Goal: Task Accomplishment & Management: Manage account settings

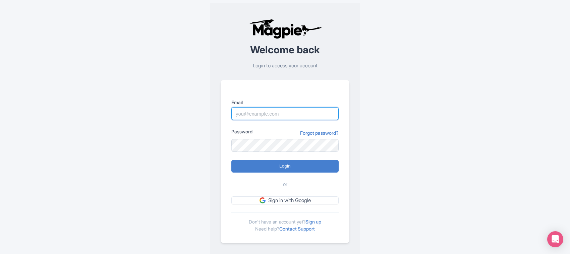
drag, startPoint x: 0, startPoint y: 0, endPoint x: 250, endPoint y: 113, distance: 274.5
click at [250, 113] on input "Email" at bounding box center [284, 113] width 107 height 13
paste input "Anshul.chittodiya@ticketex.co"
type input "Anshul.chittodiya@ticketex.co"
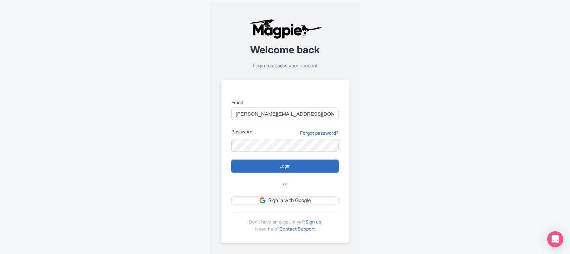
click at [266, 165] on input "Login" at bounding box center [284, 166] width 107 height 13
type input "Logging in..."
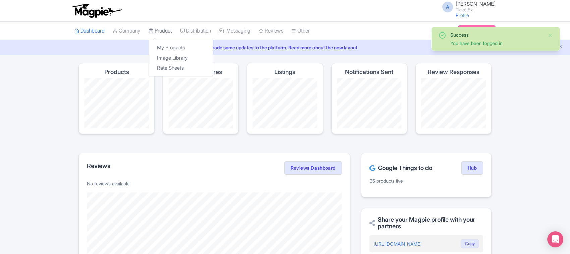
click at [168, 29] on link "Product" at bounding box center [160, 31] width 23 height 18
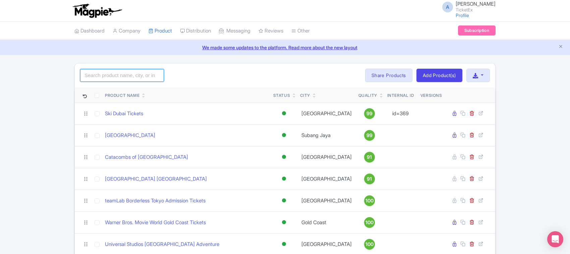
click at [130, 77] on input "search" at bounding box center [122, 75] width 84 height 13
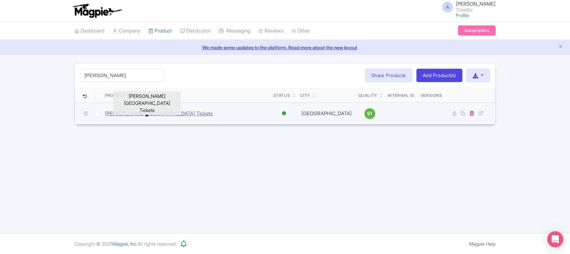
click at [149, 115] on link "[PERSON_NAME][GEOGRAPHIC_DATA] Tickets" at bounding box center [159, 114] width 108 height 8
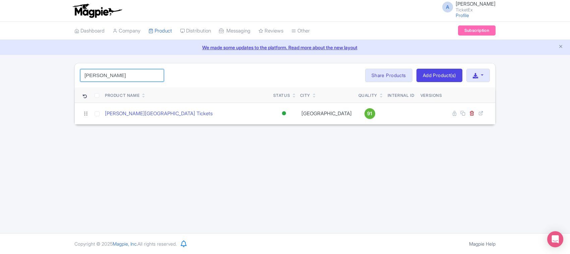
drag, startPoint x: 103, startPoint y: 76, endPoint x: 67, endPoint y: 76, distance: 36.2
click at [67, 76] on div "anne Search Bulk Actions Delete Add to Collection Share Products Add to Collect…" at bounding box center [285, 94] width 570 height 62
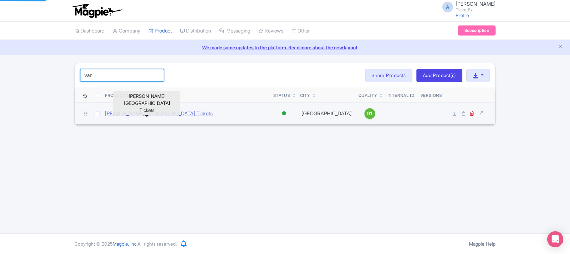
type input "van"
click at [123, 112] on link "[PERSON_NAME][GEOGRAPHIC_DATA] Tickets" at bounding box center [159, 114] width 108 height 8
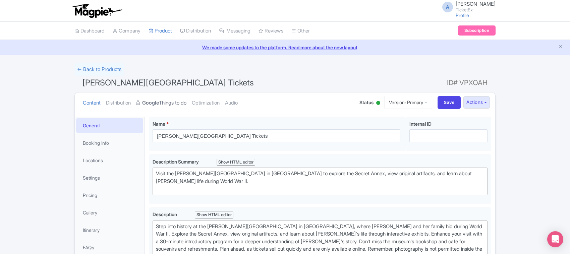
click at [145, 101] on link "Google Things to do" at bounding box center [161, 103] width 50 height 21
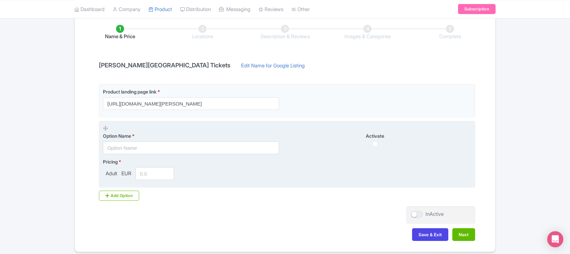
scroll to position [95, 0]
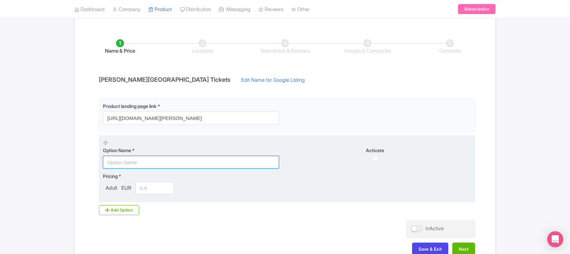
click at [124, 162] on input "text" at bounding box center [191, 162] width 176 height 13
paste input "Van Gogh Museum Admission Ticket"
type input "Van Gogh Museum Admission Ticket"
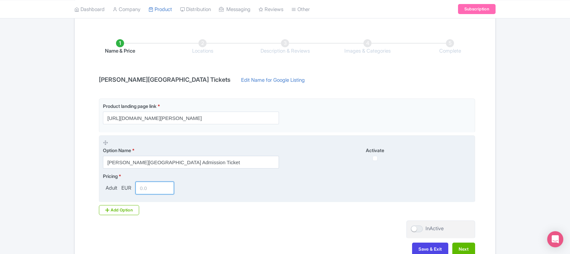
click at [149, 187] on input "number" at bounding box center [154, 188] width 39 height 13
paste input "1896.00"
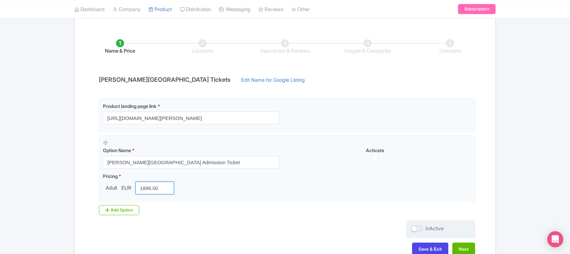
type input "1896.00"
click at [416, 231] on div at bounding box center [417, 229] width 12 height 7
click at [415, 231] on input "InActive" at bounding box center [413, 229] width 4 height 4
checkbox input "true"
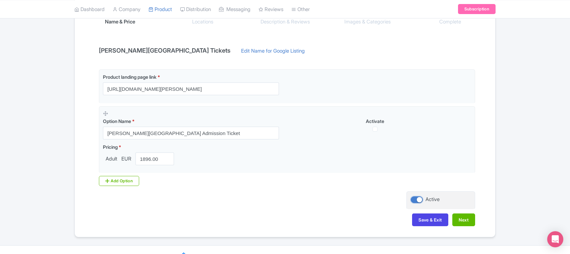
scroll to position [137, 0]
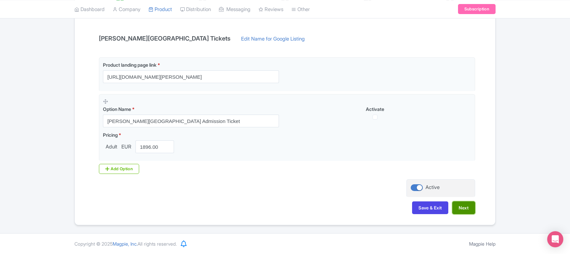
click at [461, 208] on button "Next" at bounding box center [463, 208] width 23 height 13
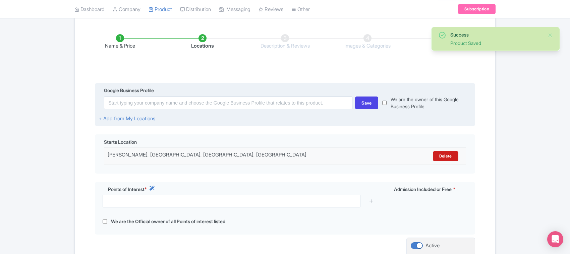
scroll to position [95, 0]
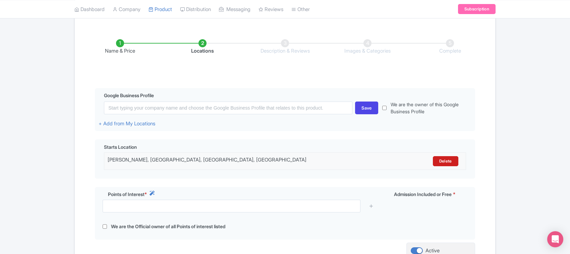
click at [121, 47] on li "Name & Price" at bounding box center [120, 47] width 82 height 16
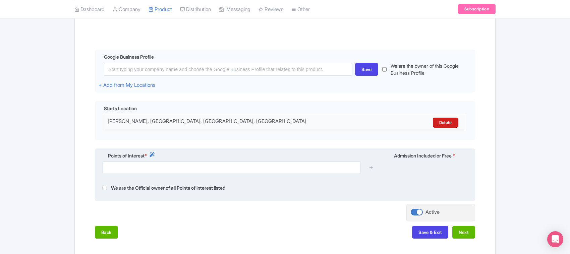
scroll to position [170, 0]
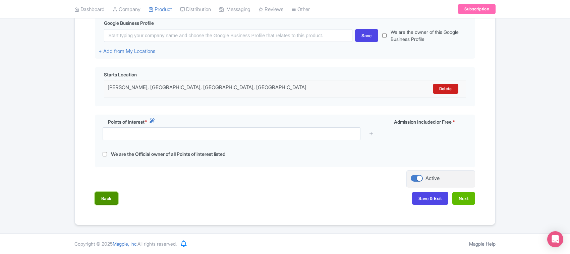
click at [105, 194] on button "Back" at bounding box center [106, 198] width 23 height 13
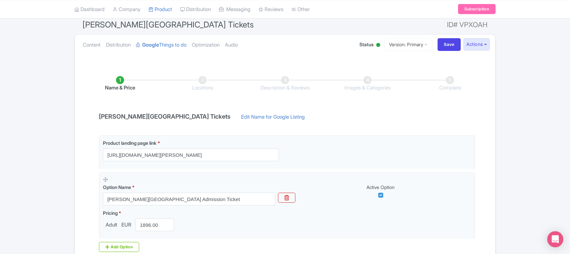
scroll to position [95, 0]
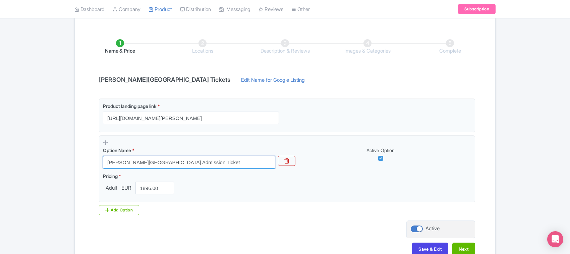
drag, startPoint x: 200, startPoint y: 162, endPoint x: 66, endPoint y: 160, distance: 133.5
click at [66, 160] on div "Success Product Saved ← Back to Products Anne Frank House Museum Tickets ID# VP…" at bounding box center [285, 117] width 570 height 298
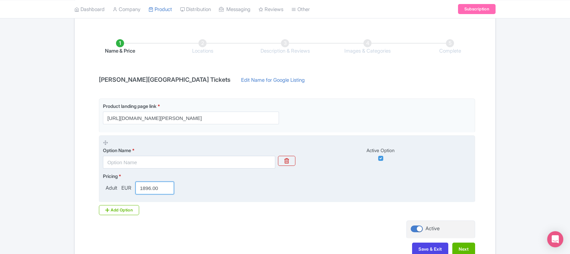
drag, startPoint x: 161, startPoint y: 188, endPoint x: 101, endPoint y: 187, distance: 60.4
click at [101, 187] on fieldset "Option Name * Active Option Pricing * Adult EUR 1896.00" at bounding box center [287, 168] width 376 height 67
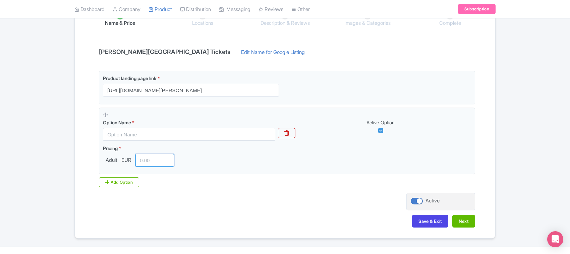
scroll to position [126, 0]
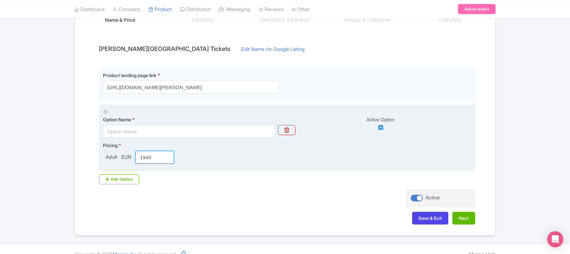
type input "1949"
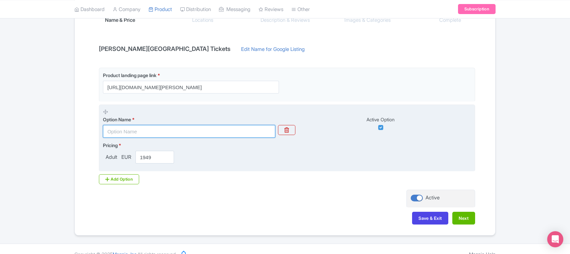
click at [143, 135] on input "text" at bounding box center [189, 131] width 172 height 13
paste input "Anne Frank House Museum Ticket – Admission Tickets"
click at [124, 136] on input "Anne Frank House Museum Ticket – Admission Tickets" at bounding box center [189, 131] width 172 height 13
type input "Anne Frank House Museum Ticket – Admission Tickets"
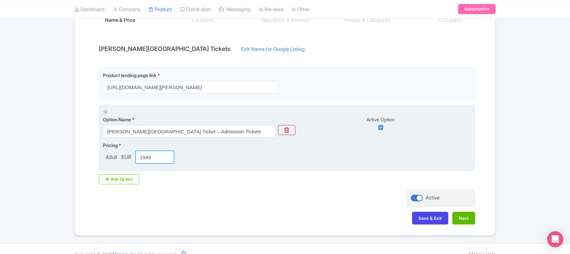
drag, startPoint x: 154, startPoint y: 156, endPoint x: 116, endPoint y: 156, distance: 37.2
click at [116, 156] on div "Adult EUR 1949" at bounding box center [140, 157] width 74 height 13
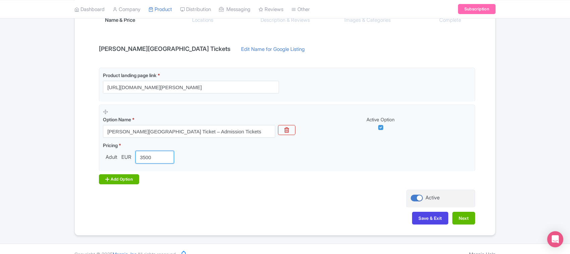
type input "3500"
click at [120, 175] on div "Add Option" at bounding box center [119, 179] width 40 height 10
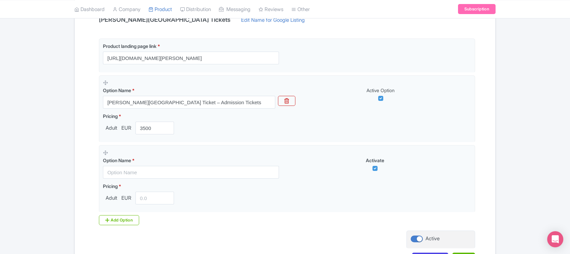
scroll to position [168, 0]
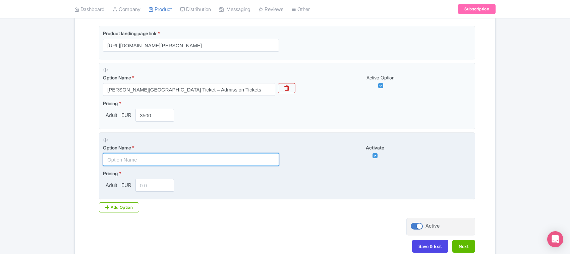
click at [127, 160] on input "text" at bounding box center [191, 159] width 176 height 13
paste input "Anne Frank’s Story in German – WWII Historical Walking Tour"
type input "Anne Frank’s Story in German – WWII Historical Walking Tour"
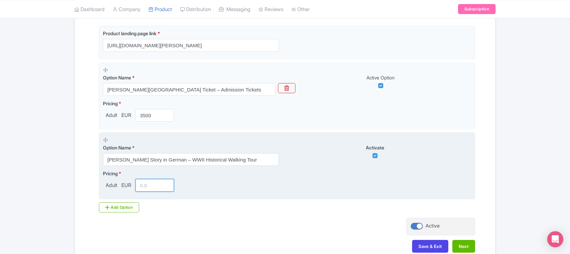
click at [143, 185] on input "number" at bounding box center [154, 185] width 39 height 13
type input "2"
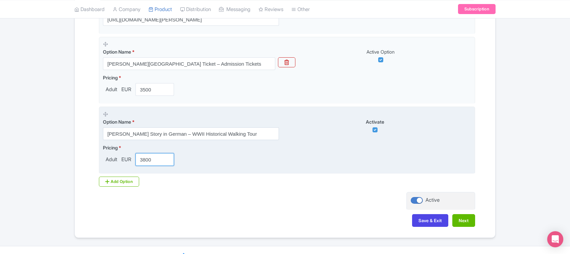
scroll to position [207, 0]
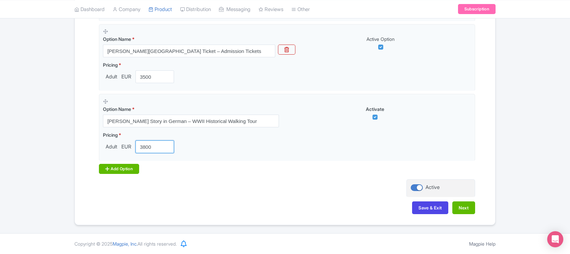
type input "3800"
click at [127, 170] on div "Add Option" at bounding box center [119, 169] width 40 height 10
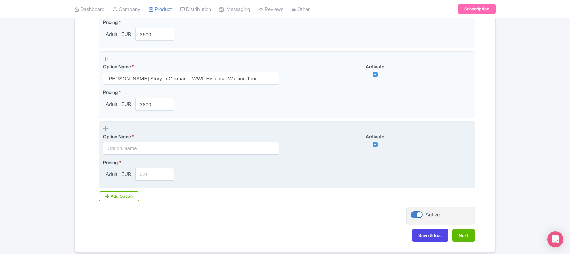
scroll to position [249, 0]
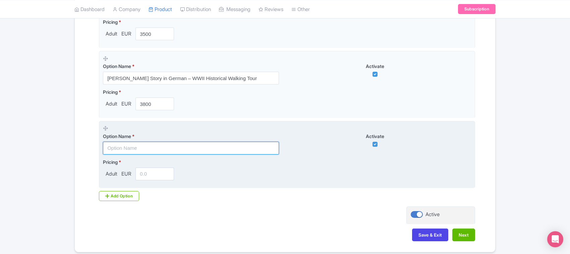
click at [129, 148] on input "text" at bounding box center [191, 148] width 176 height 13
paste input "Anne Frank Story and World War II English Guided Tour"
type input "Anne Frank Story and World War II English Guided Tour"
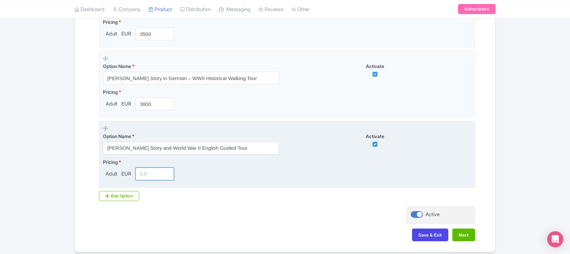
click at [147, 174] on input "number" at bounding box center [154, 174] width 39 height 13
type input "3200"
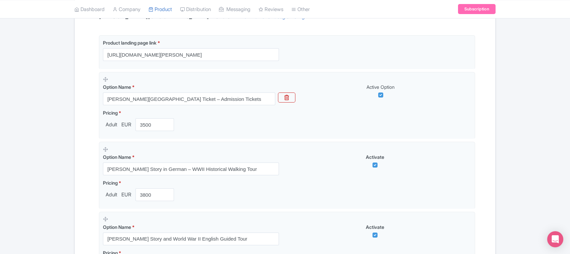
scroll to position [165, 0]
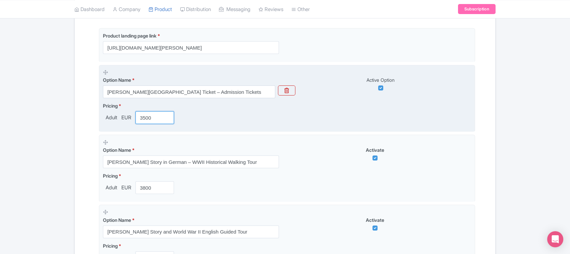
drag, startPoint x: 154, startPoint y: 117, endPoint x: 105, endPoint y: 116, distance: 49.7
click at [105, 116] on div "Adult EUR 3500" at bounding box center [140, 117] width 74 height 13
paste input "1949."
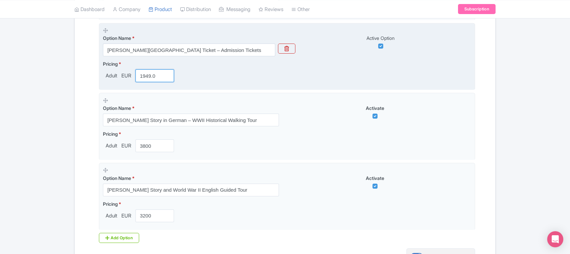
type input "1949.0"
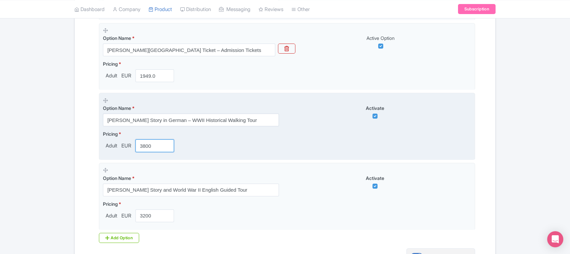
drag, startPoint x: 154, startPoint y: 148, endPoint x: 106, endPoint y: 145, distance: 48.3
click at [106, 145] on div "Adult EUR 3800" at bounding box center [140, 145] width 74 height 13
paste input "2"
type input "3200"
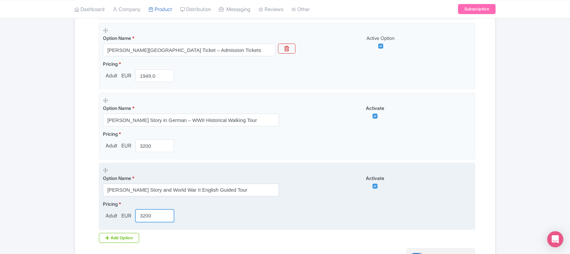
drag, startPoint x: 155, startPoint y: 214, endPoint x: 127, endPoint y: 214, distance: 27.5
click at [127, 214] on div "Adult EUR 3200" at bounding box center [140, 216] width 74 height 13
paste input "000."
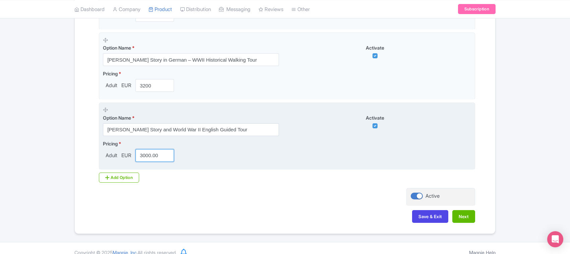
scroll to position [277, 0]
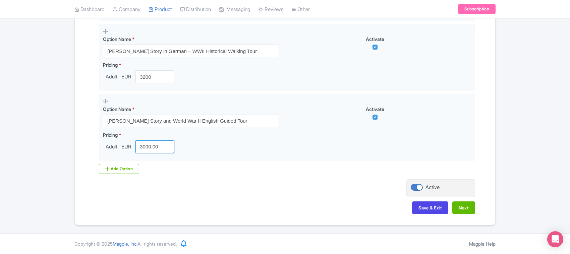
type input "3000.00"
click at [121, 168] on div "Add Option" at bounding box center [119, 169] width 40 height 10
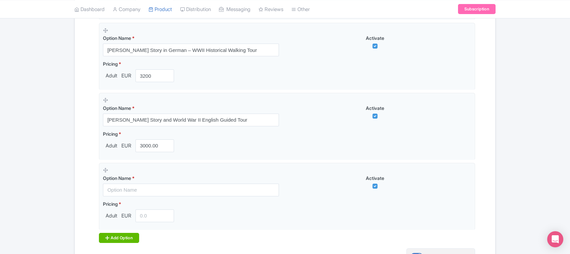
scroll to position [319, 0]
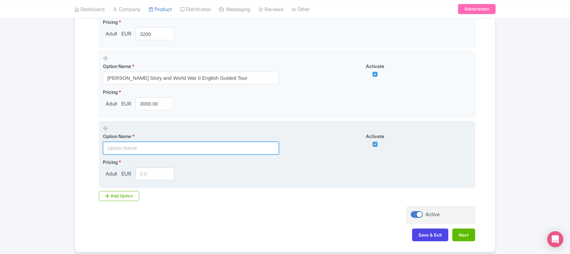
click at [133, 149] on input "text" at bounding box center [191, 148] width 176 height 13
paste input "Anne Frank & WWII: Spanish‑Language Guided Walking Tour"
type input "Anne Frank & WWII: Spanish‑Language Guided Walking Tour"
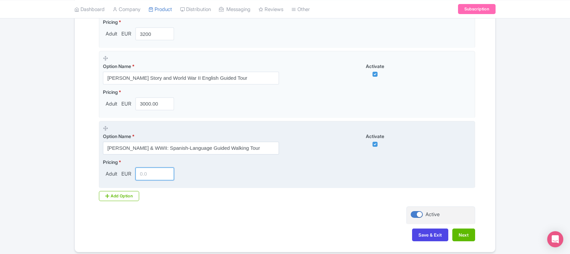
click at [147, 175] on input "number" at bounding box center [154, 174] width 39 height 13
type input "3200"
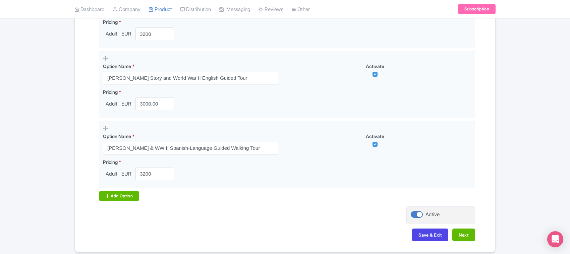
click at [115, 197] on div "Add Option" at bounding box center [119, 196] width 40 height 10
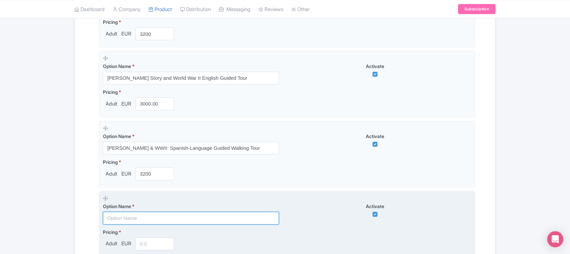
click at [121, 218] on input "text" at bounding box center [191, 218] width 176 height 13
paste input "French Guided Anne Frank Story & WWII Historical Walk"
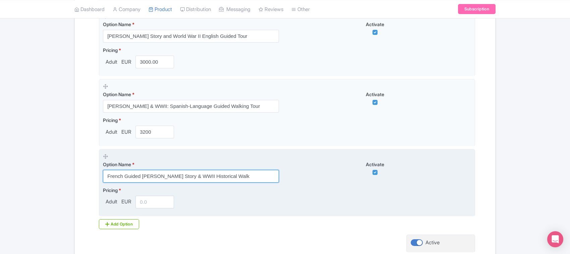
type input "French Guided Anne Frank Story & WWII Historical Walk"
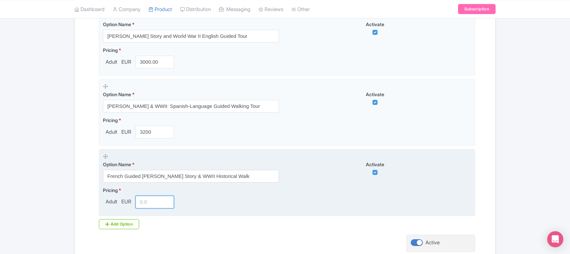
click at [148, 200] on input "number" at bounding box center [154, 202] width 39 height 13
type input "3200"
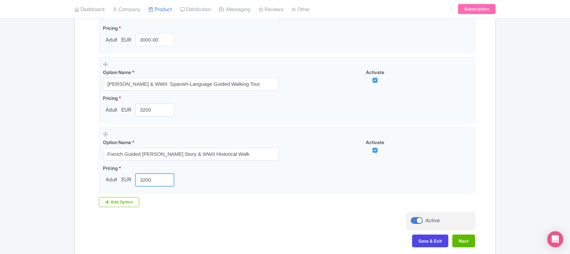
scroll to position [403, 0]
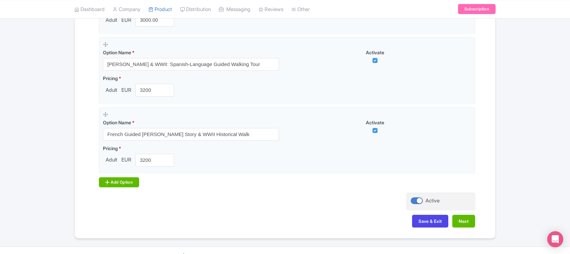
click at [119, 179] on div "Add Option" at bounding box center [119, 182] width 40 height 10
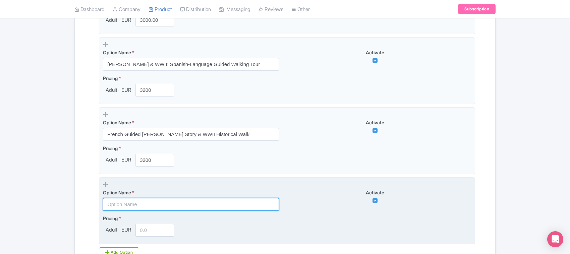
click at [133, 205] on input "text" at bounding box center [191, 204] width 176 height 13
paste input "Anne frank House Entry – Admission for Afternoon Slots"
type input "Anne frank House Entry – Admission for Afternoon Slots"
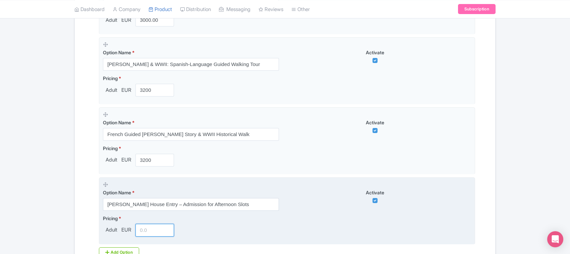
click at [148, 229] on input "number" at bounding box center [154, 230] width 39 height 13
type input "4000"
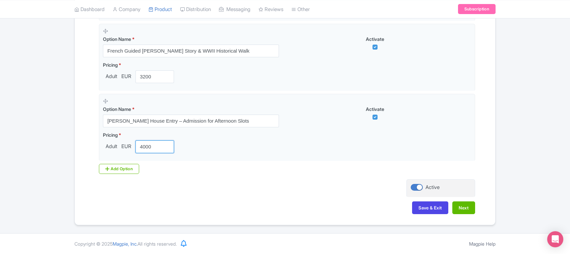
scroll to position [488, 0]
click at [461, 205] on button "Next" at bounding box center [463, 208] width 23 height 13
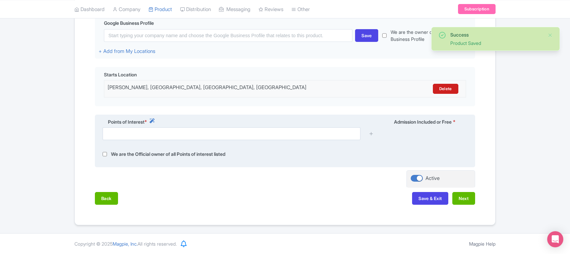
scroll to position [170, 0]
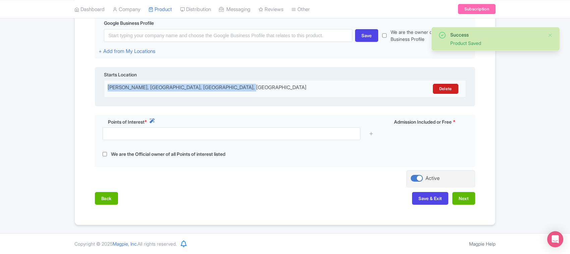
drag, startPoint x: 252, startPoint y: 83, endPoint x: 107, endPoint y: 82, distance: 145.5
click at [107, 84] on div "Anne Frank House, Westermarkt, Amsterdam, Netherlands Delete" at bounding box center [285, 89] width 363 height 10
copy div "Anne Frank House, Westermarkt, Amsterdam, Netherlands"
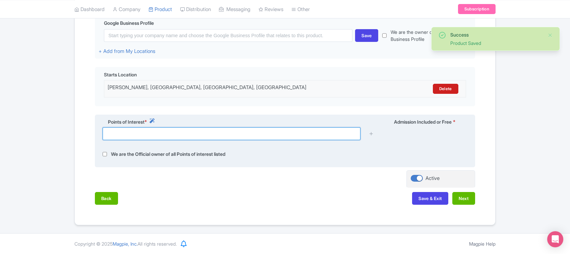
click at [154, 132] on input "text" at bounding box center [232, 133] width 258 height 13
paste input "Anne Frank House, Westermarkt, Amsterdam, Netherlands"
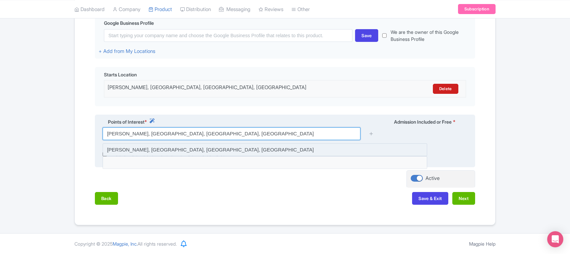
type input "Anne Frank House, Westermarkt, Amsterdam, Netherlands"
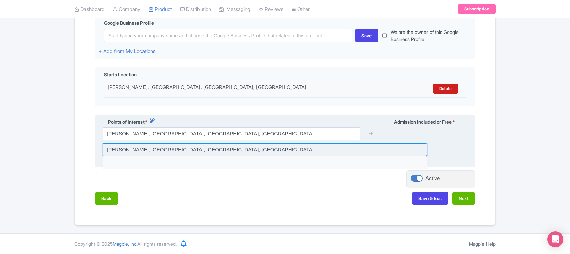
click at [348, 150] on input at bounding box center [265, 150] width 325 height 13
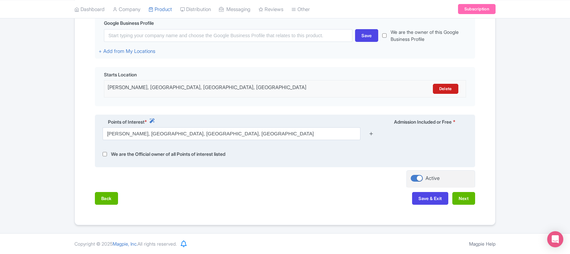
click at [372, 134] on icon at bounding box center [371, 133] width 5 height 5
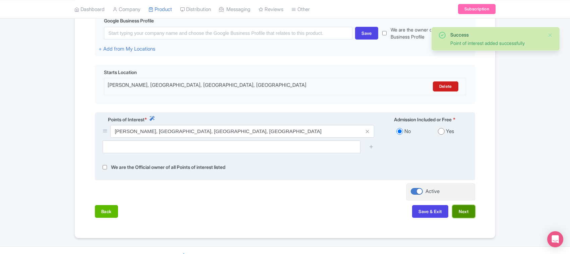
click at [461, 214] on button "Next" at bounding box center [463, 211] width 23 height 13
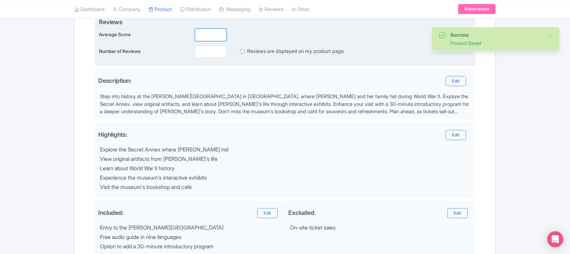
click at [207, 35] on input "number" at bounding box center [211, 35] width 32 height 13
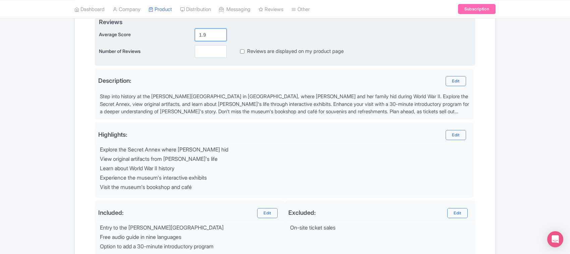
type input "1.9"
click at [205, 50] on input "number" at bounding box center [211, 51] width 32 height 13
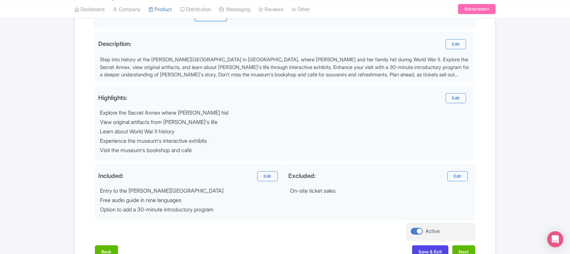
scroll to position [252, 0]
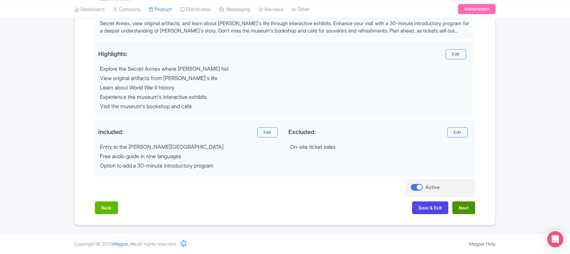
type input "0"
click at [461, 209] on button "Next" at bounding box center [463, 208] width 23 height 13
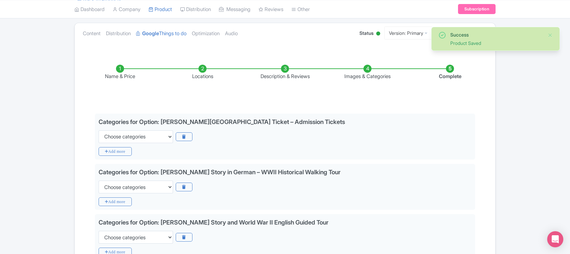
scroll to position [84, 0]
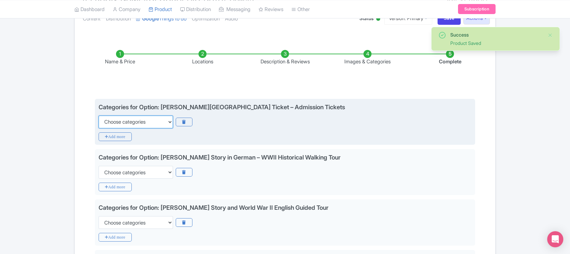
click at [138, 121] on select "Choose categories Adults Only Animals Audio Guide Beaches Bike Tours Boat Tours…" at bounding box center [136, 122] width 74 height 13
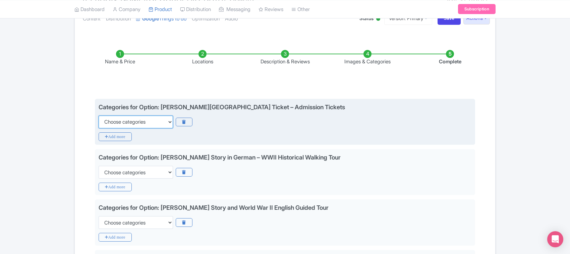
select select "family-friendly"
click at [99, 116] on select "Choose categories Adults Only Animals Audio Guide Beaches Bike Tours Boat Tours…" at bounding box center [136, 122] width 74 height 13
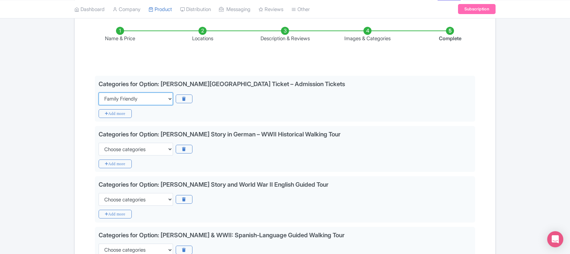
scroll to position [126, 0]
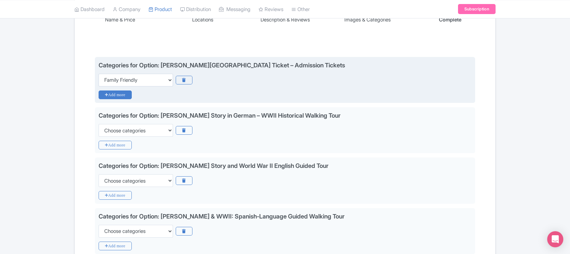
click at [116, 92] on icon "Add more" at bounding box center [115, 95] width 33 height 9
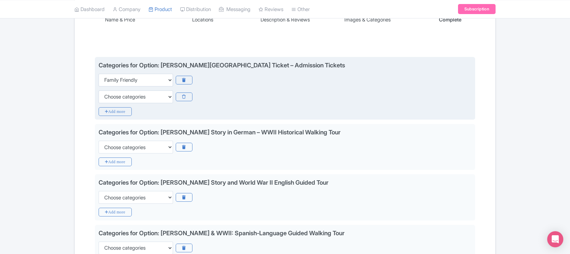
click at [116, 88] on div "Categories for Option: Anne Frank House Museum Ticket – Admission Tickets Choos…" at bounding box center [285, 82] width 373 height 43
click at [117, 97] on select "Choose categories Adults Only Animals Audio Guide Beaches Bike Tours Boat Tours…" at bounding box center [136, 97] width 74 height 13
select select "museums"
click at [99, 91] on select "Choose categories Adults Only Animals Audio Guide Beaches Bike Tours Boat Tours…" at bounding box center [136, 97] width 74 height 13
click at [116, 110] on icon "Add more" at bounding box center [115, 111] width 33 height 9
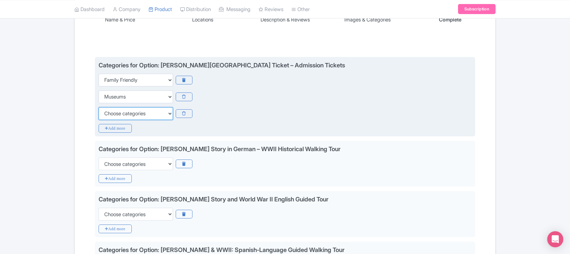
click at [116, 110] on select "Choose categories Adults Only Animals Audio Guide Beaches Bike Tours Boat Tours…" at bounding box center [136, 113] width 74 height 13
select select "self-guided"
click at [99, 107] on select "Choose categories Adults Only Animals Audio Guide Beaches Bike Tours Boat Tours…" at bounding box center [136, 113] width 74 height 13
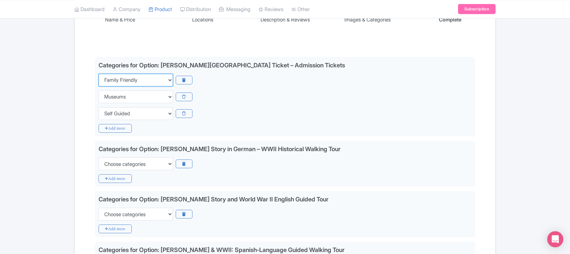
drag, startPoint x: 145, startPoint y: 77, endPoint x: 79, endPoint y: 83, distance: 66.3
click at [79, 83] on div "Name & Price Locations Description & Reviews Images & Categories Complete Edit …" at bounding box center [285, 234] width 412 height 478
click at [74, 122] on div "Success Product Saved ← Back to Products Anne Frank House Museum Tickets ID# VP…" at bounding box center [284, 207] width 429 height 540
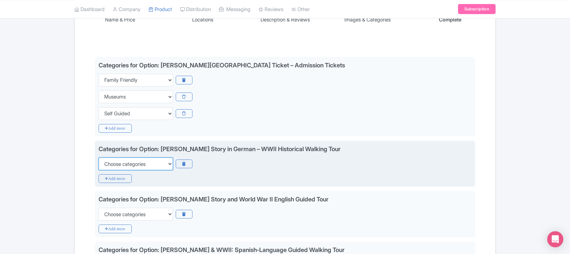
click at [118, 161] on select "Choose categories Adults Only Animals Audio Guide Beaches Bike Tours Boat Tours…" at bounding box center [136, 164] width 74 height 13
select select "family-friendly"
click at [99, 158] on select "Choose categories Adults Only Animals Audio Guide Beaches Bike Tours Boat Tours…" at bounding box center [136, 164] width 74 height 13
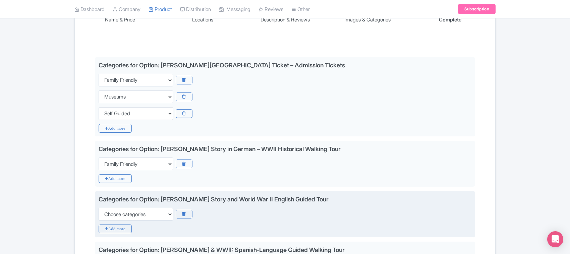
click at [120, 208] on div "Categories for Option: Anne Frank Story and World War II English Guided Tour Ch…" at bounding box center [285, 208] width 373 height 26
click at [121, 213] on select "Choose categories Adults Only Animals Audio Guide Beaches Bike Tours Boat Tours…" at bounding box center [136, 214] width 74 height 13
select select "family-friendly"
click at [99, 209] on select "Choose categories Adults Only Animals Audio Guide Beaches Bike Tours Boat Tours…" at bounding box center [136, 214] width 74 height 13
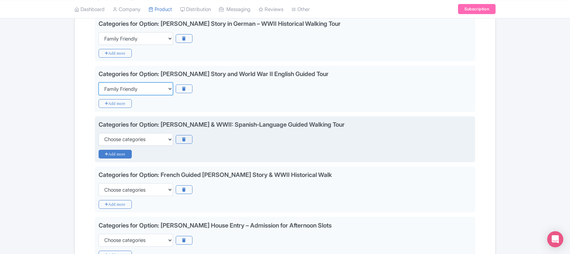
scroll to position [252, 0]
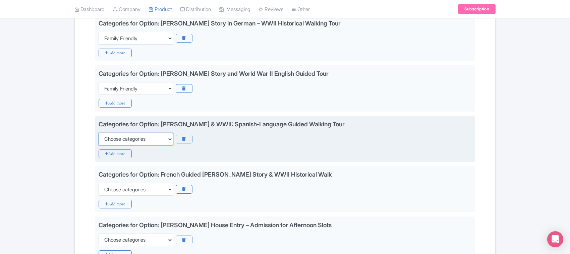
click at [114, 136] on select "Choose categories Adults Only Animals Audio Guide Beaches Bike Tours Boat Tours…" at bounding box center [136, 139] width 74 height 13
select select "family-friendly"
click at [99, 133] on select "Choose categories Adults Only Animals Audio Guide Beaches Bike Tours Boat Tours…" at bounding box center [136, 139] width 74 height 13
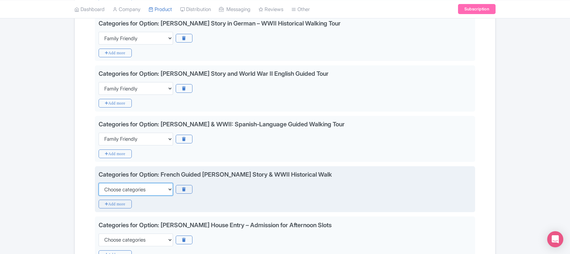
click at [121, 187] on select "Choose categories Adults Only Animals Audio Guide Beaches Bike Tours Boat Tours…" at bounding box center [136, 189] width 74 height 13
select select "family-friendly"
click at [99, 184] on select "Choose categories Adults Only Animals Audio Guide Beaches Bike Tours Boat Tours…" at bounding box center [136, 189] width 74 height 13
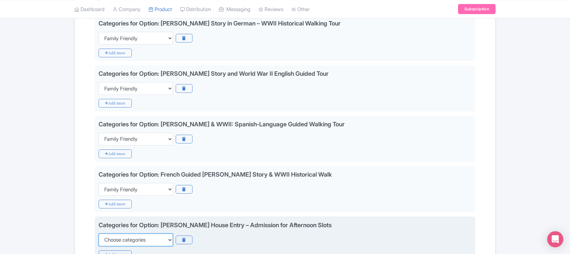
click at [128, 238] on select "Choose categories Adults Only Animals Audio Guide Beaches Bike Tours Boat Tours…" at bounding box center [136, 240] width 74 height 13
select select "family-friendly"
click at [99, 235] on select "Choose categories Adults Only Animals Audio Guide Beaches Bike Tours Boat Tours…" at bounding box center [136, 240] width 74 height 13
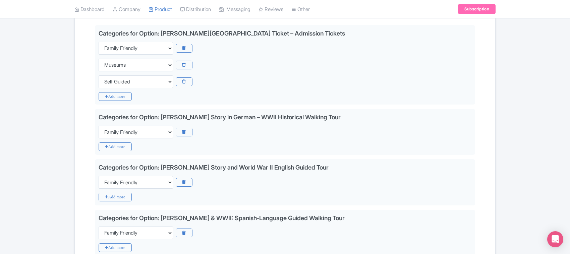
scroll to position [126, 0]
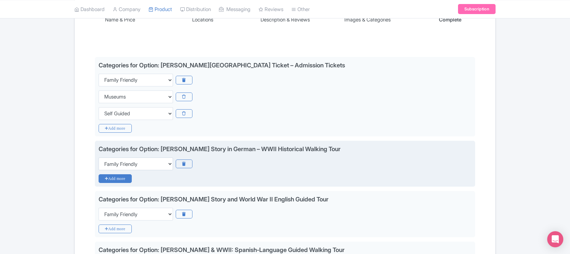
click at [118, 181] on icon "Add more" at bounding box center [115, 178] width 33 height 9
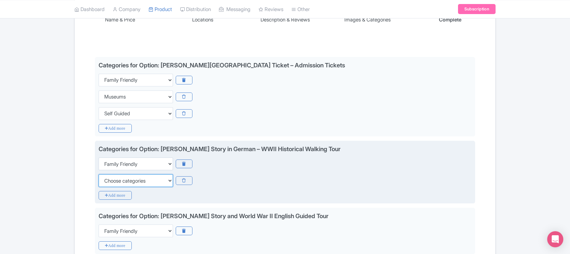
click at [117, 178] on select "Choose categories Adults Only Animals Audio Guide Beaches Bike Tours Boat Tours…" at bounding box center [136, 180] width 74 height 13
select select "museums"
click at [99, 175] on select "Choose categories Adults Only Animals Audio Guide Beaches Bike Tours Boat Tours…" at bounding box center [136, 180] width 74 height 13
click at [114, 197] on icon "Add more" at bounding box center [115, 195] width 33 height 9
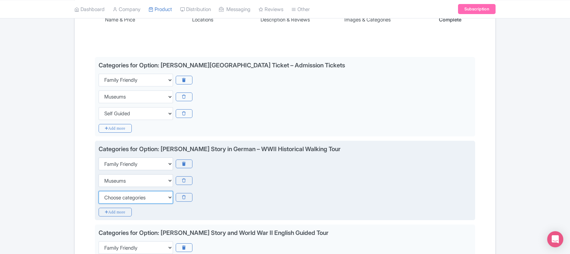
click at [113, 198] on select "Choose categories Adults Only Animals Audio Guide Beaches Bike Tours Boat Tours…" at bounding box center [136, 197] width 74 height 13
select select "self-guided"
click at [99, 191] on select "Choose categories Adults Only Animals Audio Guide Beaches Bike Tours Boat Tours…" at bounding box center [136, 197] width 74 height 13
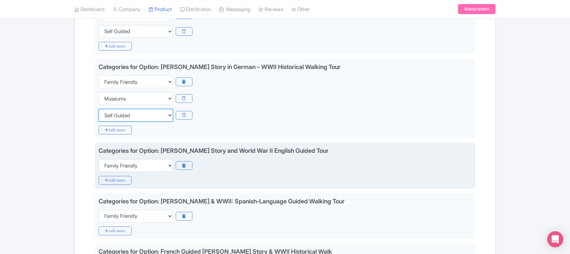
scroll to position [210, 0]
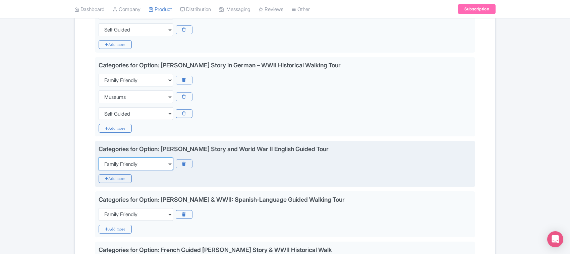
click at [112, 163] on select "Choose categories Adults Only Animals Audio Guide Beaches Bike Tours Boat Tours…" at bounding box center [136, 164] width 74 height 13
click at [112, 178] on icon "Add more" at bounding box center [115, 178] width 33 height 9
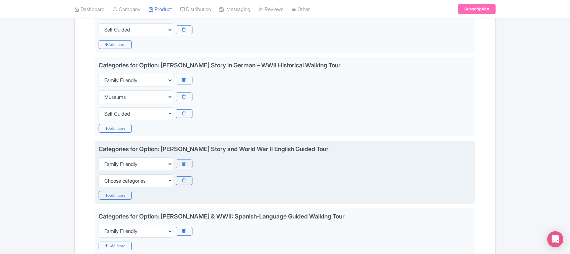
drag, startPoint x: 109, startPoint y: 194, endPoint x: 109, endPoint y: 189, distance: 5.7
click at [109, 195] on icon "Add more" at bounding box center [115, 195] width 33 height 9
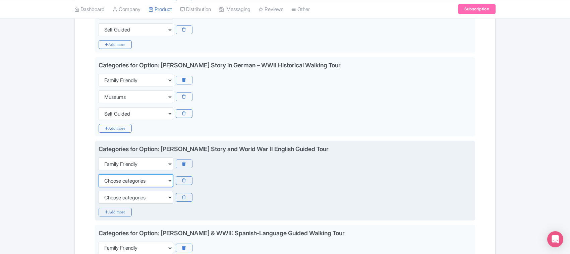
click at [111, 178] on select "Choose categories Adults Only Animals Audio Guide Beaches Bike Tours Boat Tours…" at bounding box center [136, 180] width 74 height 13
select select "museums"
click at [99, 175] on select "Choose categories Adults Only Animals Audio Guide Beaches Bike Tours Boat Tours…" at bounding box center [136, 180] width 74 height 13
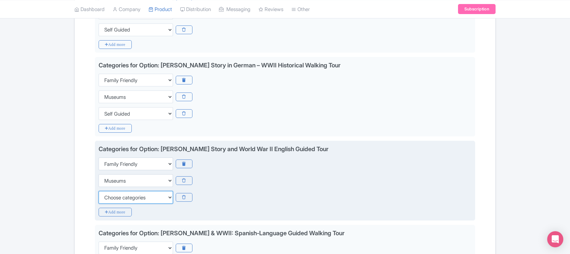
click at [114, 199] on select "Choose categories Adults Only Animals Audio Guide Beaches Bike Tours Boat Tours…" at bounding box center [136, 197] width 74 height 13
select select "self-guided"
click at [99, 192] on select "Choose categories Adults Only Animals Audio Guide Beaches Bike Tours Boat Tours…" at bounding box center [136, 197] width 74 height 13
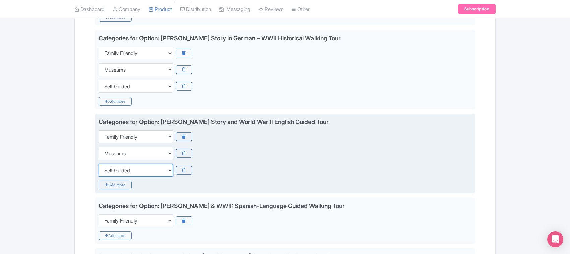
scroll to position [252, 0]
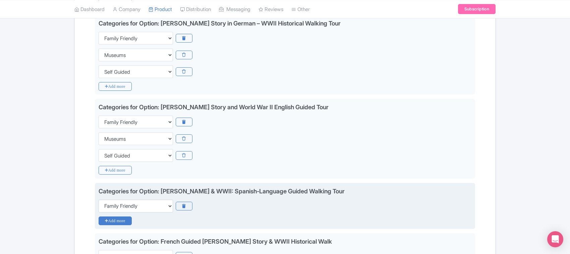
click at [115, 224] on icon "Add more" at bounding box center [115, 221] width 33 height 9
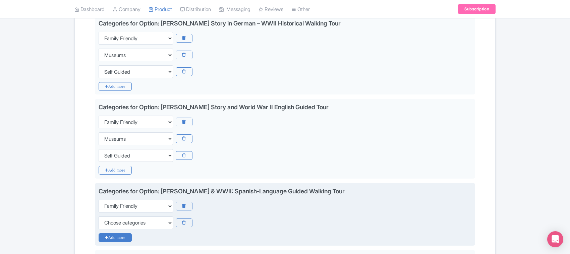
click at [117, 241] on icon "Add more" at bounding box center [115, 237] width 33 height 9
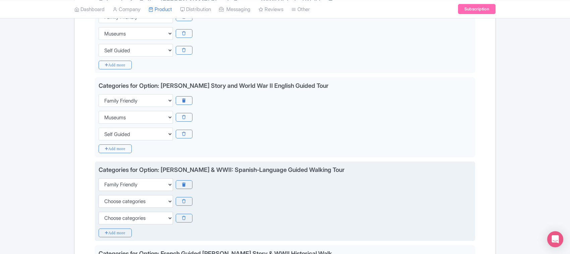
scroll to position [294, 0]
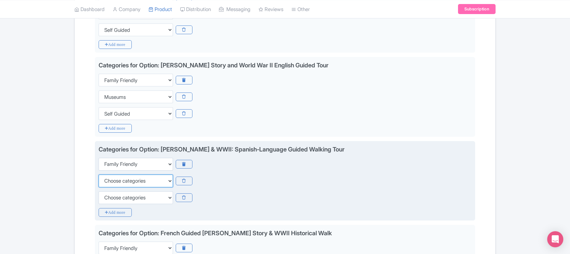
click at [113, 178] on select "Choose categories Adults Only Animals Audio Guide Beaches Bike Tours Boat Tours…" at bounding box center [136, 181] width 74 height 13
select select "museums"
click at [99, 175] on select "Choose categories Adults Only Animals Audio Guide Beaches Bike Tours Boat Tours…" at bounding box center [136, 181] width 74 height 13
click at [114, 195] on select "Choose categories Adults Only Animals Audio Guide Beaches Bike Tours Boat Tours…" at bounding box center [136, 197] width 74 height 13
select select "self-guided"
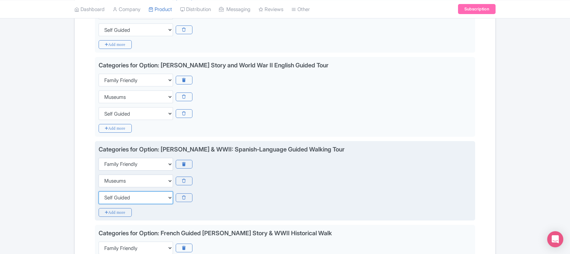
click at [99, 192] on select "Choose categories Adults Only Animals Audio Guide Beaches Bike Tours Boat Tours…" at bounding box center [136, 197] width 74 height 13
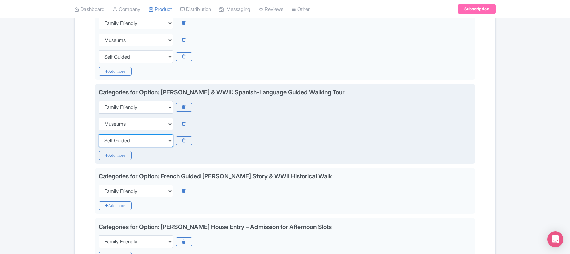
scroll to position [419, 0]
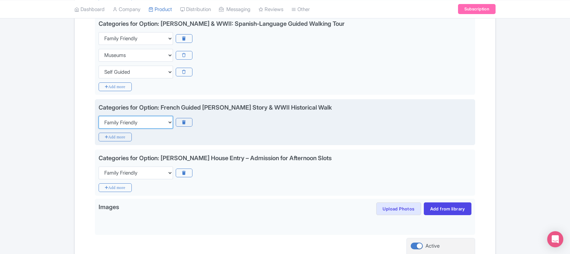
click at [114, 121] on select "Choose categories Adults Only Animals Audio Guide Beaches Bike Tours Boat Tours…" at bounding box center [136, 122] width 74 height 13
click at [114, 140] on icon "Add more" at bounding box center [115, 137] width 33 height 9
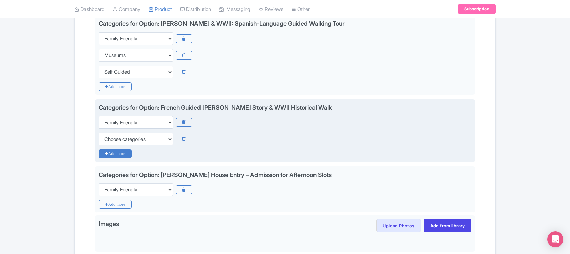
click at [115, 154] on icon "Add more" at bounding box center [115, 154] width 33 height 9
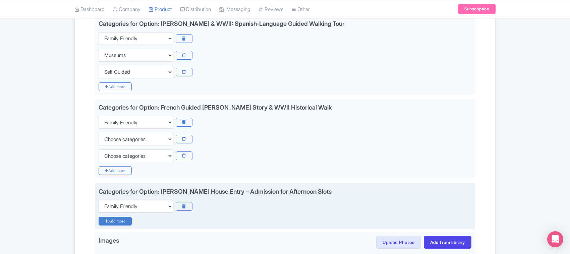
click at [116, 223] on icon "Add more" at bounding box center [115, 221] width 33 height 9
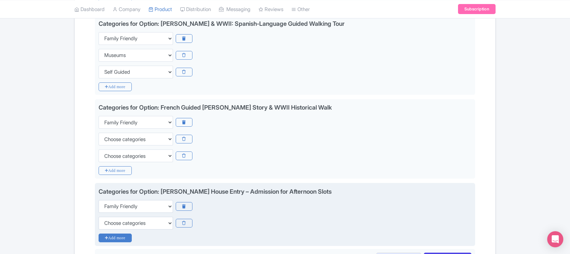
click at [116, 239] on icon "Add more" at bounding box center [115, 238] width 33 height 9
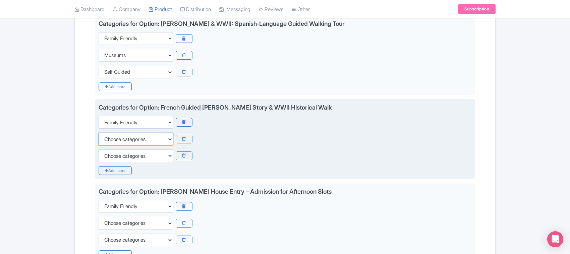
click at [120, 138] on select "Choose categories Adults Only Animals Audio Guide Beaches Bike Tours Boat Tours…" at bounding box center [136, 139] width 74 height 13
click at [99, 134] on select "Choose categories Adults Only Animals Audio Guide Beaches Bike Tours Boat Tours…" at bounding box center [136, 139] width 74 height 13
select select "self-guided"
click at [115, 155] on select "Choose categories Adults Only Animals Audio Guide Beaches Bike Tours Boat Tours…" at bounding box center [136, 156] width 74 height 13
select select "museums"
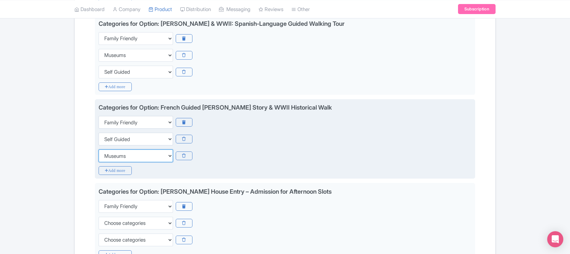
click at [99, 151] on select "Choose categories Adults Only Animals Audio Guide Beaches Bike Tours Boat Tours…" at bounding box center [136, 156] width 74 height 13
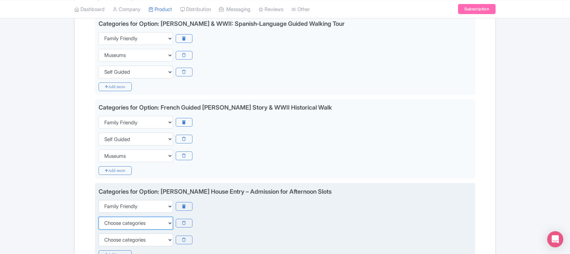
click at [111, 222] on select "Choose categories Adults Only Animals Audio Guide Beaches Bike Tours Boat Tours…" at bounding box center [136, 223] width 74 height 13
select select "museums"
click at [99, 218] on select "Choose categories Adults Only Animals Audio Guide Beaches Bike Tours Boat Tours…" at bounding box center [136, 223] width 74 height 13
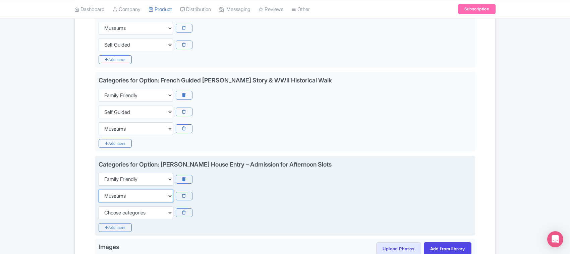
scroll to position [461, 0]
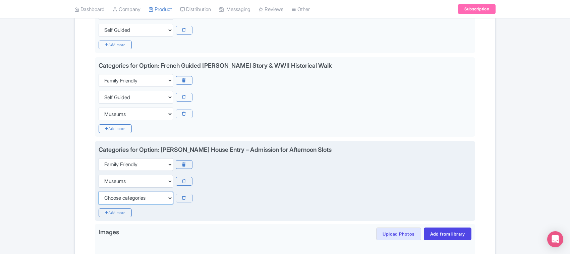
click at [121, 199] on select "Choose categories Adults Only Animals Audio Guide Beaches Bike Tours Boat Tours…" at bounding box center [136, 198] width 74 height 13
select select "self-guided"
click at [99, 193] on select "Choose categories Adults Only Animals Audio Guide Beaches Bike Tours Boat Tours…" at bounding box center [136, 198] width 74 height 13
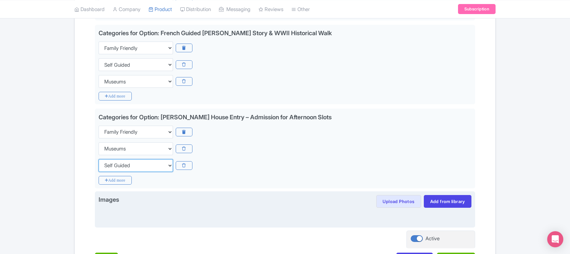
scroll to position [547, 0]
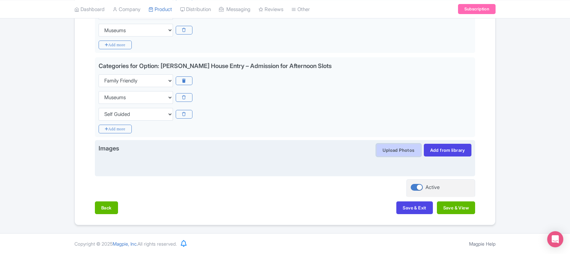
click at [382, 151] on button "Upload Photos" at bounding box center [398, 150] width 45 height 13
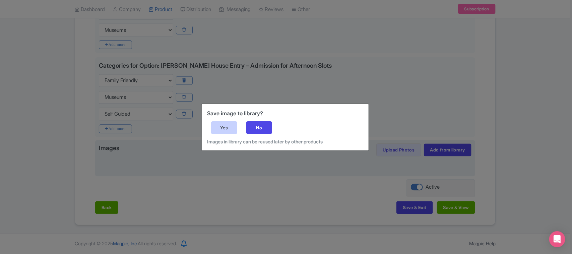
click at [218, 122] on div "Yes" at bounding box center [224, 127] width 26 height 13
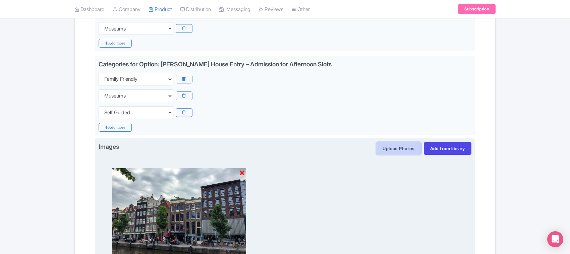
click at [393, 150] on button "Upload Photos" at bounding box center [398, 148] width 45 height 13
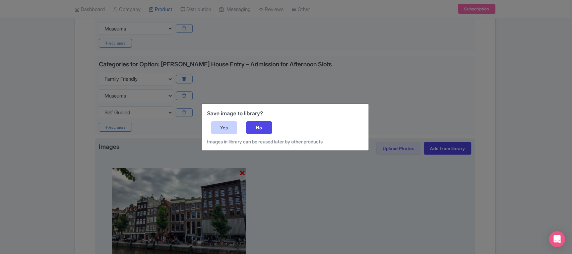
click at [221, 128] on div "Yes" at bounding box center [224, 127] width 26 height 13
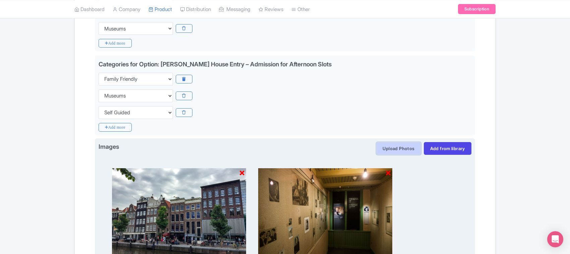
click at [399, 147] on button "Upload Photos" at bounding box center [398, 148] width 45 height 13
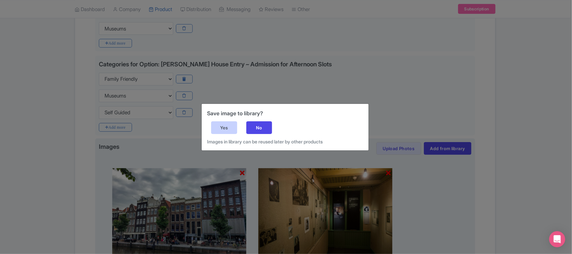
click at [224, 123] on div "Yes" at bounding box center [224, 127] width 26 height 13
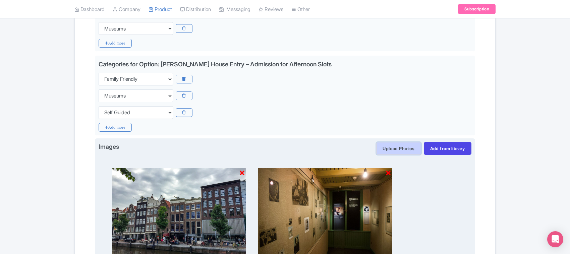
click at [397, 149] on button "Upload Photos" at bounding box center [398, 148] width 45 height 13
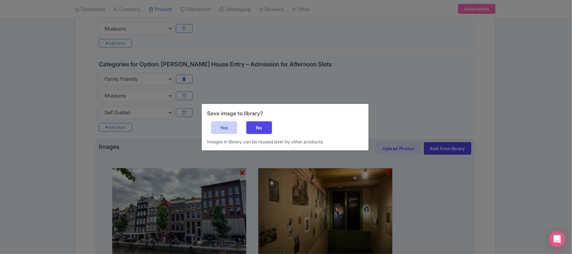
click at [218, 124] on div "Yes" at bounding box center [224, 127] width 26 height 13
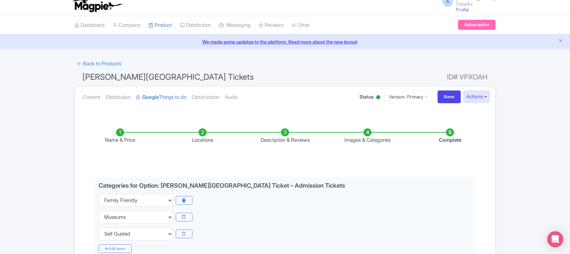
scroll to position [0, 0]
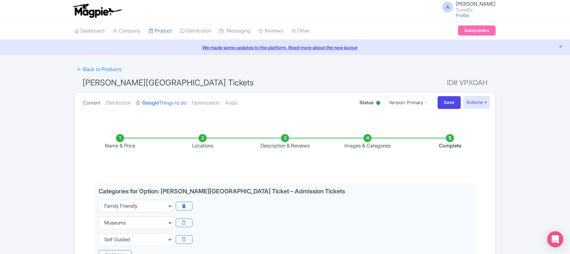
click at [88, 103] on link "Content" at bounding box center [92, 103] width 18 height 21
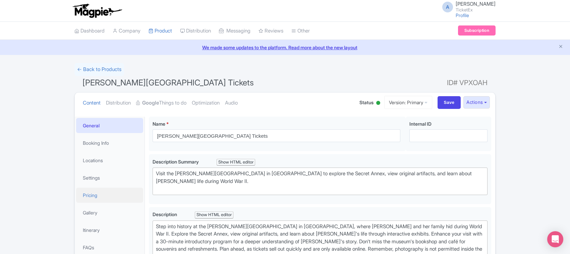
click at [90, 195] on link "Pricing" at bounding box center [109, 195] width 67 height 15
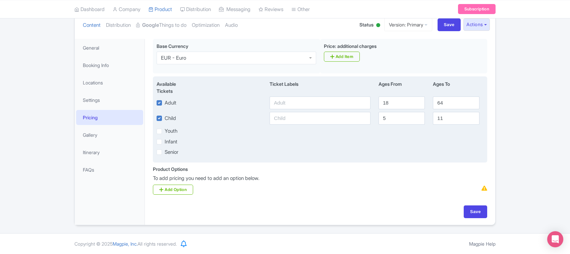
scroll to position [79, 0]
click at [284, 103] on input "text" at bounding box center [320, 103] width 101 height 13
type input "3500"
click at [284, 119] on input "text" at bounding box center [320, 118] width 101 height 13
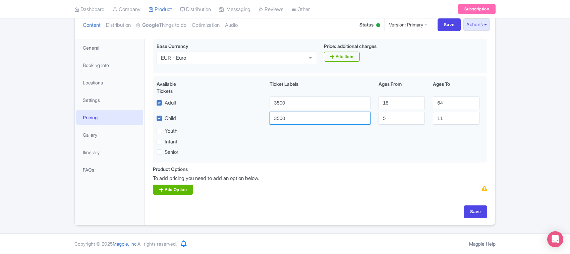
type input "3500"
click at [163, 187] on icon at bounding box center [161, 189] width 4 height 5
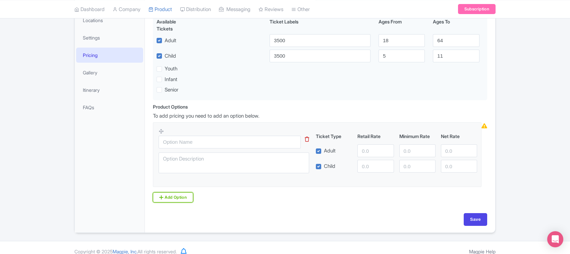
scroll to position [150, 0]
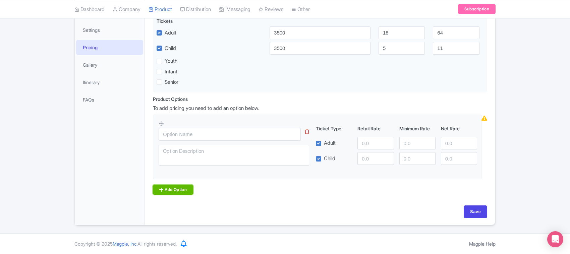
click at [165, 188] on link "Add Option" at bounding box center [173, 190] width 40 height 10
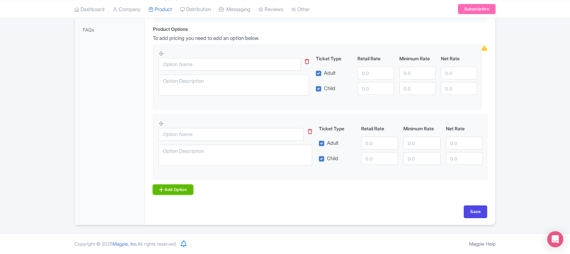
click at [170, 188] on link "Add Option" at bounding box center [173, 190] width 40 height 10
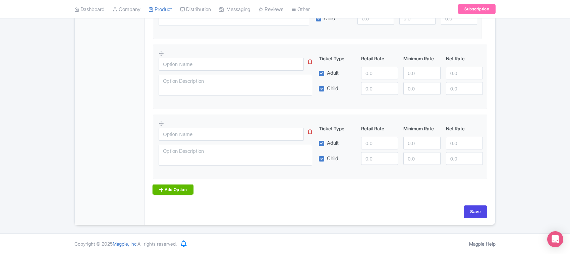
click at [172, 188] on link "Add Option" at bounding box center [173, 190] width 40 height 10
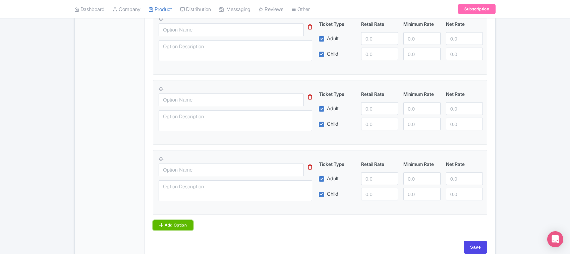
scroll to position [361, 0]
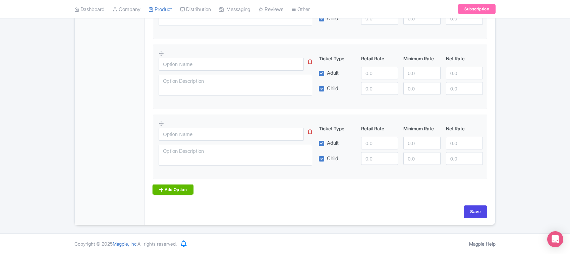
click at [172, 189] on link "Add Option" at bounding box center [173, 190] width 40 height 10
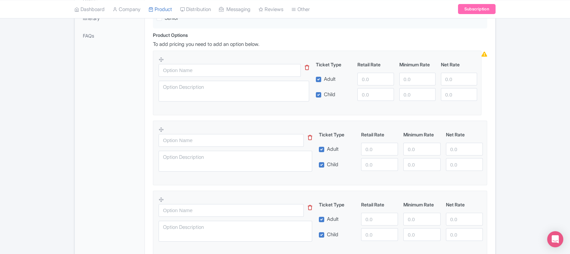
scroll to position [179, 0]
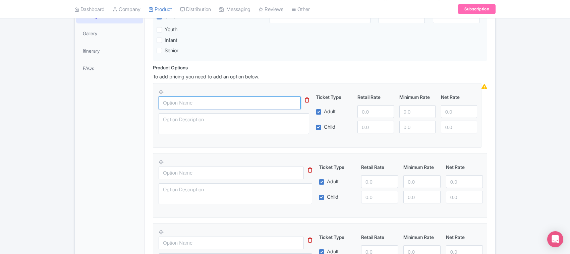
click at [183, 106] on input "text" at bounding box center [230, 103] width 142 height 13
paste input "[PERSON_NAME][GEOGRAPHIC_DATA] Ticket – Admission Tickets"
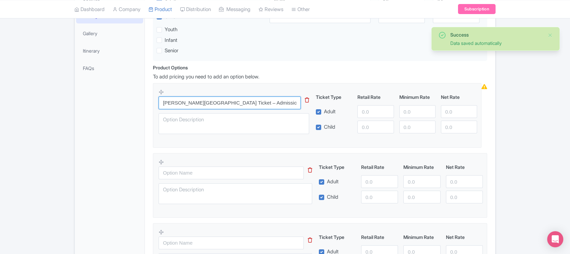
type input "[PERSON_NAME][GEOGRAPHIC_DATA] Ticket – Admission Tickets"
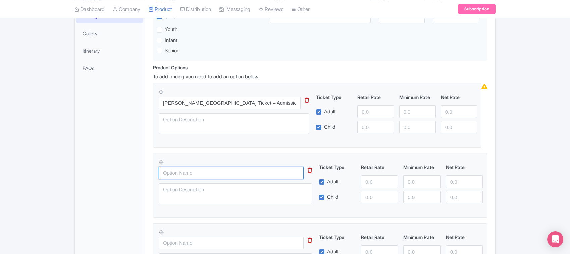
click at [179, 175] on input "text" at bounding box center [231, 173] width 145 height 13
paste input "[PERSON_NAME] Story and World War II English Guided Tour"
type input "[PERSON_NAME] Story and World War II English Guided Tour"
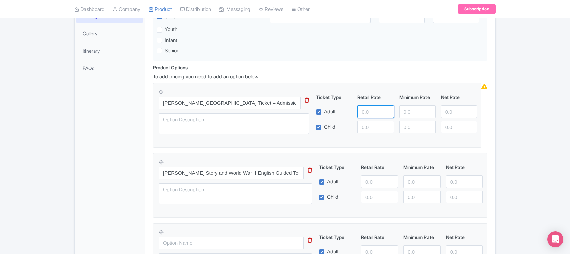
click at [365, 112] on input "number" at bounding box center [375, 111] width 36 height 13
paste input "1949.00"
type input "1949.00"
drag, startPoint x: 404, startPoint y: 114, endPoint x: 436, endPoint y: 118, distance: 31.7
click at [406, 115] on input "number" at bounding box center [417, 111] width 36 height 13
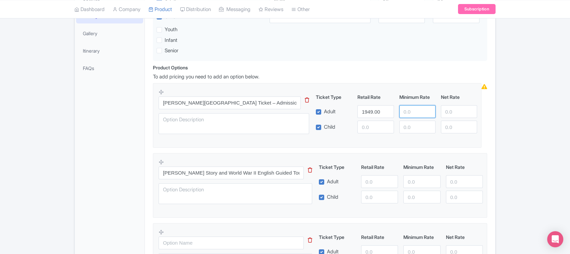
paste input "1949.00"
type input "1949.00"
click at [455, 116] on input "number" at bounding box center [459, 111] width 36 height 13
paste input "1949.00"
click at [455, 116] on input "1949.00" at bounding box center [459, 111] width 36 height 13
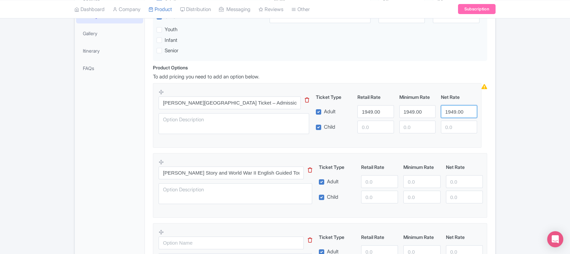
type input "1949.00"
click at [368, 126] on input "number" at bounding box center [375, 127] width 36 height 13
paste input "1949.00"
type input "1949.00"
paste input "1949.00"
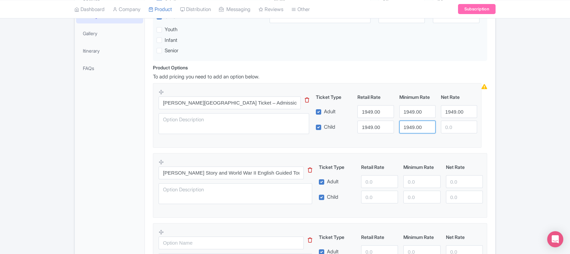
type input "1949.00"
paste input "1949.00"
type input "1949.00"
click at [370, 185] on input "number" at bounding box center [379, 181] width 37 height 13
type input "3000"
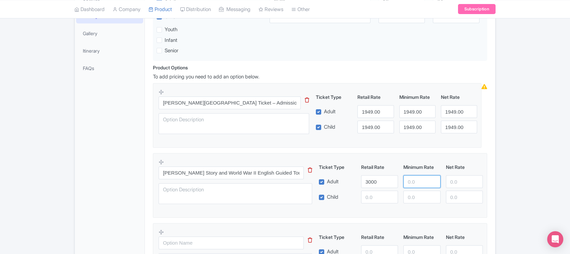
paste input "3000"
type input "3000"
paste input "3000"
type input "3000"
click at [368, 200] on input "number" at bounding box center [379, 197] width 37 height 13
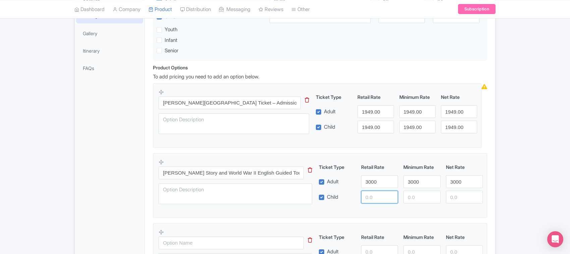
paste input "3000"
type input "3000"
paste input "3000"
type input "3000"
paste input "3000"
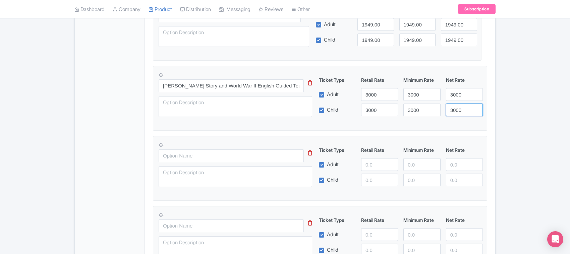
scroll to position [305, 0]
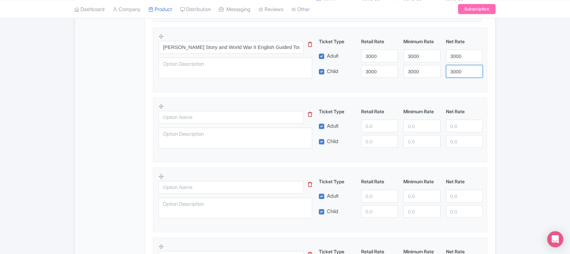
type input "3000"
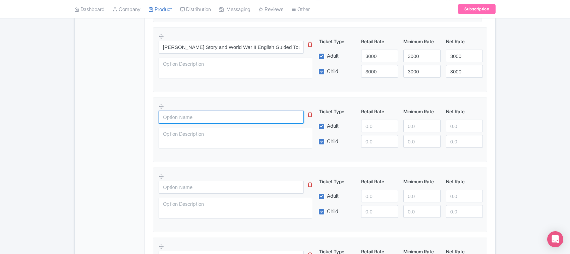
click at [182, 117] on input "text" at bounding box center [231, 117] width 145 height 13
paste input "[PERSON_NAME] Story in German – WWII Historical Walking Tour"
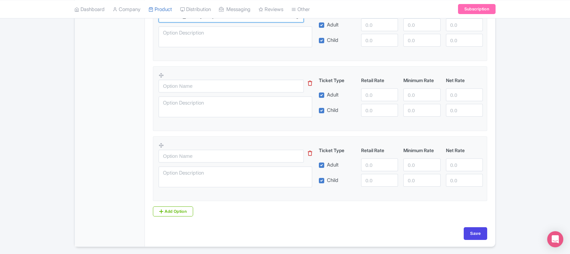
scroll to position [431, 0]
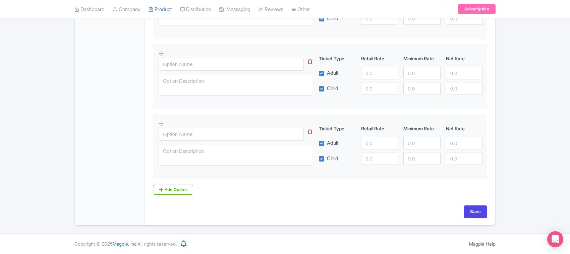
type input "[PERSON_NAME] Story in German – WWII Historical Walking Tour"
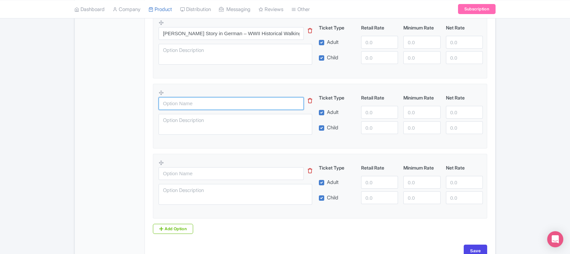
click at [173, 104] on input "text" at bounding box center [231, 103] width 145 height 13
paste input "[PERSON_NAME] & WWII: Spanish‑Language Guided Walking Tour"
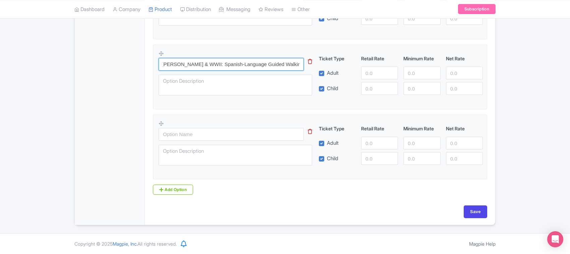
type input "[PERSON_NAME] & WWII: Spanish‑Language Guided Walking Tour"
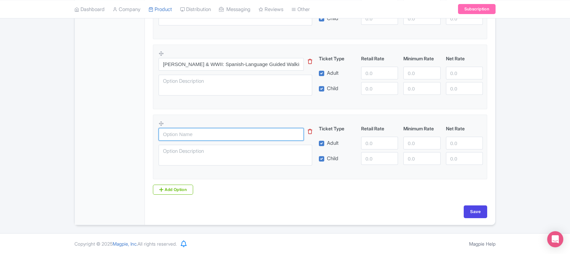
click at [183, 133] on input "text" at bounding box center [231, 134] width 145 height 13
paste input "French Guided [PERSON_NAME] Story & WWII Historical Walk"
type input "French Guided [PERSON_NAME] Story & WWII Historical Walk"
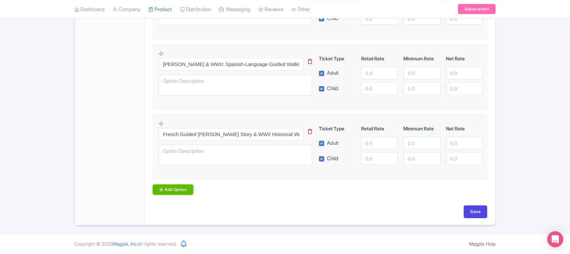
click at [175, 189] on link "Add Option" at bounding box center [173, 190] width 40 height 10
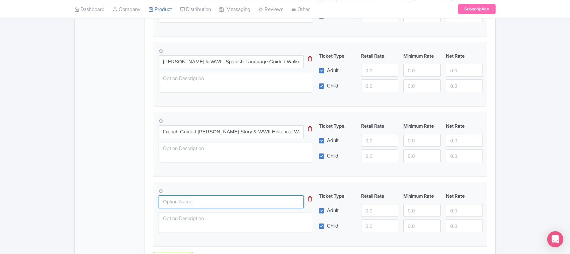
click at [179, 204] on input "text" at bounding box center [231, 201] width 145 height 13
paste input "[PERSON_NAME] House Entry – Admission for Afternoon Slots"
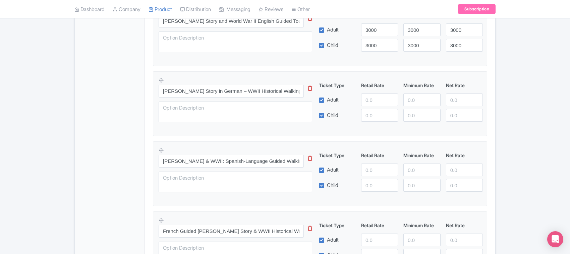
scroll to position [305, 0]
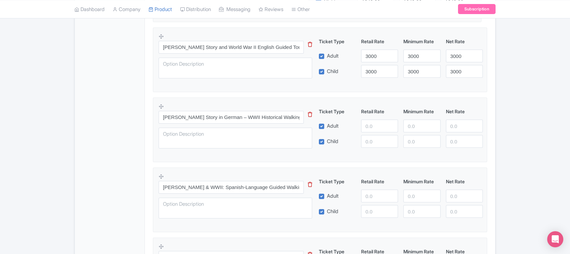
type input "[PERSON_NAME] House Entry – Admission for Afternoon Slots"
click at [370, 126] on input "number" at bounding box center [379, 126] width 37 height 13
type input "3200"
paste input "3200"
type input "3200"
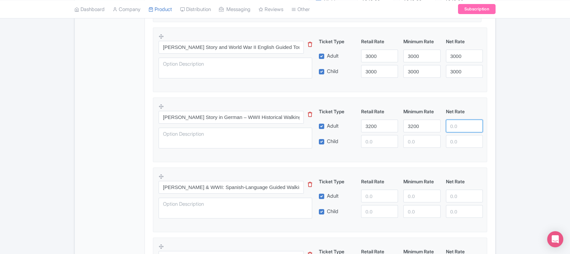
paste input "3200"
type input "3200"
paste input "3200"
type input "3200"
paste input "3200"
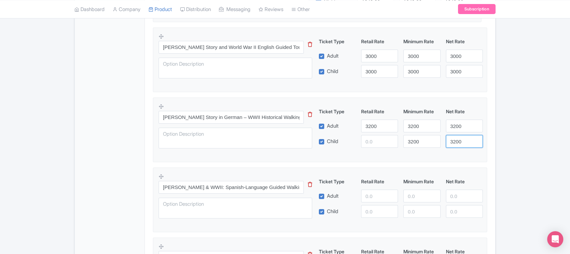
type input "3200"
click at [366, 143] on input "number" at bounding box center [379, 141] width 37 height 13
paste input "3200"
type input "3200"
click at [367, 199] on input "number" at bounding box center [379, 196] width 37 height 13
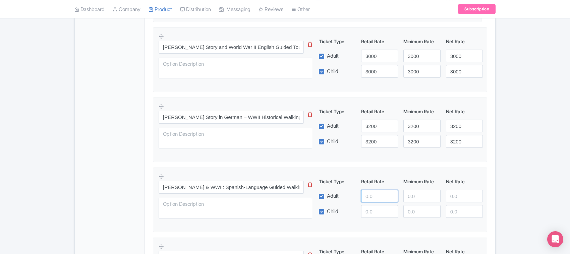
paste input "3200"
type input "3200"
paste input "3200"
type input "3200"
paste input "3200"
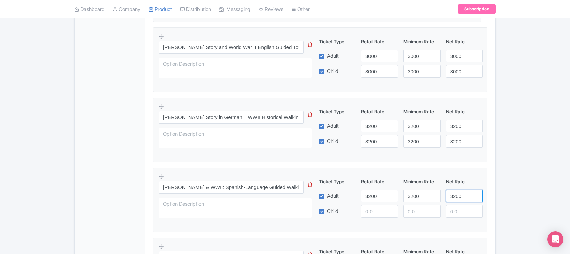
type input "3200"
paste input "3200"
type input "3200"
paste input "3200"
type input "3200"
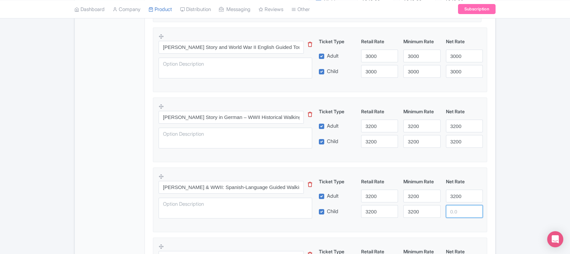
paste input "3200"
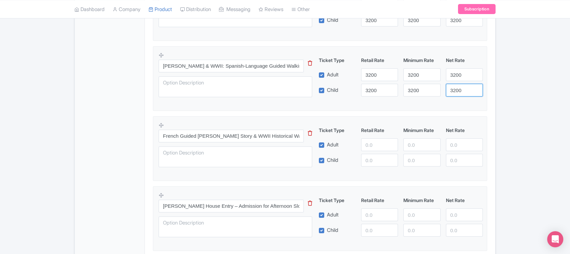
scroll to position [431, 0]
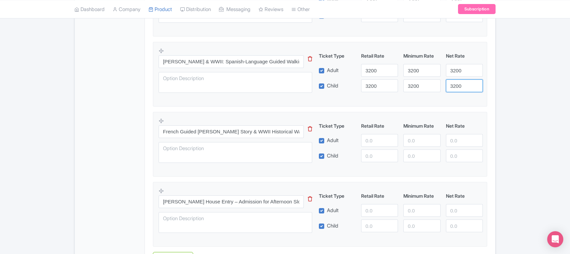
type input "3200"
click at [366, 142] on input "number" at bounding box center [379, 140] width 37 height 13
paste input "3200"
type input "3200"
paste input "3200"
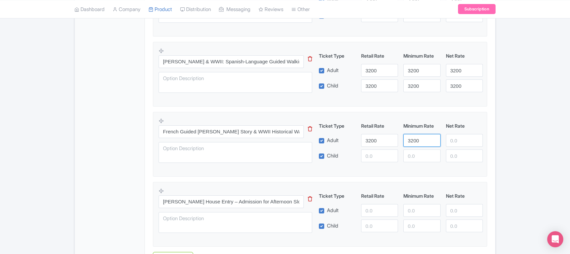
type input "3200"
paste input "3200"
type input "3200"
paste input "3200"
type input "3200"
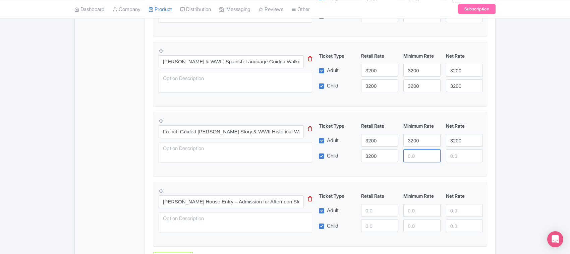
paste input "3200"
type input "3200"
paste input "3200"
type input "3200"
click at [370, 216] on input "number" at bounding box center [379, 210] width 37 height 13
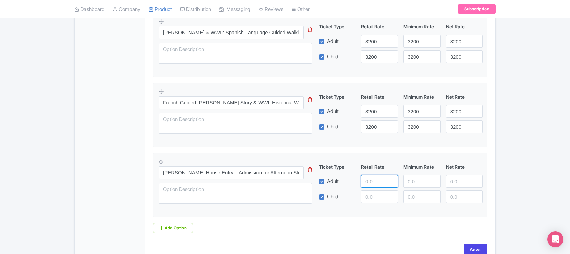
scroll to position [501, 0]
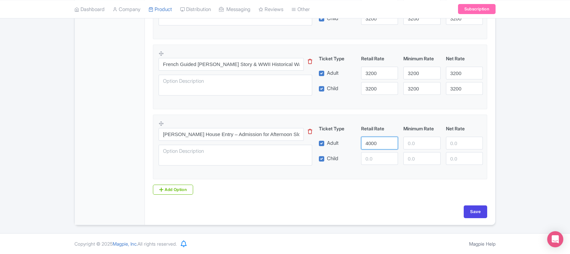
type input "4000"
paste input "4000"
type input "4000"
paste input "4000"
type input "4000"
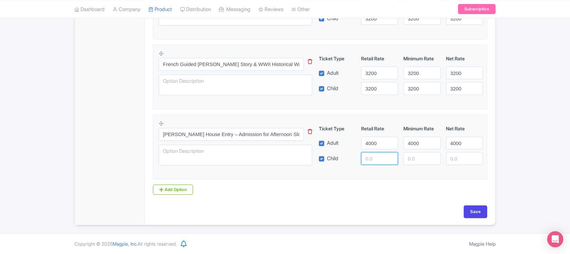
paste input "4000"
type input "4000"
paste input "4000"
type input "4000"
paste input "4000"
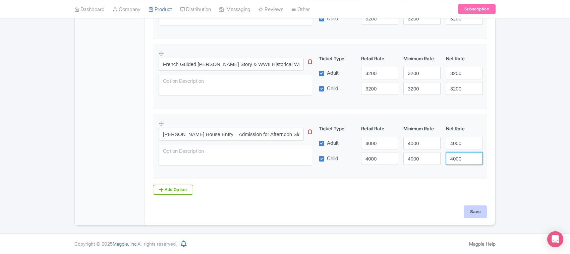
type input "4000"
click at [470, 212] on input "Save" at bounding box center [475, 212] width 23 height 13
type input "Saving..."
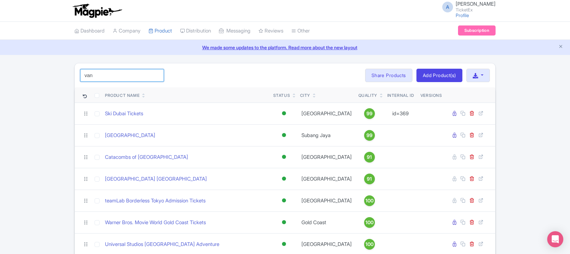
drag, startPoint x: 102, startPoint y: 74, endPoint x: 36, endPoint y: 75, distance: 66.1
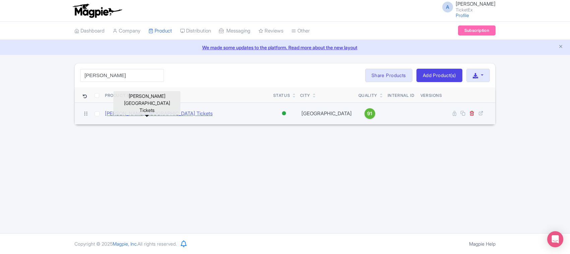
click at [128, 115] on link "[PERSON_NAME][GEOGRAPHIC_DATA] Tickets" at bounding box center [159, 114] width 108 height 8
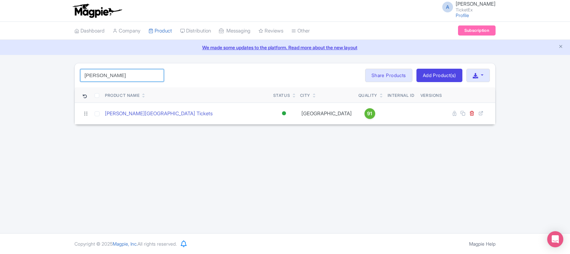
drag, startPoint x: 89, startPoint y: 76, endPoint x: 46, endPoint y: 71, distance: 42.8
click at [46, 71] on div "anne Search Bulk Actions Delete Add to Collection Share Products Add to Collect…" at bounding box center [285, 94] width 570 height 62
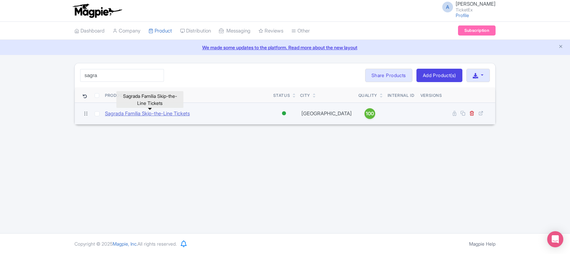
click at [131, 112] on link "Sagrada Família Skip-the-Line Tickets" at bounding box center [147, 114] width 85 height 8
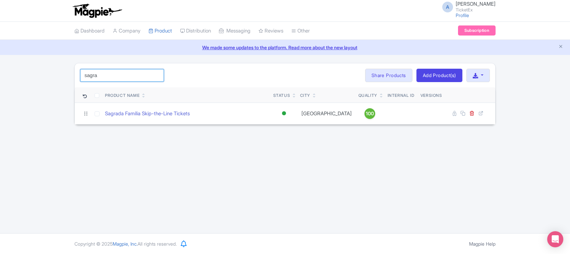
drag, startPoint x: 104, startPoint y: 74, endPoint x: 37, endPoint y: 72, distance: 67.4
click at [37, 72] on div "sagra Search Bulk Actions Delete Add to Collection Share Products Add to Collec…" at bounding box center [285, 94] width 570 height 62
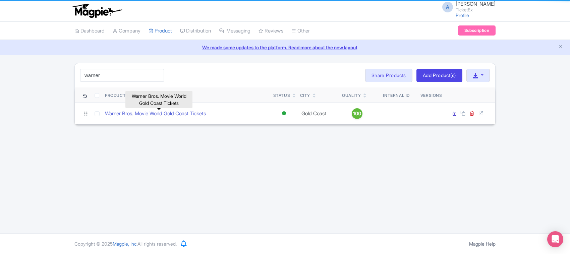
click at [139, 111] on link "Warner Bros. Movie World Gold Coast Tickets" at bounding box center [155, 114] width 101 height 8
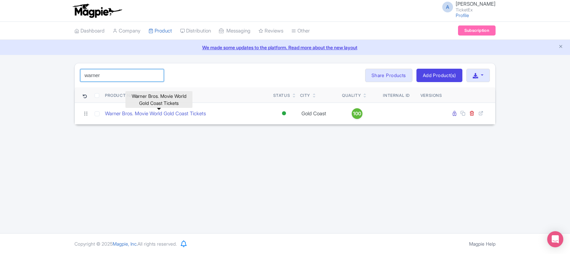
drag, startPoint x: 103, startPoint y: 75, endPoint x: 58, endPoint y: 71, distance: 45.4
click at [58, 71] on div "warner Search Bulk Actions Delete Add to Collection Share Products Add to Colle…" at bounding box center [285, 94] width 570 height 62
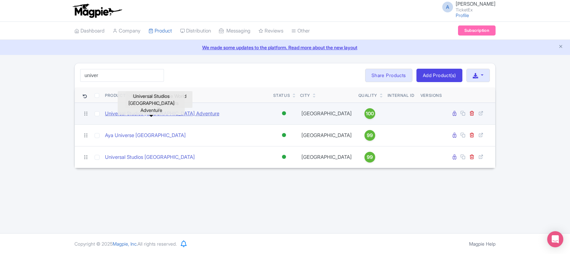
click at [128, 116] on link "Universal Studios Singapore Adventure" at bounding box center [162, 114] width 114 height 8
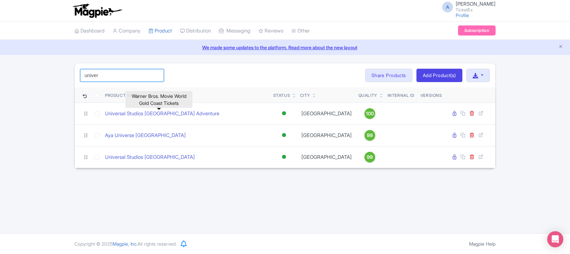
drag, startPoint x: 104, startPoint y: 76, endPoint x: 0, endPoint y: 76, distance: 103.9
click at [0, 76] on div "univer Search Bulk Actions Delete Add to Collection Share Products Add to Colle…" at bounding box center [285, 115] width 570 height 105
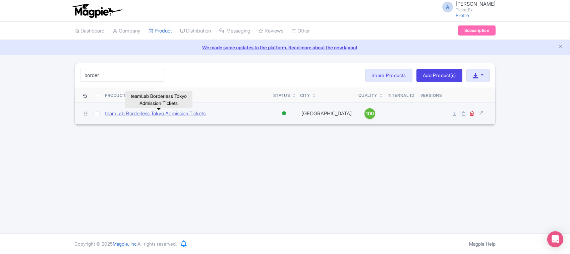
click at [121, 113] on link "teamLab Borderless Tokyo Admission Tickets" at bounding box center [155, 114] width 101 height 8
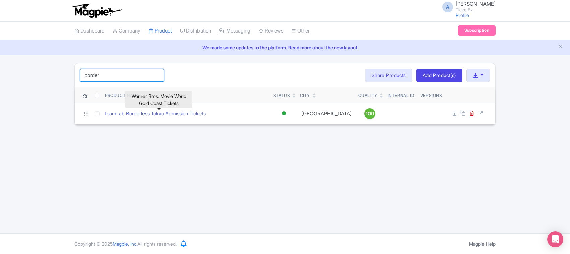
drag, startPoint x: 123, startPoint y: 76, endPoint x: 51, endPoint y: 74, distance: 71.4
click at [51, 74] on div "border Search Bulk Actions Delete Add to Collection Share Products Add to Colle…" at bounding box center [285, 94] width 570 height 62
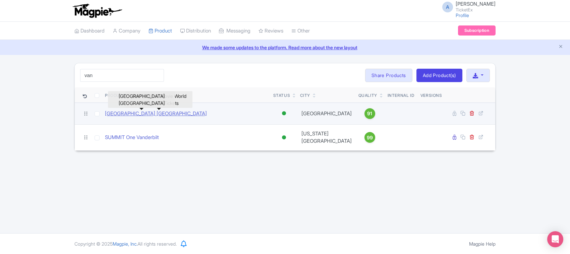
click at [137, 111] on link "Van Gogh Museum Amsterdam" at bounding box center [156, 114] width 102 height 8
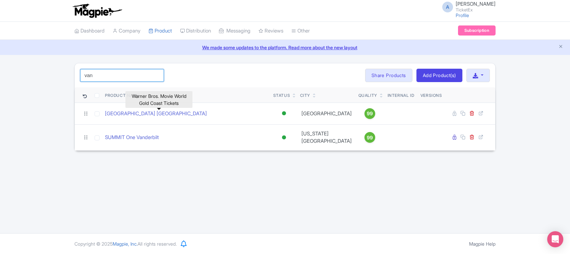
drag, startPoint x: 104, startPoint y: 75, endPoint x: 39, endPoint y: 76, distance: 65.1
click at [39, 76] on div "van Search Bulk Actions Delete Add to Collection Share Products Add to Collecti…" at bounding box center [285, 107] width 570 height 88
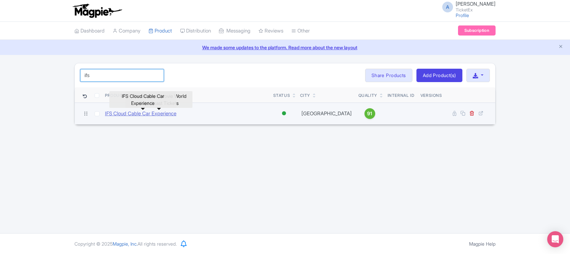
type input "ifs"
click at [116, 111] on link "IFS Cloud Cable Car Experience" at bounding box center [140, 114] width 71 height 8
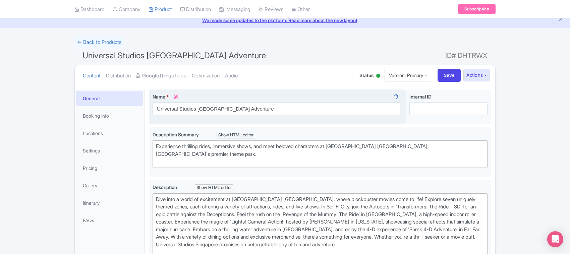
scroll to position [42, 0]
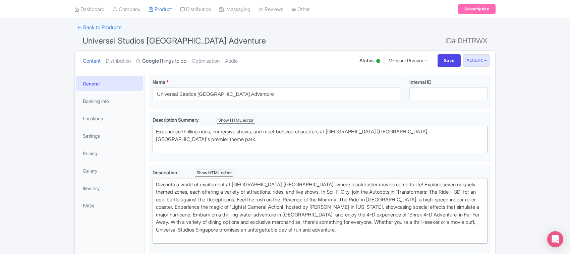
click at [173, 63] on link "Google Things to do" at bounding box center [161, 61] width 50 height 21
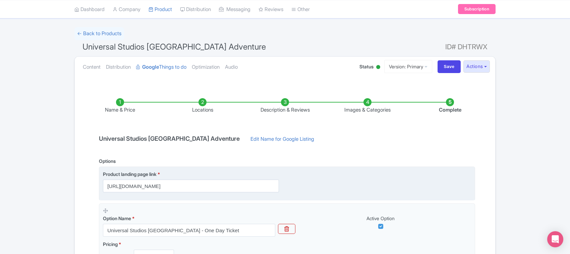
scroll to position [36, 0]
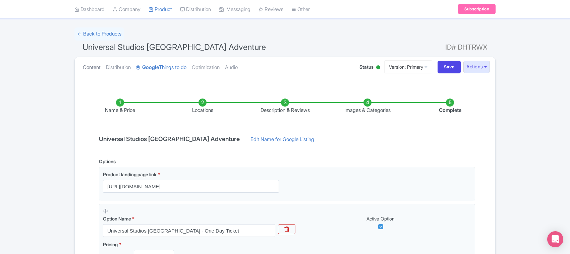
click at [90, 69] on link "Content" at bounding box center [92, 67] width 18 height 21
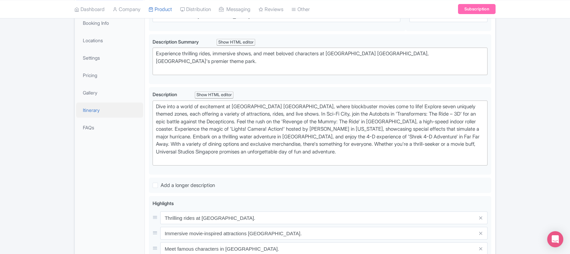
scroll to position [119, 0]
click at [96, 93] on link "Gallery" at bounding box center [109, 93] width 67 height 15
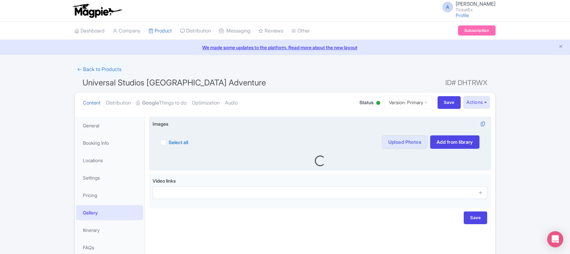
scroll to position [39, 0]
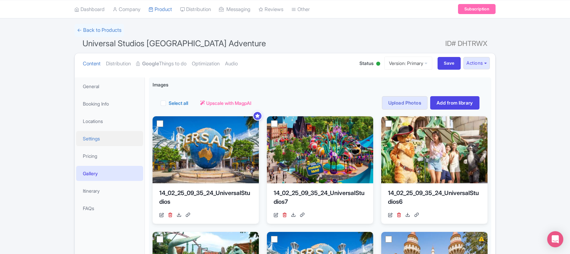
click at [93, 138] on link "Settings" at bounding box center [109, 138] width 67 height 15
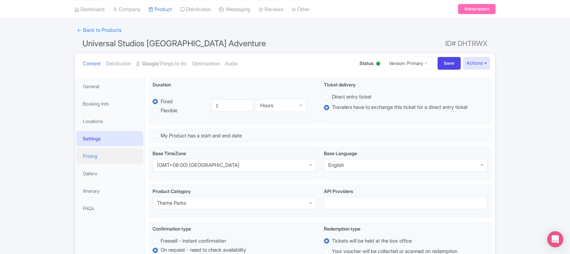
click at [96, 158] on link "Pricing" at bounding box center [109, 156] width 67 height 15
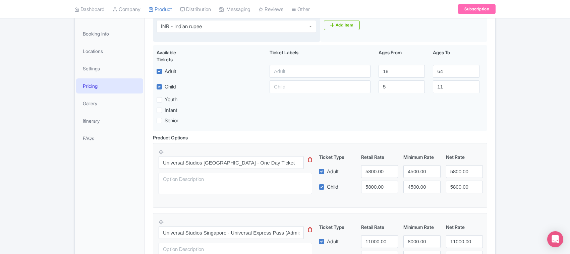
scroll to position [126, 0]
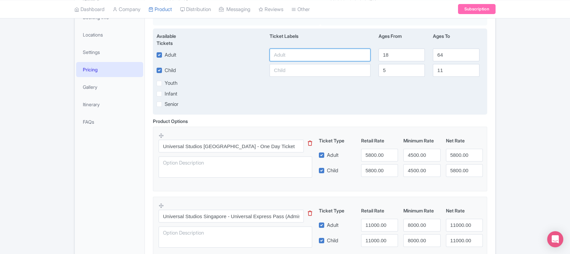
click at [292, 55] on input "text" at bounding box center [320, 55] width 101 height 13
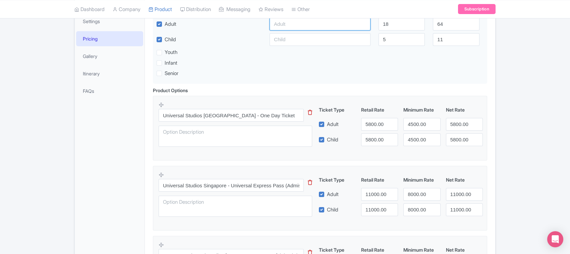
scroll to position [155, 0]
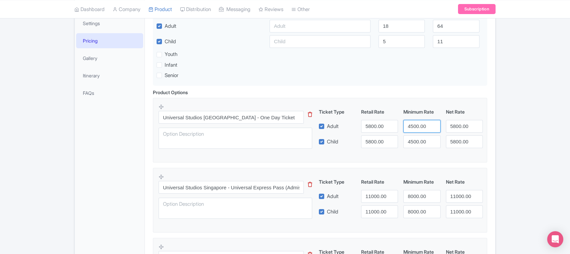
drag, startPoint x: 408, startPoint y: 127, endPoint x: 421, endPoint y: 128, distance: 13.8
click at [421, 128] on input "4500.00" at bounding box center [421, 126] width 37 height 13
drag, startPoint x: 376, startPoint y: 128, endPoint x: 366, endPoint y: 126, distance: 10.2
click at [366, 126] on input "5800.00" at bounding box center [379, 126] width 37 height 13
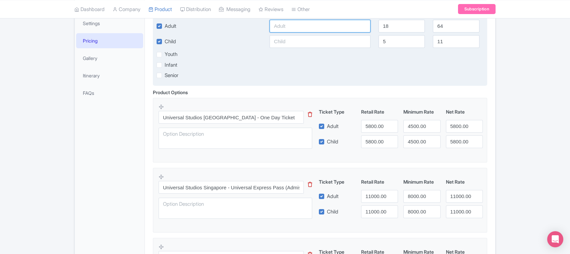
click at [279, 30] on input "text" at bounding box center [320, 26] width 101 height 13
paste input "5800"
type input "5800"
click at [285, 43] on input "text" at bounding box center [320, 41] width 101 height 13
paste input "5800"
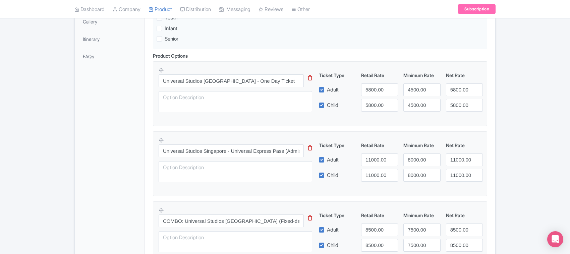
scroll to position [280, 0]
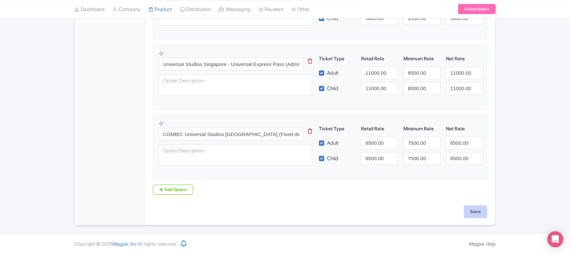
type input "5800"
click at [470, 217] on input "Save" at bounding box center [475, 212] width 23 height 13
type input "Saving..."
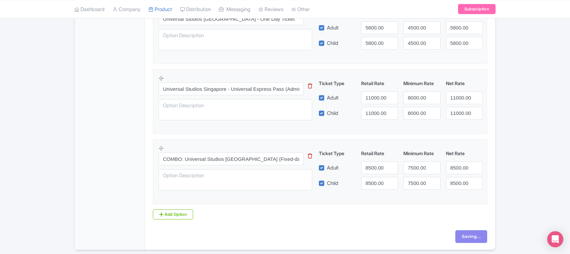
scroll to position [238, 0]
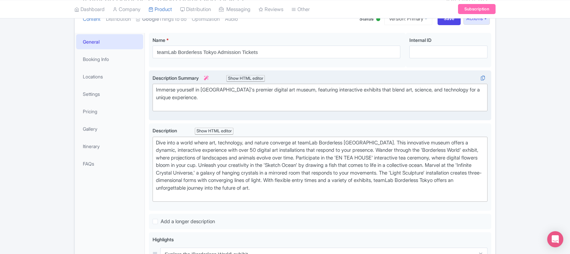
scroll to position [42, 0]
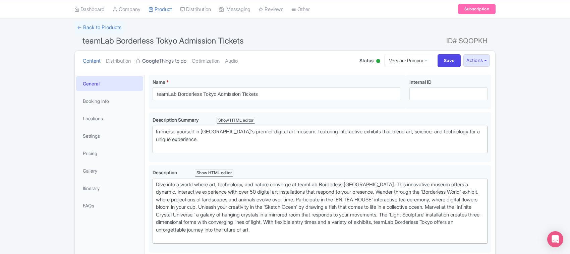
click at [167, 58] on link "Google Things to do" at bounding box center [161, 61] width 50 height 21
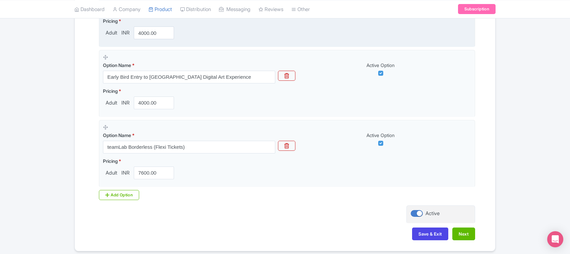
scroll to position [335, 0]
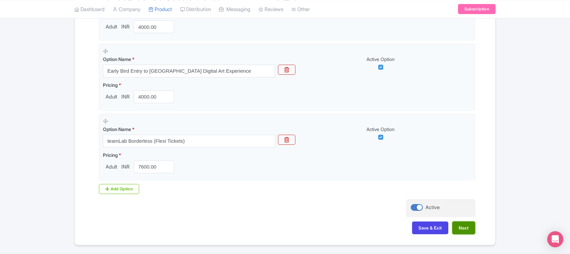
click at [455, 229] on button "Next" at bounding box center [463, 228] width 23 height 13
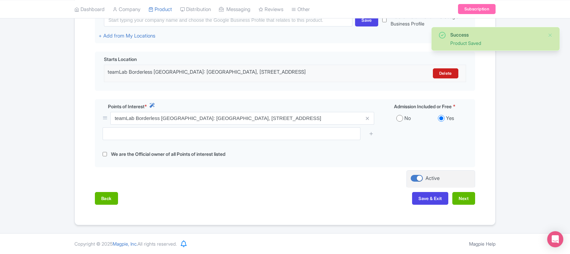
scroll to position [190, 0]
click at [463, 195] on button "Next" at bounding box center [463, 198] width 23 height 13
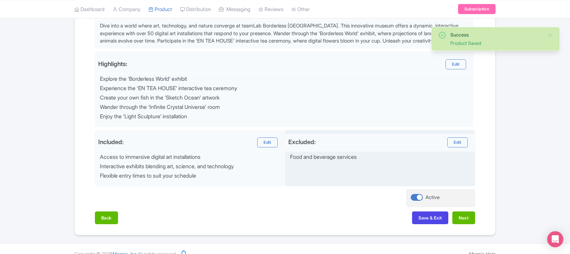
scroll to position [252, 0]
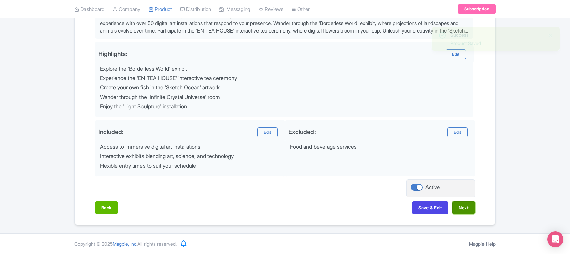
click at [458, 205] on button "Next" at bounding box center [463, 208] width 23 height 13
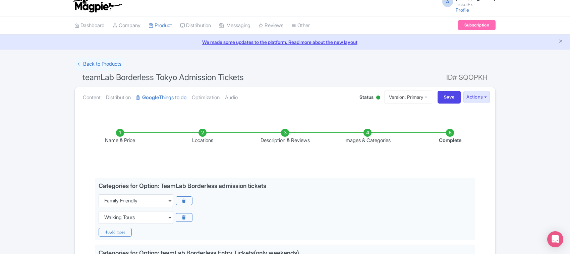
scroll to position [0, 0]
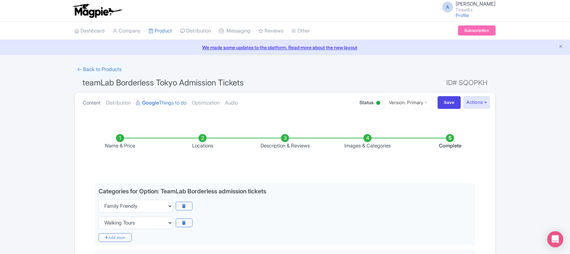
click at [96, 101] on link "Content" at bounding box center [92, 103] width 18 height 21
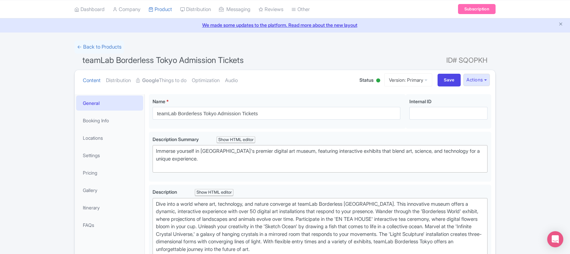
scroll to position [42, 0]
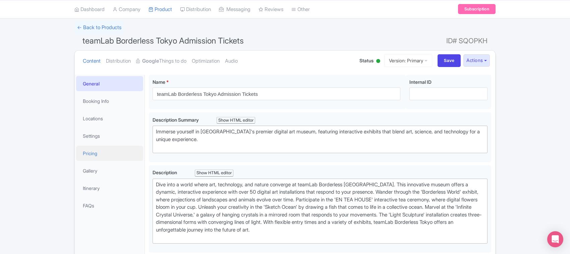
click at [93, 153] on link "Pricing" at bounding box center [109, 153] width 67 height 15
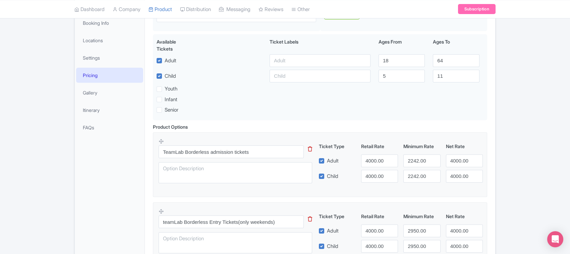
scroll to position [84, 0]
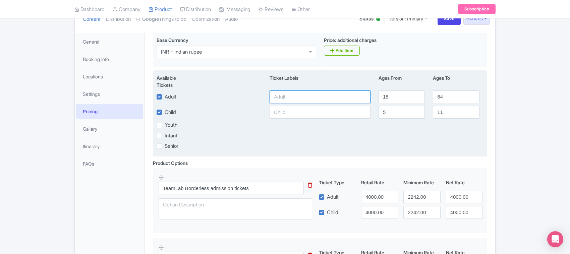
click at [291, 95] on input "text" at bounding box center [320, 97] width 101 height 13
paste input "4000.00"
type input "4000.00"
click at [294, 113] on input "text" at bounding box center [320, 112] width 101 height 13
paste input "4000.00"
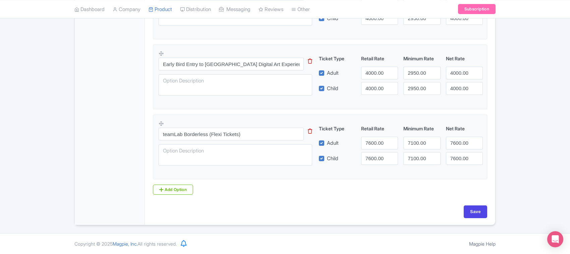
scroll to position [350, 0]
type input "4000.00"
click at [469, 209] on input "Save" at bounding box center [475, 212] width 23 height 13
type input "Saving..."
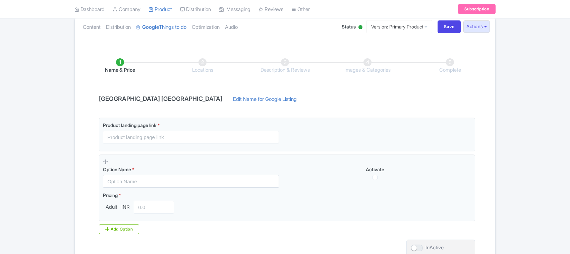
scroll to position [126, 0]
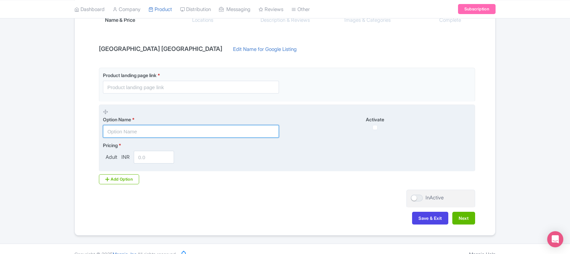
click at [129, 132] on input "text" at bounding box center [191, 131] width 176 height 13
paste input "[PERSON_NAME][GEOGRAPHIC_DATA] Admission Ticket"
type input "[PERSON_NAME][GEOGRAPHIC_DATA] Admission Ticket"
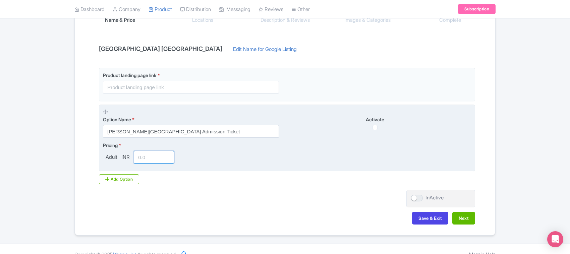
click at [144, 159] on input "number" at bounding box center [154, 157] width 40 height 13
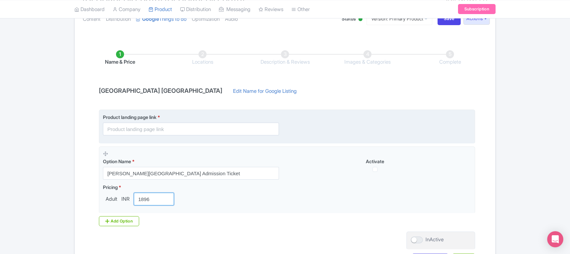
type input "1896"
click at [137, 129] on input "text" at bounding box center [191, 129] width 176 height 13
paste input "[URL][DOMAIN_NAME]"
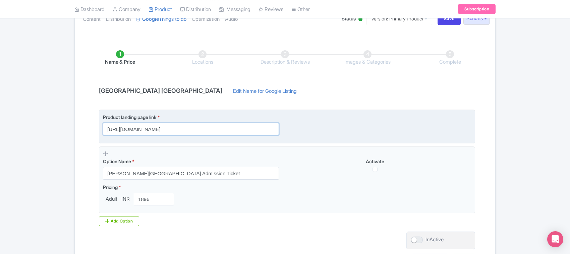
click at [156, 133] on input "[URL][DOMAIN_NAME]" at bounding box center [191, 129] width 176 height 13
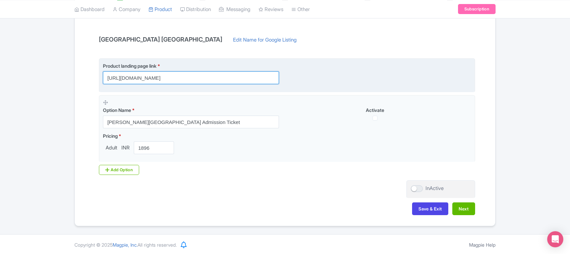
scroll to position [137, 0]
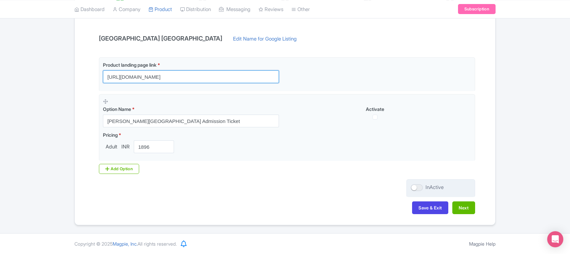
type input "[URL][DOMAIN_NAME]"
click at [413, 185] on div at bounding box center [417, 187] width 12 height 7
click at [413, 185] on input "InActive" at bounding box center [413, 187] width 4 height 4
checkbox input "true"
click at [457, 207] on button "Next" at bounding box center [463, 208] width 23 height 13
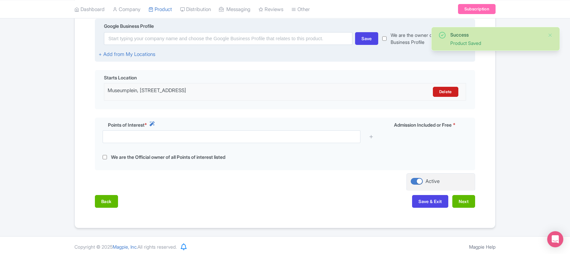
scroll to position [170, 0]
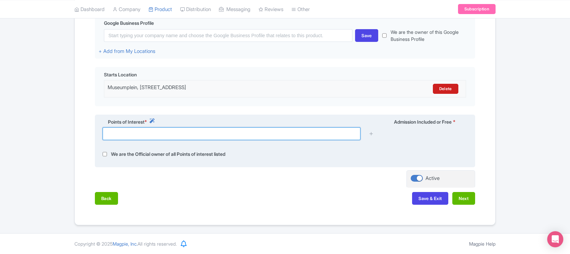
click at [160, 132] on input "text" at bounding box center [232, 133] width 258 height 13
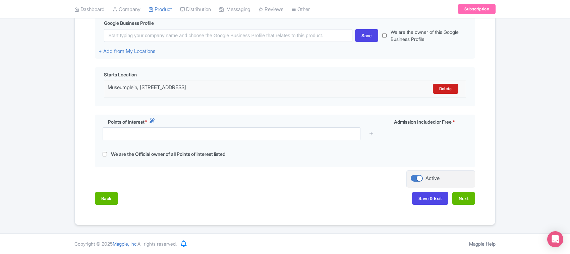
drag, startPoint x: 237, startPoint y: 82, endPoint x: 60, endPoint y: 81, distance: 176.7
click at [60, 81] on div "Success Product Saved ← Back to Products Van Gogh Museum Amsterdam ID# NCWFPA C…" at bounding box center [285, 61] width 570 height 330
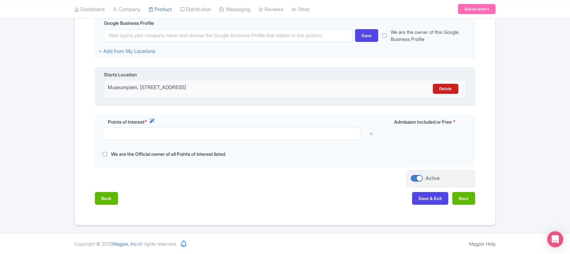
copy div "Museumplein, 1071 LM Amsterdam, Netherlands"
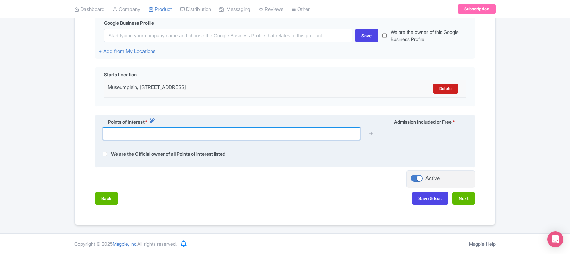
click at [131, 131] on input "text" at bounding box center [232, 133] width 258 height 13
paste input "Museumplein, 1071 LM Amsterdam, Netherlands"
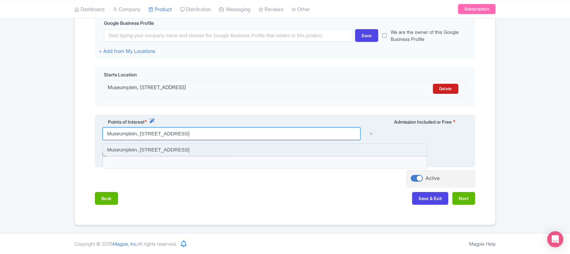
type input "Museumplein, [STREET_ADDRESS]"
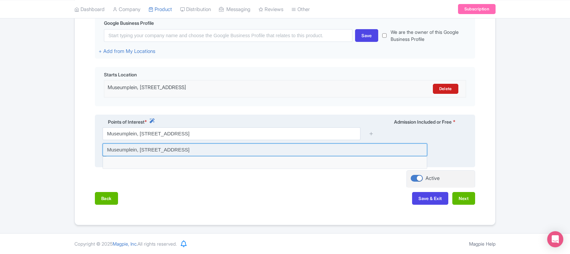
click at [358, 145] on input at bounding box center [265, 150] width 325 height 13
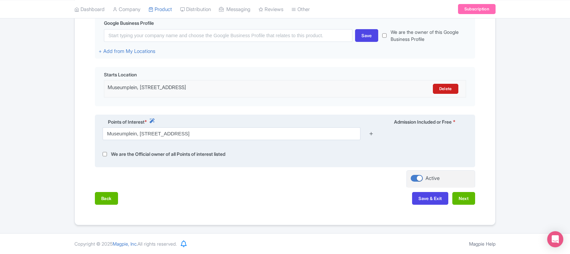
click at [369, 132] on icon at bounding box center [371, 133] width 5 height 5
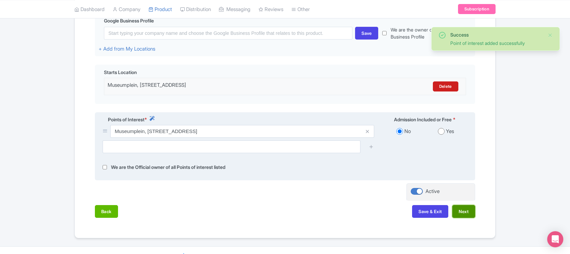
click at [463, 213] on button "Next" at bounding box center [463, 211] width 23 height 13
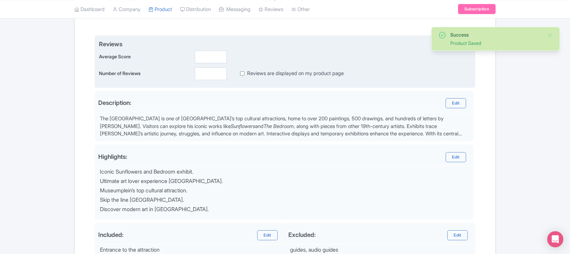
scroll to position [128, 0]
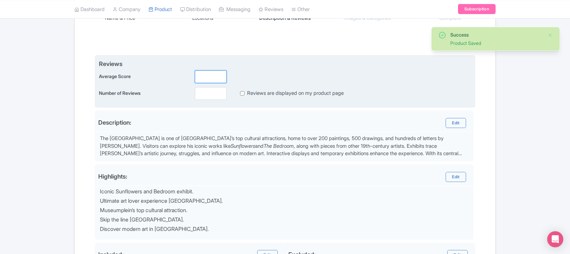
click at [206, 76] on input "number" at bounding box center [211, 76] width 32 height 13
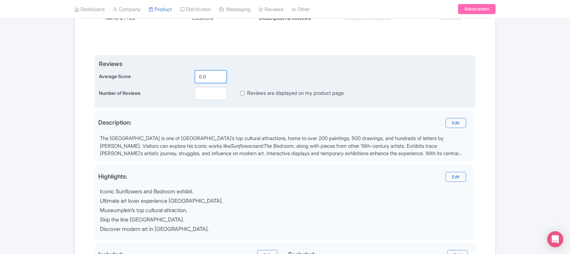
type input "0"
type input "2.5"
click at [205, 91] on input "number" at bounding box center [211, 93] width 32 height 13
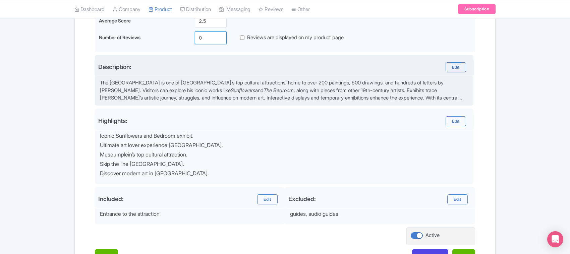
scroll to position [233, 0]
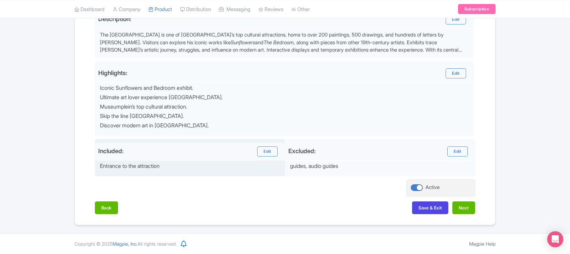
type input "0"
click at [460, 210] on button "Next" at bounding box center [463, 208] width 23 height 13
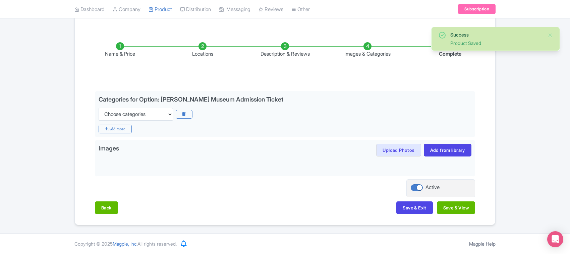
scroll to position [93, 0]
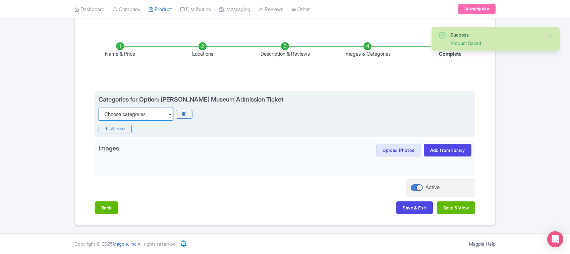
click at [148, 114] on select "Choose categories Adults Only Animals Audio Guide Beaches Bike Tours Boat Tours…" at bounding box center [136, 114] width 74 height 13
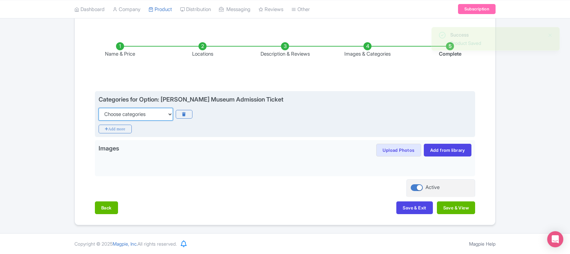
select select "audio-guide"
click at [99, 108] on select "Choose categories Adults Only Animals Audio Guide Beaches Bike Tours Boat Tours…" at bounding box center [136, 114] width 74 height 13
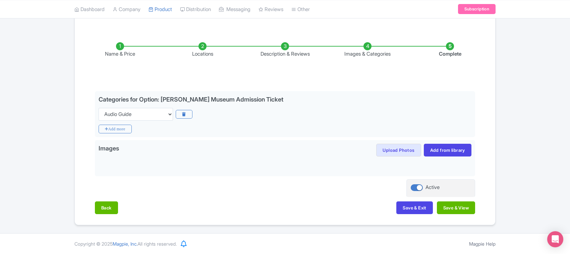
drag, startPoint x: 119, startPoint y: 129, endPoint x: 118, endPoint y: 59, distance: 70.8
click at [118, 129] on icon "Add more" at bounding box center [115, 129] width 33 height 9
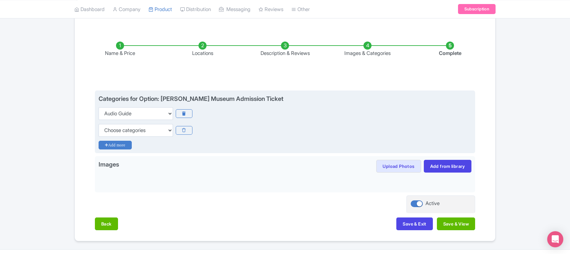
click at [111, 146] on icon "Add more" at bounding box center [115, 145] width 33 height 9
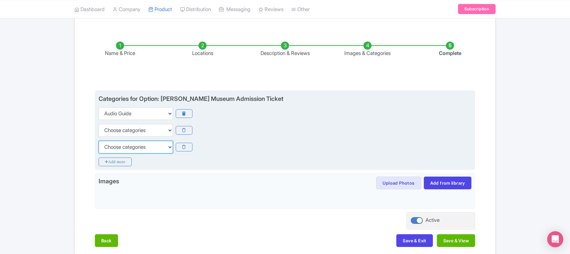
click at [111, 146] on select "Choose categories Adults Only Animals Audio Guide Beaches Bike Tours Boat Tours…" at bounding box center [136, 147] width 74 height 13
select select "museums"
click at [99, 141] on select "Choose categories Adults Only Animals Audio Guide Beaches Bike Tours Boat Tours…" at bounding box center [136, 147] width 74 height 13
click at [115, 164] on icon "Add more" at bounding box center [115, 162] width 33 height 9
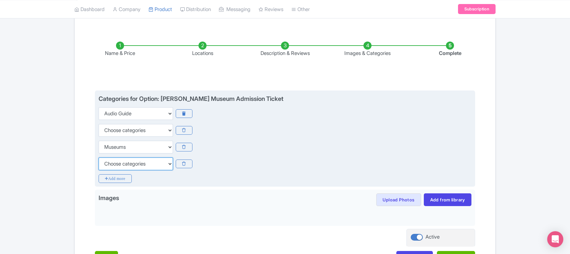
click at [111, 165] on select "Choose categories Adults Only Animals Audio Guide Beaches Bike Tours Boat Tours…" at bounding box center [136, 164] width 74 height 13
select select "self-guided"
click at [99, 158] on select "Choose categories Adults Only Animals Audio Guide Beaches Bike Tours Boat Tours…" at bounding box center [136, 164] width 74 height 13
click at [121, 177] on icon "Add more" at bounding box center [115, 178] width 33 height 9
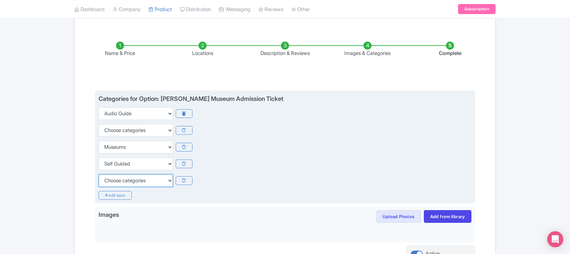
click at [121, 177] on select "Choose categories Adults Only Animals Audio Guide Beaches Bike Tours Boat Tours…" at bounding box center [136, 180] width 74 height 13
select select "walking-tours"
click at [99, 174] on select "Choose categories Adults Only Animals Audio Guide Beaches Bike Tours Boat Tours…" at bounding box center [136, 180] width 74 height 13
click at [121, 195] on icon "Add more" at bounding box center [115, 195] width 33 height 9
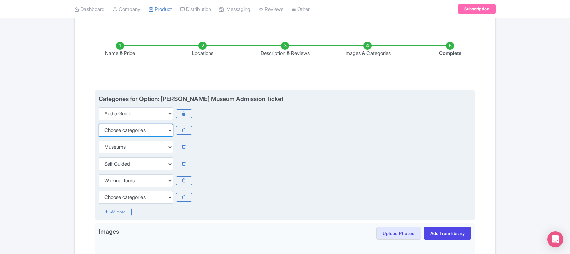
drag, startPoint x: 124, startPoint y: 128, endPoint x: 125, endPoint y: 125, distance: 3.4
click at [124, 128] on select "Choose categories Adults Only Animals Audio Guide Beaches Bike Tours Boat Tours…" at bounding box center [136, 130] width 74 height 13
select select "family-friendly"
click at [99, 124] on select "Choose categories Adults Only Animals Audio Guide Beaches Bike Tours Boat Tours…" at bounding box center [136, 130] width 74 height 13
click at [181, 195] on icon at bounding box center [184, 197] width 16 height 9
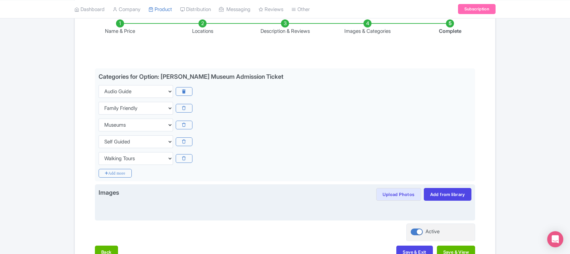
scroll to position [134, 0]
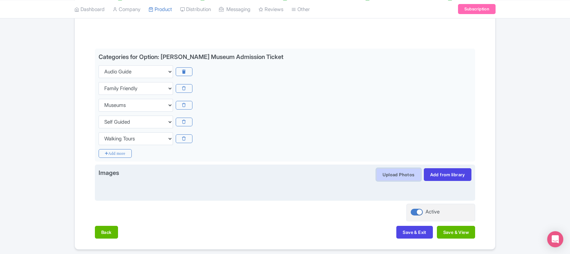
click at [391, 173] on button "Upload Photos" at bounding box center [398, 174] width 45 height 13
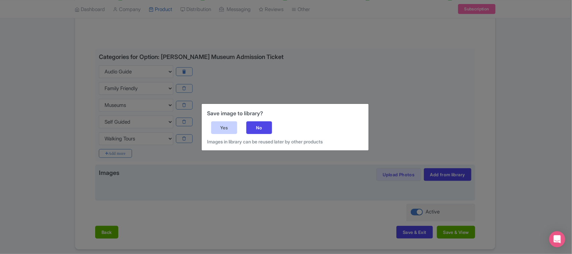
click at [222, 129] on div "Yes" at bounding box center [224, 127] width 26 height 13
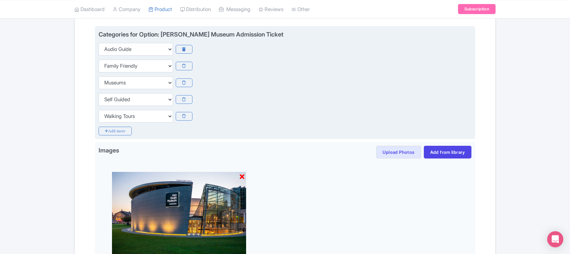
scroll to position [176, 0]
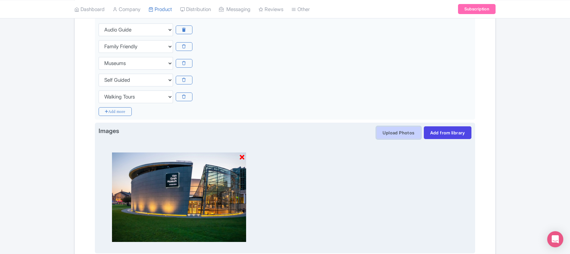
click at [390, 133] on button "Upload Photos" at bounding box center [398, 132] width 45 height 13
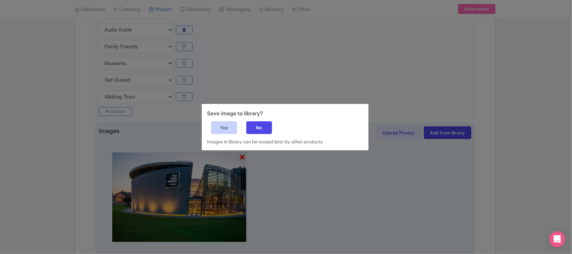
click at [227, 126] on div "Yes" at bounding box center [224, 127] width 26 height 13
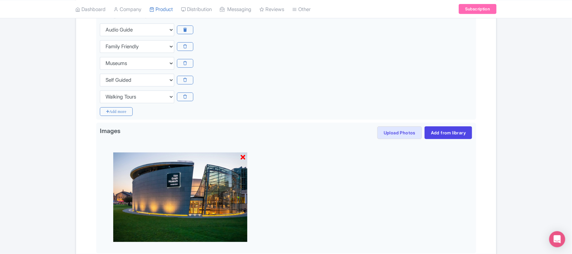
click at [389, 216] on div at bounding box center [286, 194] width 373 height 111
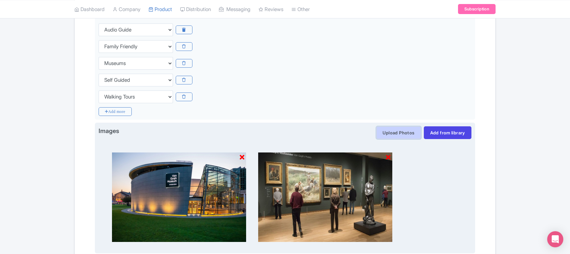
click at [395, 133] on button "Upload Photos" at bounding box center [398, 132] width 45 height 13
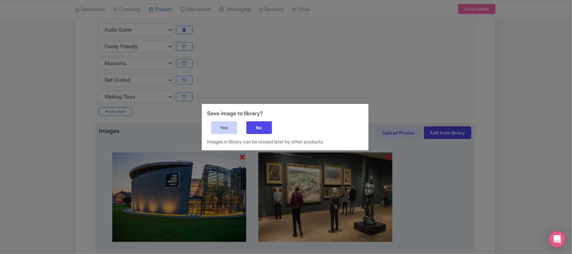
click at [216, 125] on div "Yes" at bounding box center [224, 127] width 26 height 13
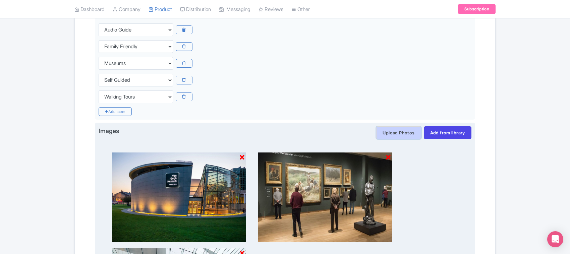
click at [389, 134] on button "Upload Photos" at bounding box center [398, 132] width 45 height 13
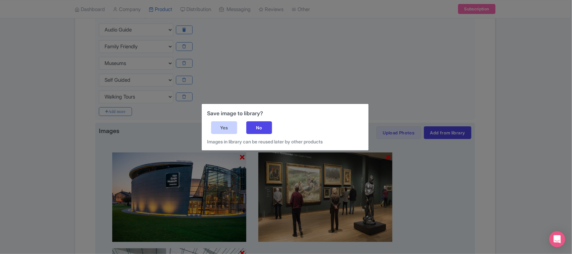
click at [228, 128] on div "Yes" at bounding box center [224, 127] width 26 height 13
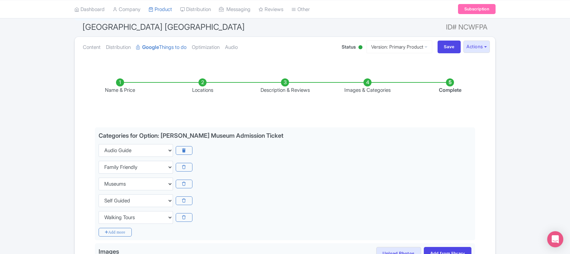
scroll to position [0, 0]
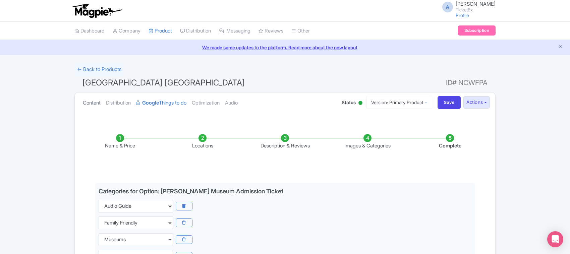
click at [96, 102] on link "Content" at bounding box center [92, 103] width 18 height 21
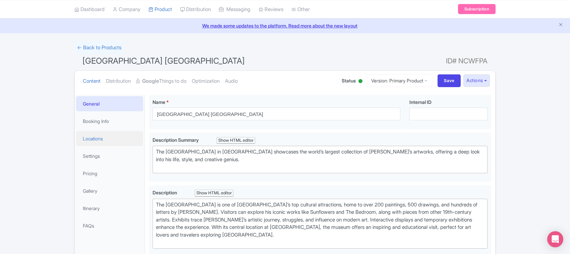
scroll to position [42, 0]
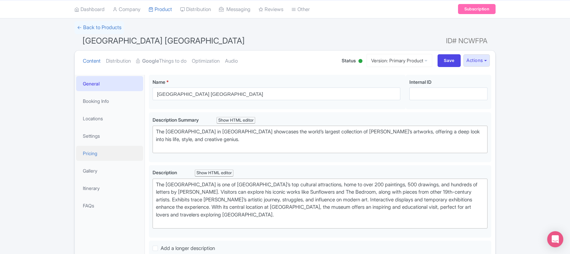
click at [93, 156] on link "Pricing" at bounding box center [109, 153] width 67 height 15
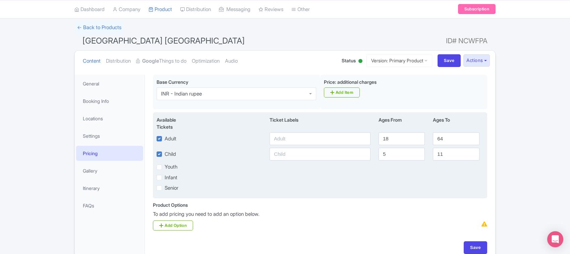
scroll to position [79, 0]
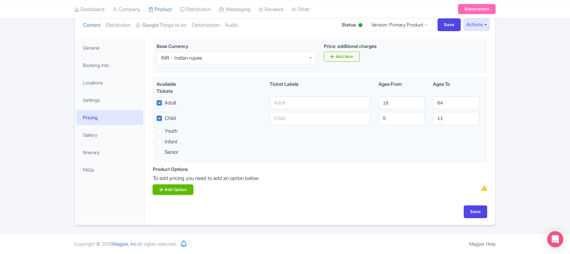
click at [170, 191] on link "Add Option" at bounding box center [173, 190] width 40 height 10
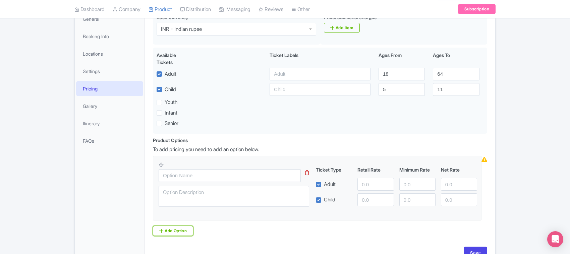
scroll to position [121, 0]
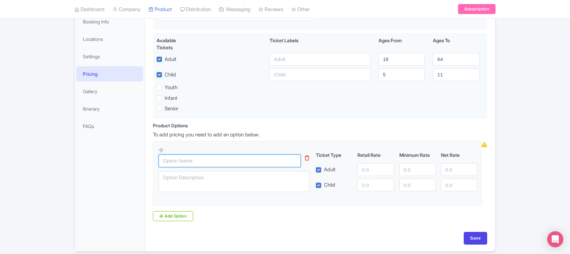
click at [192, 163] on input "text" at bounding box center [230, 161] width 142 height 13
paste input "Van Gogh Museum Admission Ticket"
type input "Van Gogh Museum Admission Ticket"
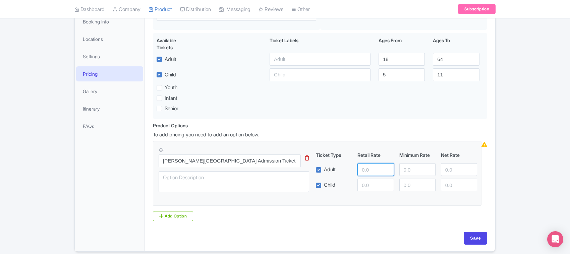
click at [369, 171] on input "number" at bounding box center [375, 169] width 36 height 13
paste input "1896.00"
type input "1896.00"
paste input "1896.00"
type input "1896.00"
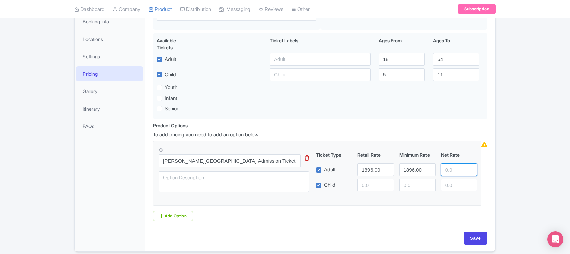
paste input "1896.00"
type input "1896.00"
click at [371, 187] on input "number" at bounding box center [375, 185] width 36 height 13
paste input "1896.00"
type input "1896.00"
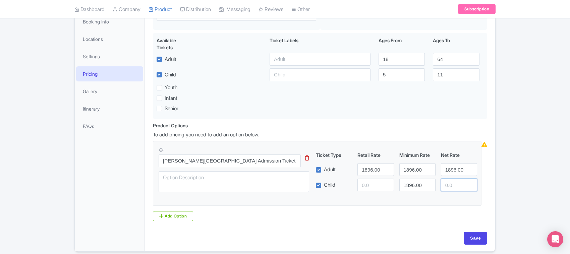
paste input "1896.00"
type input "1896.00"
click at [371, 187] on input "number" at bounding box center [375, 185] width 36 height 13
paste input "1896.00"
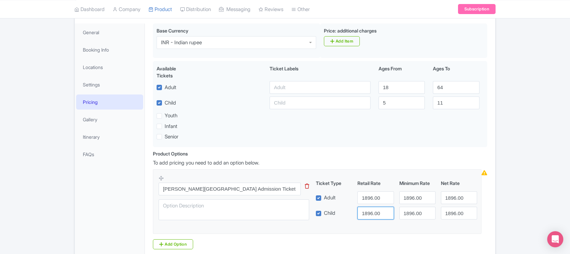
scroll to position [79, 0]
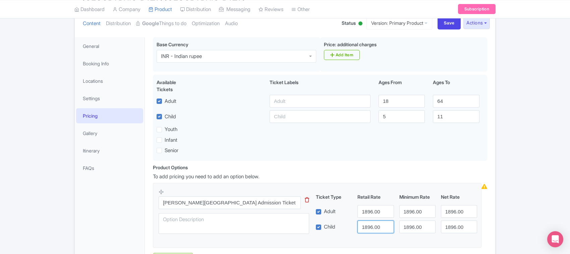
type input "1896.00"
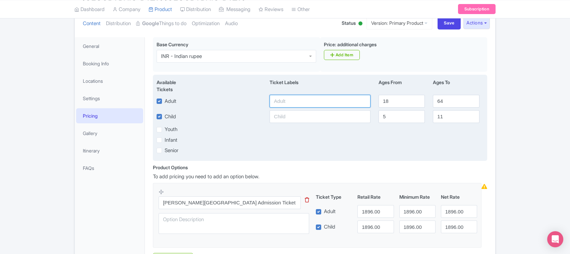
click at [287, 96] on input "text" at bounding box center [320, 101] width 101 height 13
type input "3000"
click at [284, 116] on input "text" at bounding box center [320, 116] width 101 height 13
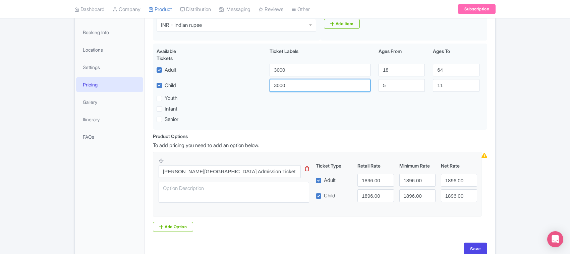
scroll to position [150, 0]
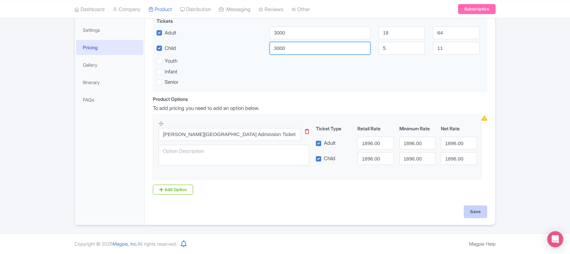
type input "3000"
click at [472, 210] on input "Save" at bounding box center [475, 212] width 23 height 13
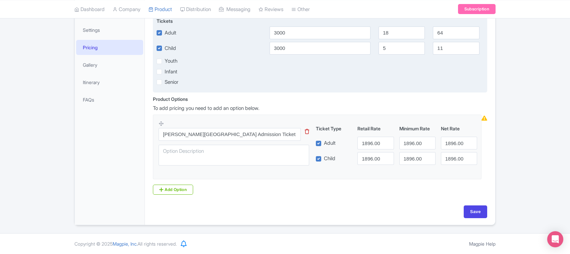
type input "Saving..."
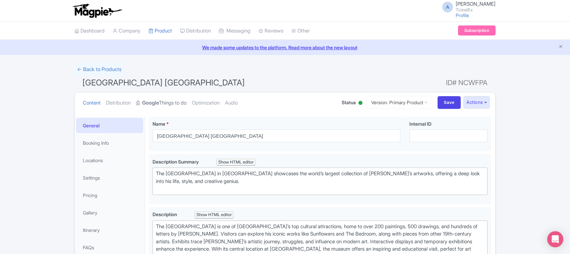
click at [159, 103] on strong "Google" at bounding box center [150, 103] width 17 height 8
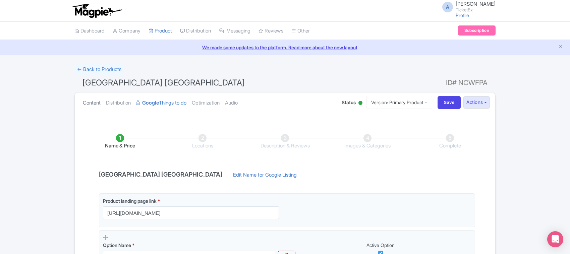
click at [95, 100] on link "Content" at bounding box center [92, 103] width 18 height 21
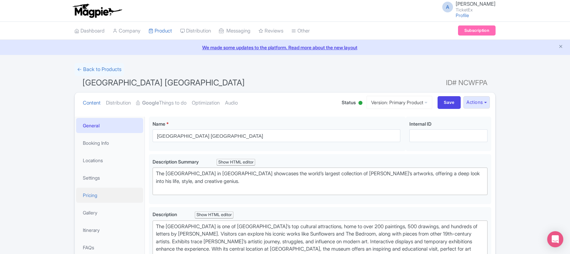
click at [97, 192] on link "Pricing" at bounding box center [109, 195] width 67 height 15
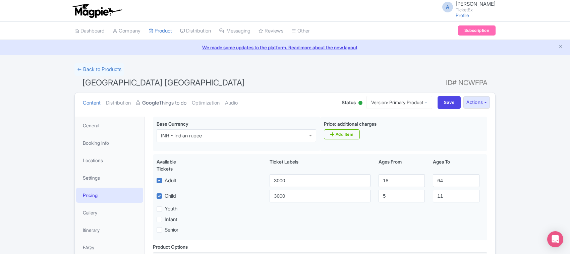
click at [171, 101] on link "Google Things to do" at bounding box center [161, 103] width 50 height 21
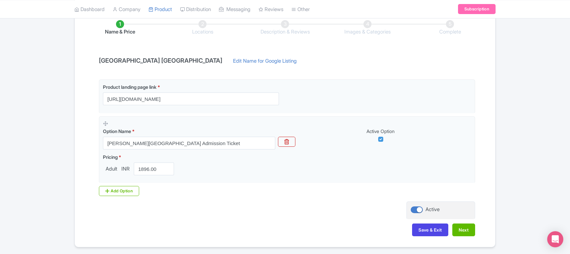
scroll to position [126, 0]
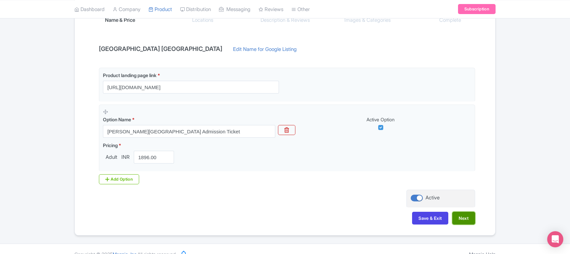
click at [461, 220] on button "Next" at bounding box center [463, 218] width 23 height 13
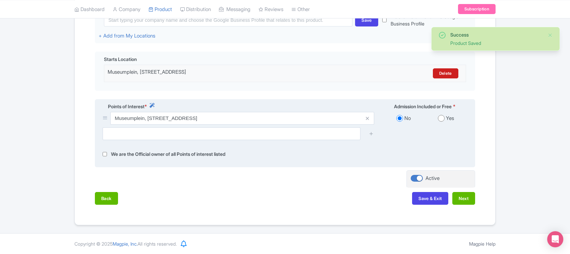
scroll to position [185, 0]
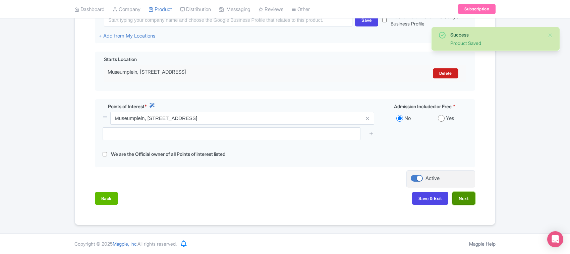
click at [453, 199] on button "Next" at bounding box center [463, 198] width 23 height 13
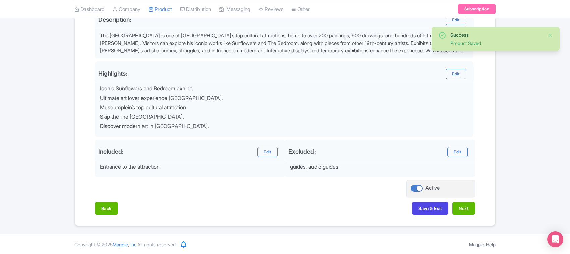
scroll to position [233, 0]
click at [460, 210] on button "Next" at bounding box center [463, 208] width 23 height 13
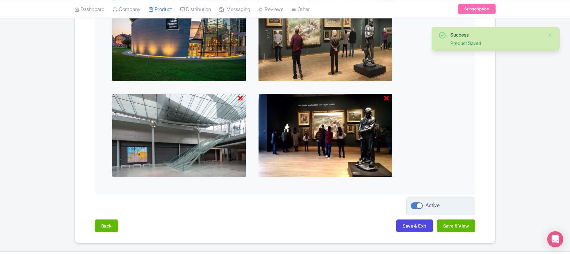
scroll to position [283, 0]
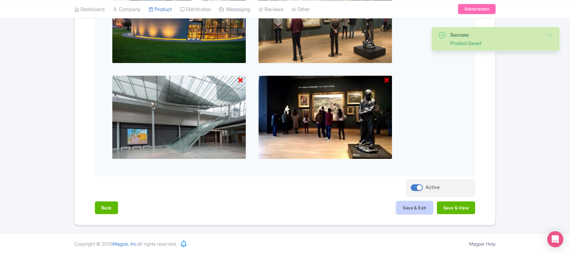
click at [411, 206] on button "Save & Exit" at bounding box center [414, 208] width 36 height 13
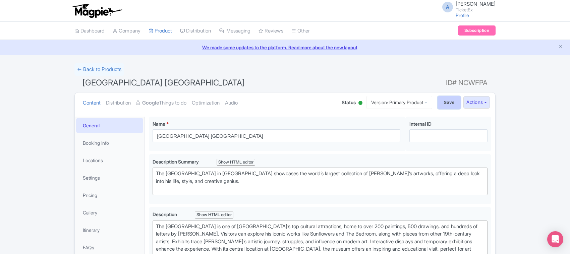
click at [445, 100] on input "Save" at bounding box center [449, 102] width 23 height 13
type input "Saving..."
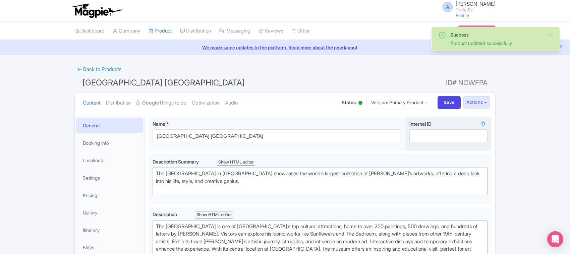
type trix-editor "<div>The [GEOGRAPHIC_DATA] is one of [GEOGRAPHIC_DATA]’s top cultural attractio…"
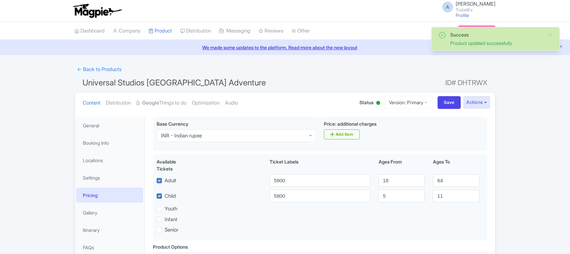
scroll to position [117, 0]
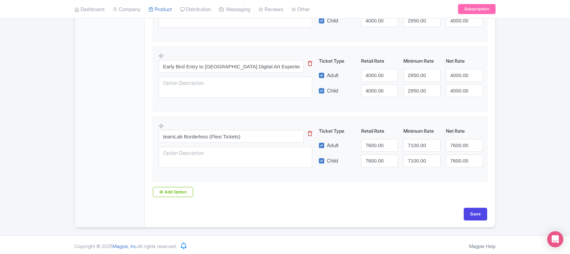
scroll to position [350, 0]
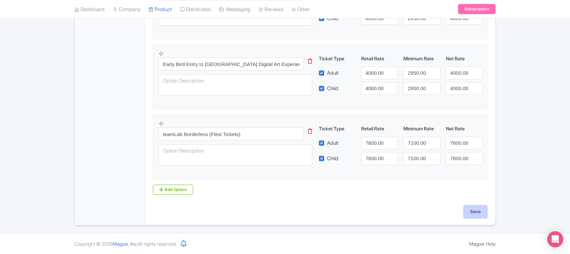
click at [475, 213] on input "Save" at bounding box center [475, 212] width 23 height 13
type input "Saving..."
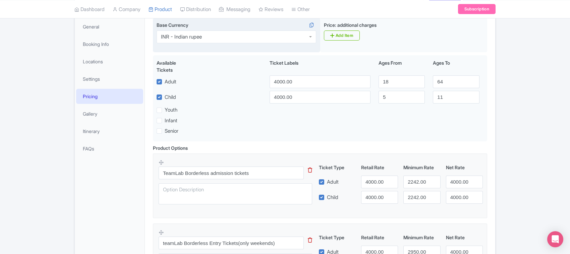
scroll to position [68, 0]
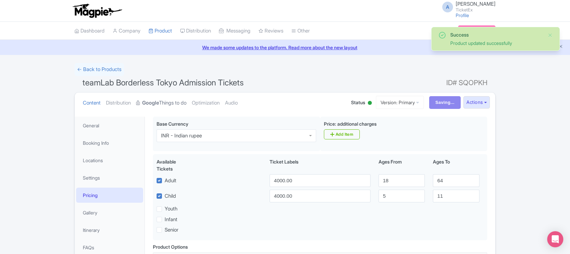
click at [174, 101] on link "Google Things to do" at bounding box center [161, 103] width 50 height 21
click at [167, 105] on link "Google Things to do" at bounding box center [161, 103] width 50 height 21
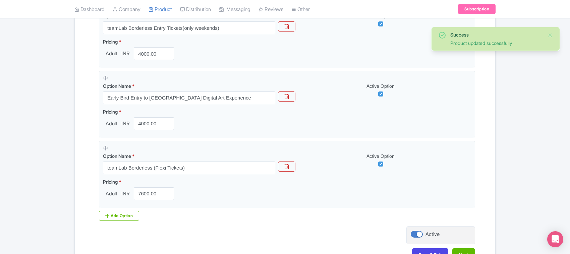
scroll to position [335, 0]
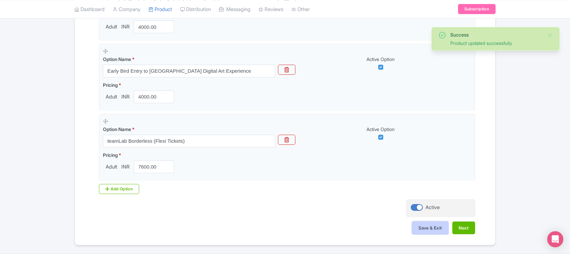
click at [429, 232] on button "Save & Exit" at bounding box center [430, 228] width 36 height 13
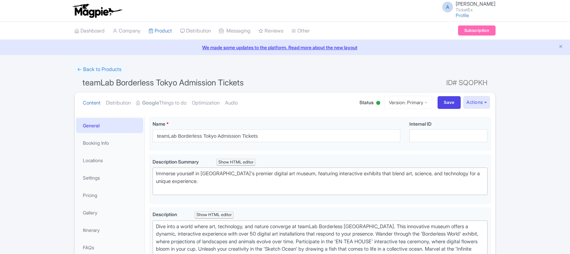
type trix-editor "<div>Dive into a world where art, technology, and nature converge at teamLab Bo…"
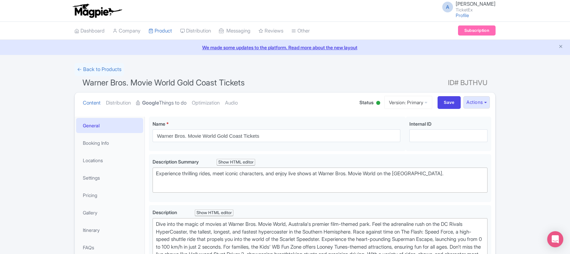
click at [177, 100] on link "Google Things to do" at bounding box center [161, 103] width 50 height 21
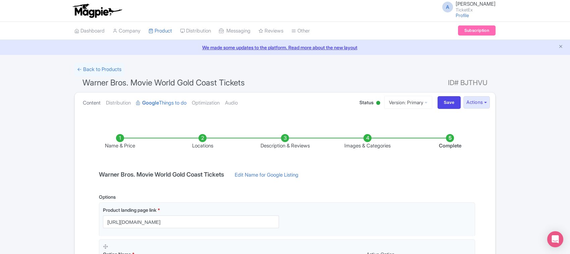
click at [88, 102] on link "Content" at bounding box center [92, 103] width 18 height 21
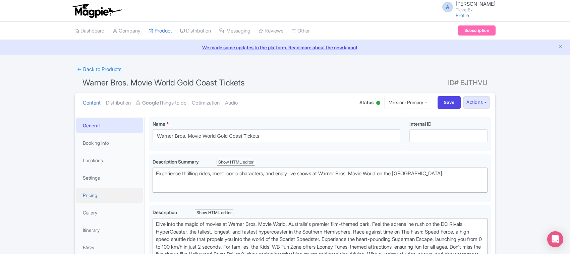
click at [93, 195] on link "Pricing" at bounding box center [109, 195] width 67 height 15
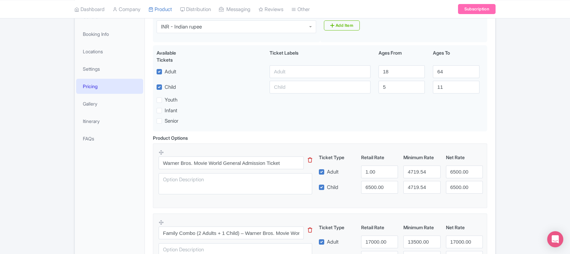
scroll to position [210, 0]
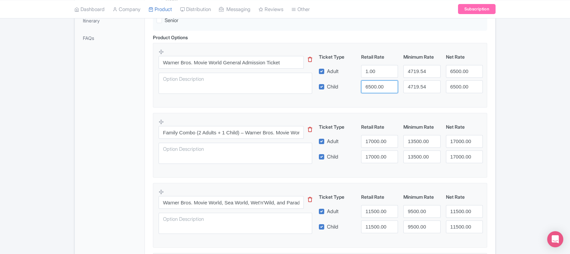
drag, startPoint x: 385, startPoint y: 90, endPoint x: 358, endPoint y: 89, distance: 26.8
click at [358, 89] on div "6500.00" at bounding box center [379, 86] width 42 height 13
drag, startPoint x: 381, startPoint y: 73, endPoint x: 336, endPoint y: 76, distance: 44.7
click at [336, 76] on div "Adult 1.00 4719.54 6500.00" at bounding box center [401, 71] width 170 height 13
paste input "6500"
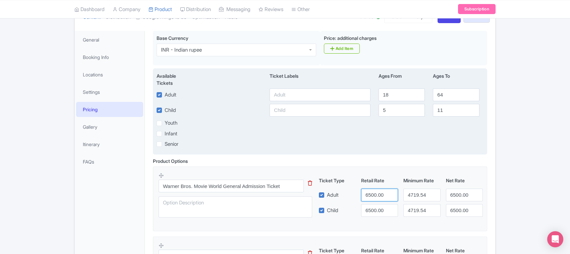
scroll to position [84, 0]
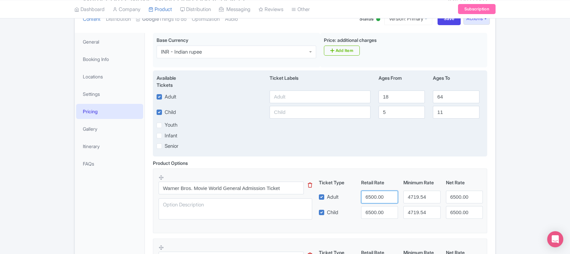
type input "6500.00"
click at [297, 101] on input "text" at bounding box center [320, 97] width 101 height 13
paste input "6500.00"
type input "6500.00"
click at [289, 116] on input "text" at bounding box center [320, 112] width 101 height 13
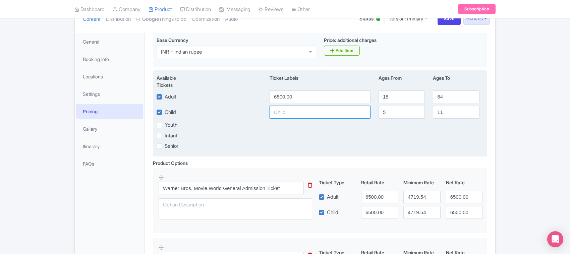
paste input "6500.00"
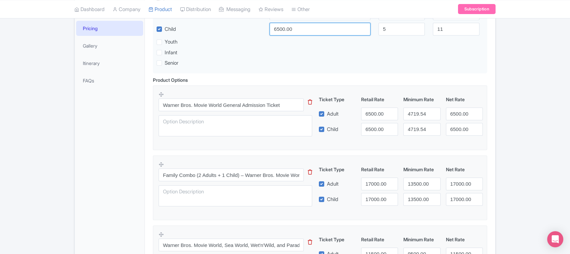
scroll to position [421, 0]
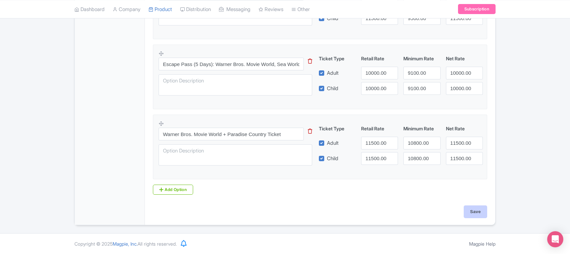
type input "6500.00"
click at [464, 212] on input "Save" at bounding box center [475, 212] width 23 height 13
type input "Saving..."
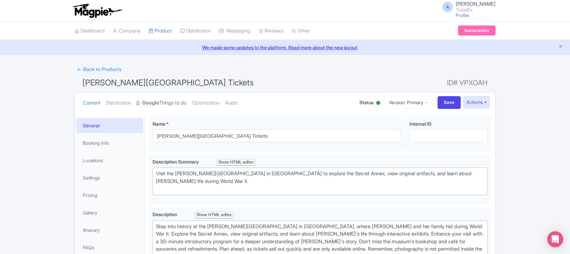
click at [157, 99] on strong "Google" at bounding box center [150, 103] width 17 height 8
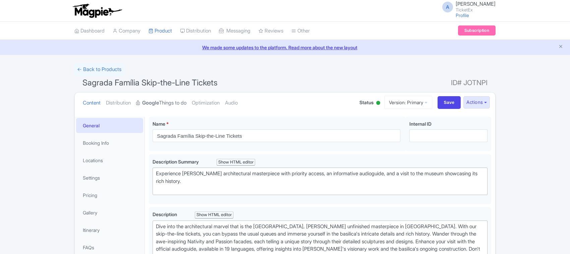
click at [173, 103] on link "Google Things to do" at bounding box center [161, 103] width 50 height 21
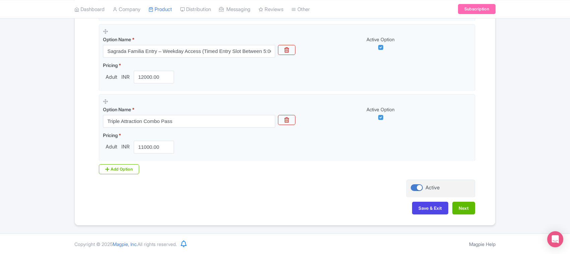
scroll to position [428, 0]
click at [467, 209] on button "Next" at bounding box center [463, 208] width 23 height 13
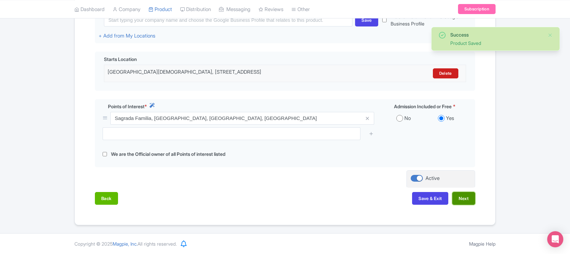
click at [465, 199] on button "Next" at bounding box center [463, 198] width 23 height 13
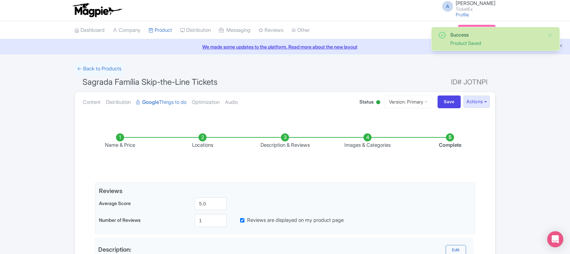
scroll to position [0, 0]
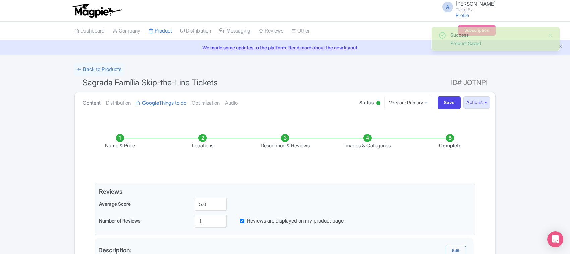
click at [97, 103] on link "Content" at bounding box center [92, 103] width 18 height 21
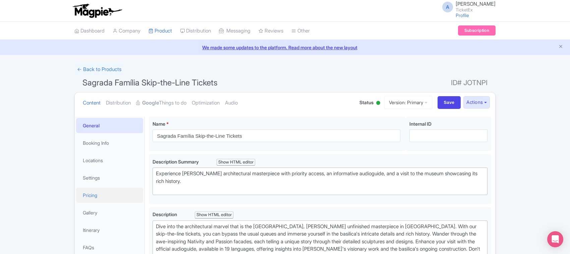
click at [98, 197] on link "Pricing" at bounding box center [109, 195] width 67 height 15
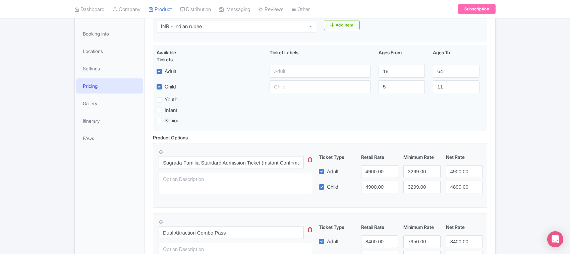
scroll to position [126, 0]
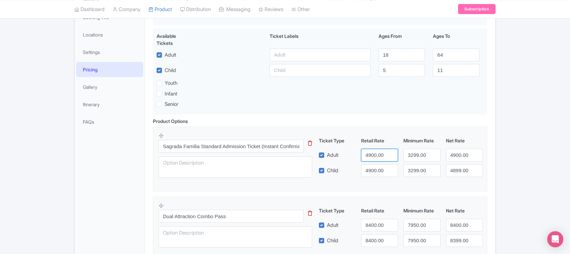
drag, startPoint x: 376, startPoint y: 158, endPoint x: 362, endPoint y: 158, distance: 13.4
click at [362, 158] on input "4900.00" at bounding box center [379, 155] width 37 height 13
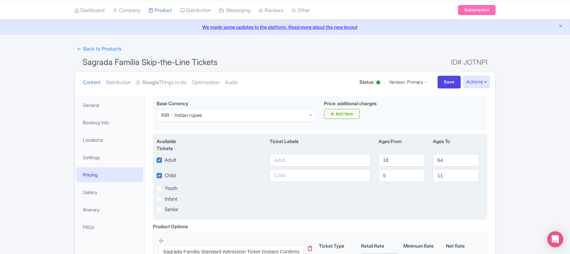
scroll to position [0, 0]
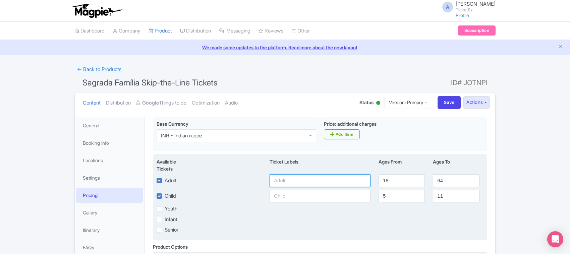
click at [277, 183] on input "text" at bounding box center [320, 180] width 101 height 13
paste input "4900"
type input "4900"
click at [289, 197] on input "text" at bounding box center [320, 196] width 101 height 13
paste input "4900"
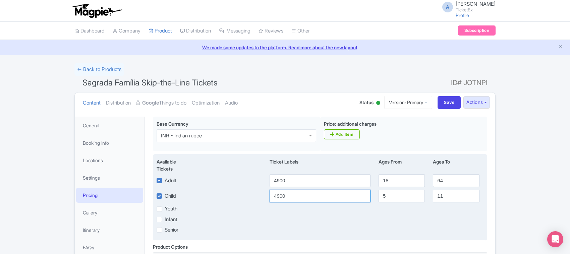
click at [289, 197] on input "4900" at bounding box center [320, 196] width 101 height 13
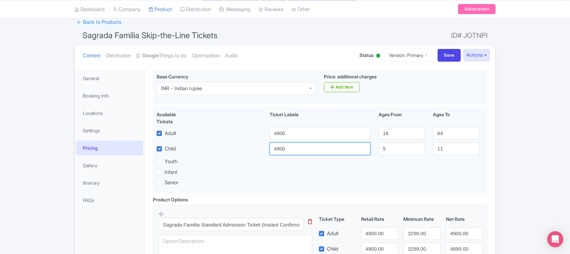
drag, startPoint x: 322, startPoint y: 201, endPoint x: 417, endPoint y: 213, distance: 96.4
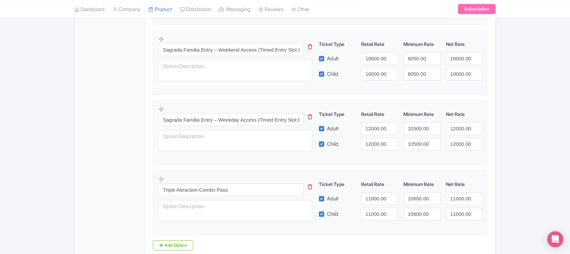
scroll to position [421, 0]
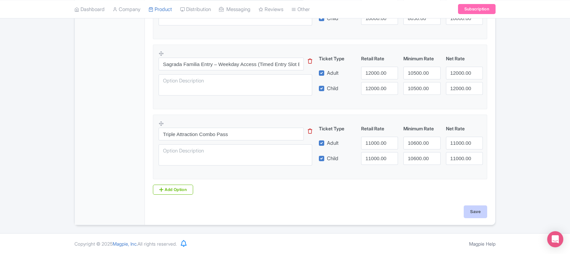
type input "4900"
click at [475, 211] on input "Save" at bounding box center [475, 212] width 23 height 13
type input "Saving..."
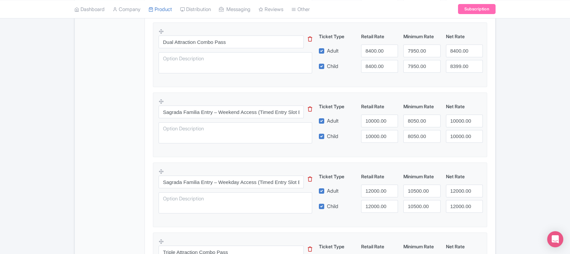
scroll to position [295, 0]
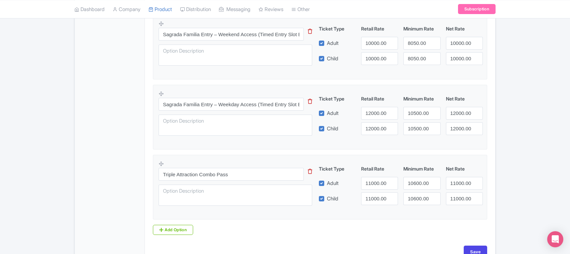
scroll to position [421, 0]
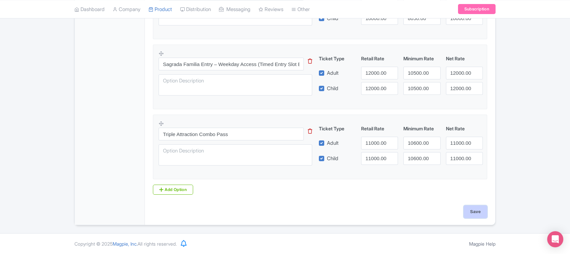
click at [474, 212] on input "Save" at bounding box center [475, 212] width 23 height 13
type input "Saving..."
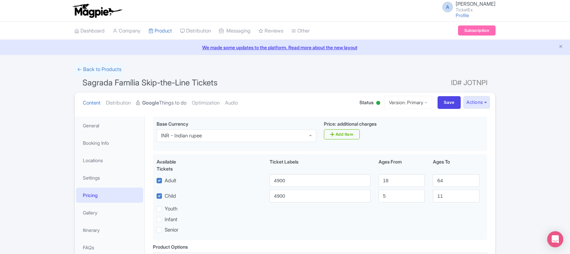
click at [169, 103] on link "Google Things to do" at bounding box center [161, 103] width 50 height 21
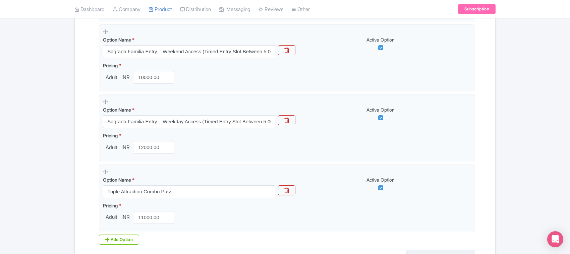
scroll to position [419, 0]
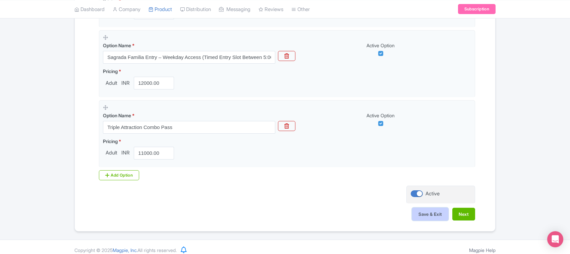
click at [421, 217] on button "Save & Exit" at bounding box center [430, 214] width 36 height 13
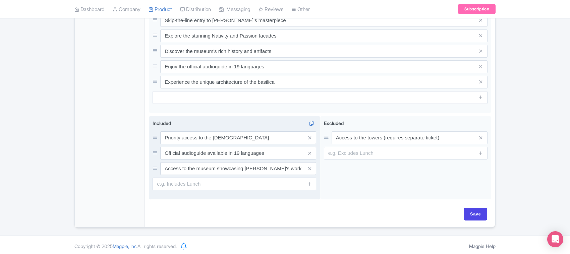
scroll to position [329, 0]
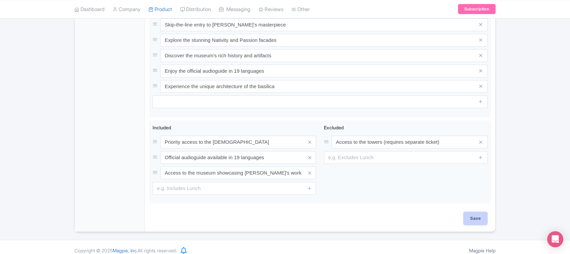
click at [479, 212] on input "Save" at bounding box center [475, 218] width 23 height 13
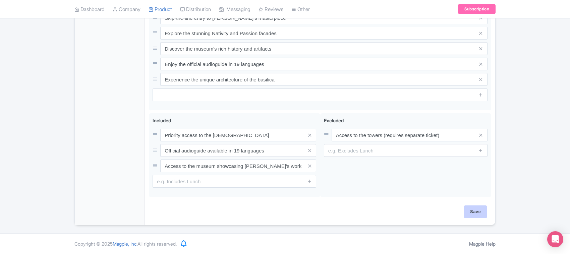
type input "Saving..."
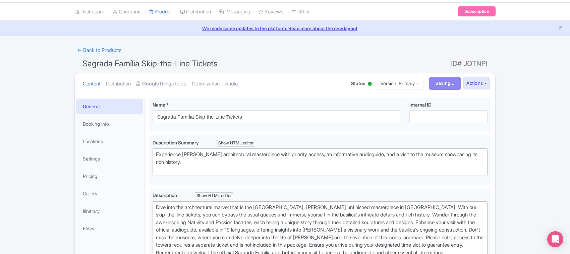
scroll to position [0, 0]
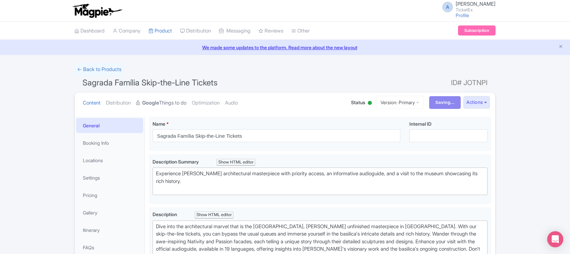
click at [167, 101] on link "Google Things to do" at bounding box center [161, 103] width 50 height 21
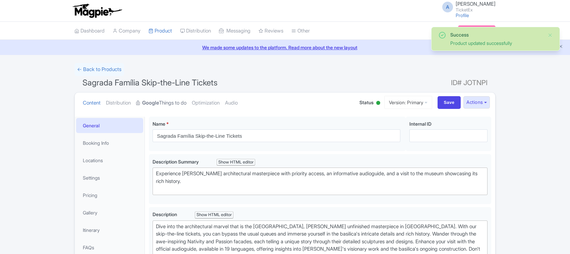
click at [167, 104] on link "Google Things to do" at bounding box center [161, 103] width 50 height 21
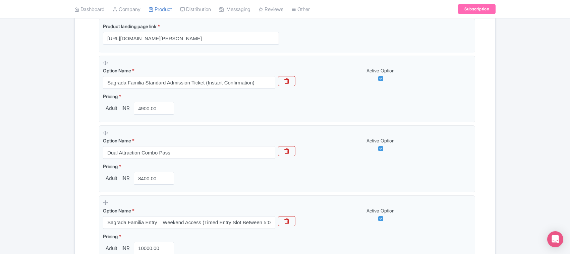
scroll to position [428, 0]
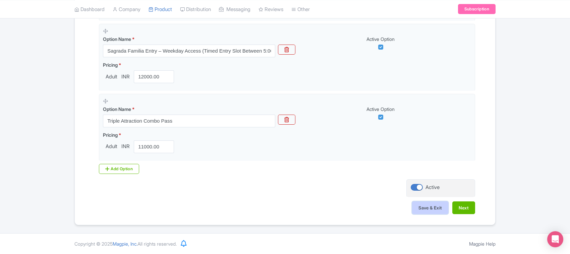
click at [428, 207] on button "Save & Exit" at bounding box center [430, 208] width 36 height 13
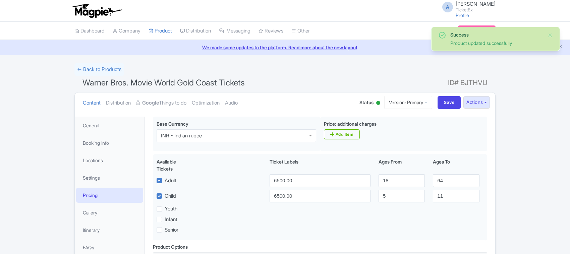
click at [178, 99] on link "Google Things to do" at bounding box center [161, 103] width 50 height 21
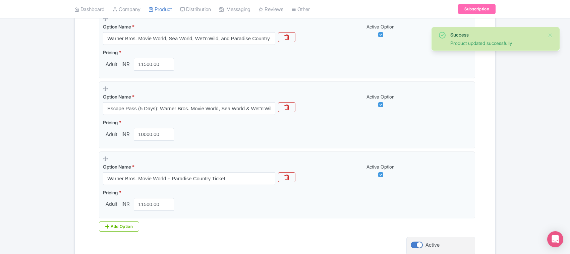
scroll to position [428, 0]
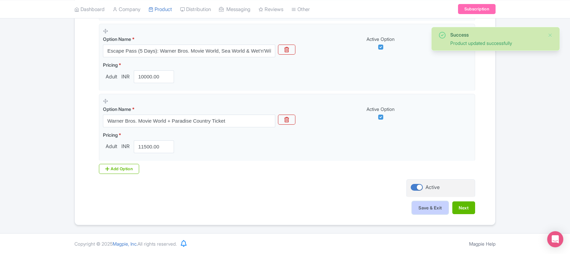
click at [428, 208] on button "Save & Exit" at bounding box center [430, 208] width 36 height 13
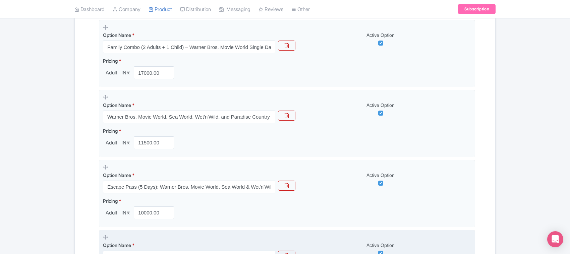
scroll to position [260, 0]
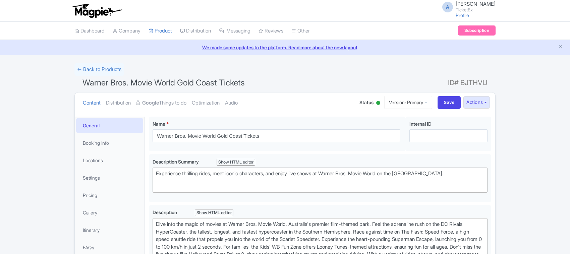
type trix-editor "<div>Dive into the magic of movies at Warner Bros. Movie World, Australia's pre…"
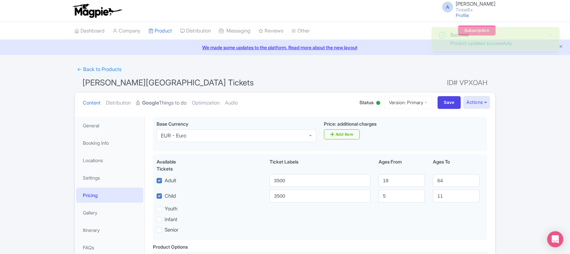
click at [159, 104] on strong "Google" at bounding box center [150, 103] width 17 height 8
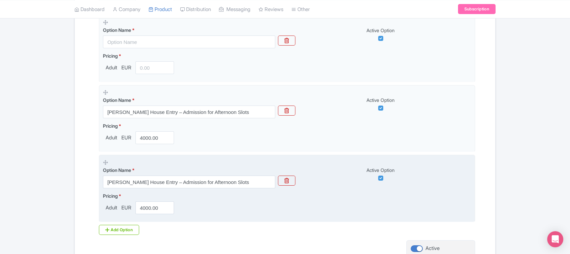
scroll to position [1340, 0]
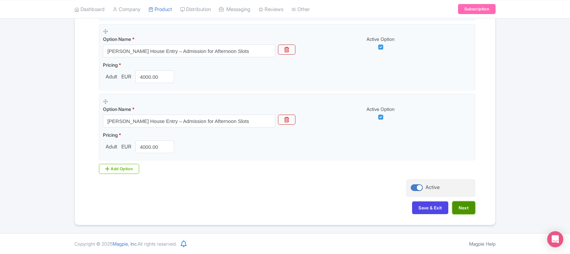
click at [463, 207] on button "Next" at bounding box center [463, 208] width 23 height 13
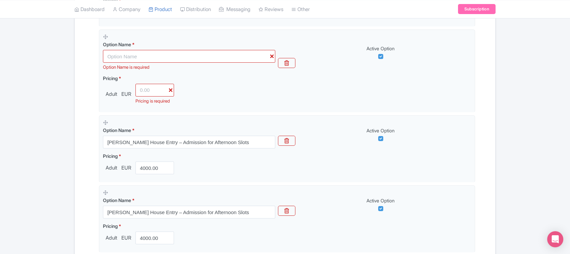
scroll to position [1431, 0]
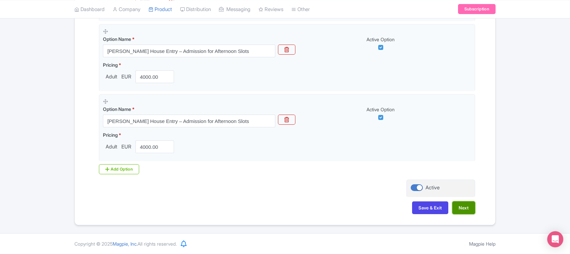
click at [463, 210] on button "Next" at bounding box center [463, 208] width 23 height 13
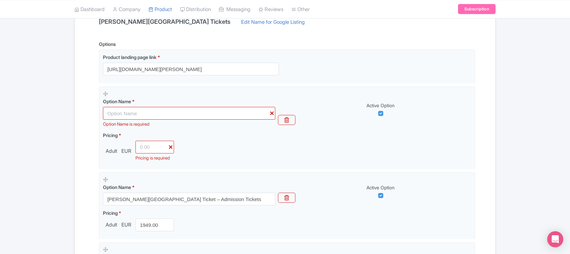
scroll to position [168, 0]
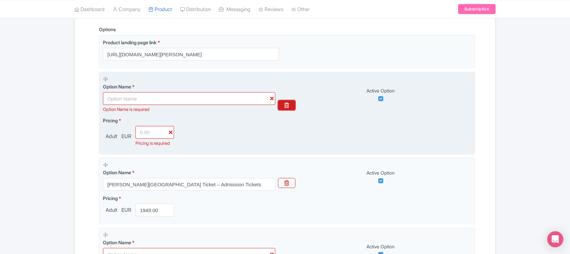
click at [289, 104] on button "button" at bounding box center [286, 105] width 17 height 10
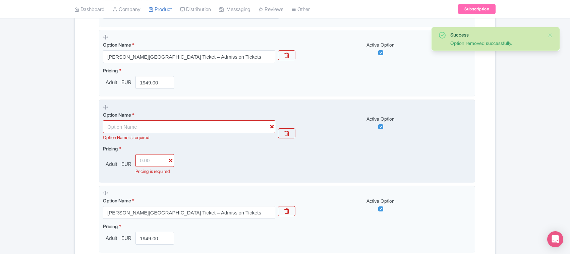
scroll to position [251, 0]
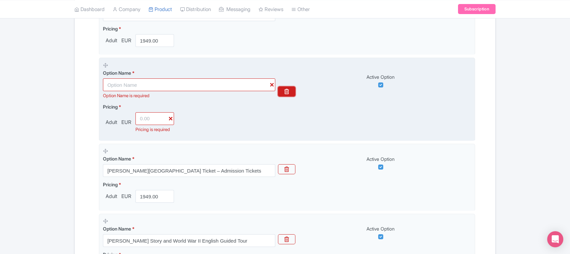
click at [288, 91] on icon "button" at bounding box center [286, 91] width 5 height 5
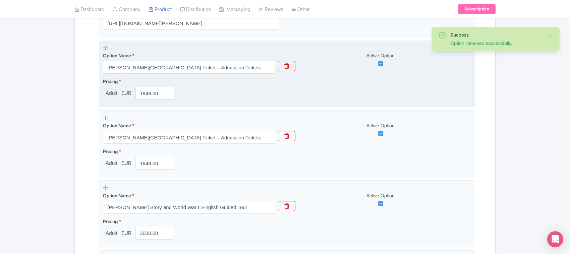
scroll to position [168, 0]
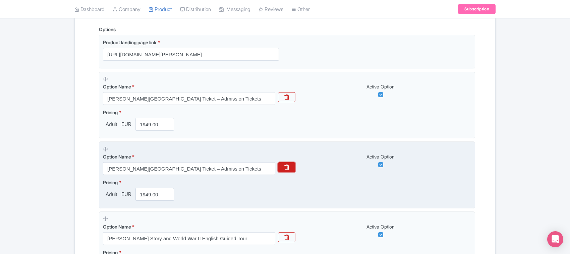
click at [285, 168] on icon "button" at bounding box center [286, 167] width 5 height 5
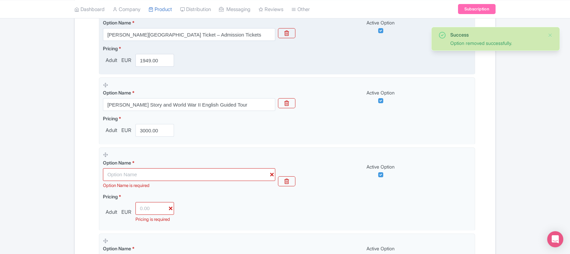
scroll to position [251, 0]
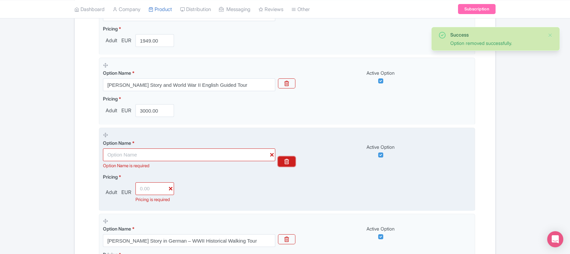
click at [287, 162] on icon "button" at bounding box center [286, 161] width 5 height 5
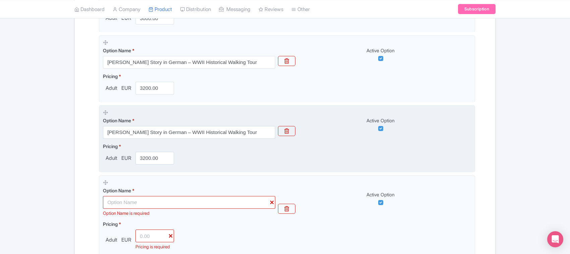
scroll to position [377, 0]
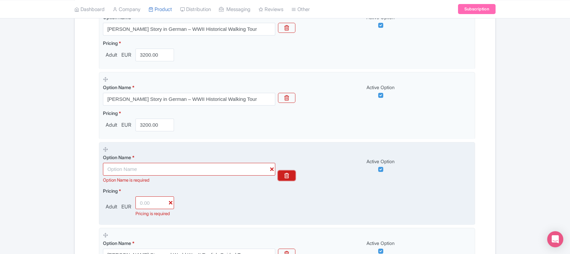
click at [285, 178] on icon "button" at bounding box center [286, 175] width 5 height 5
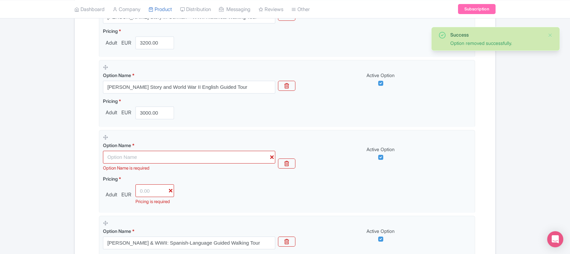
scroll to position [461, 0]
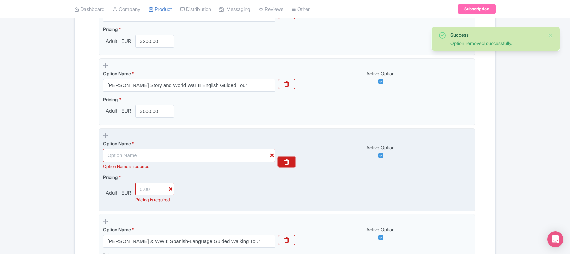
click at [285, 164] on icon "button" at bounding box center [286, 161] width 5 height 5
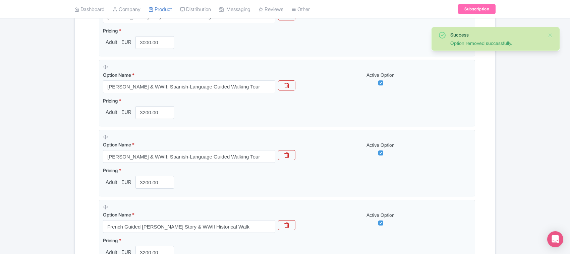
scroll to position [545, 0]
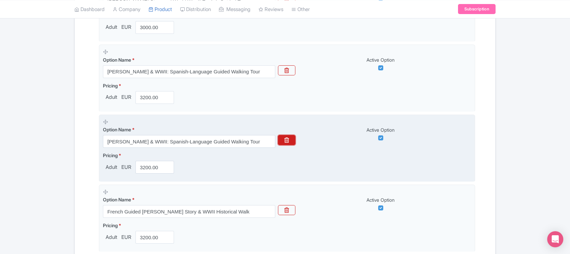
click at [286, 143] on icon "button" at bounding box center [286, 139] width 5 height 5
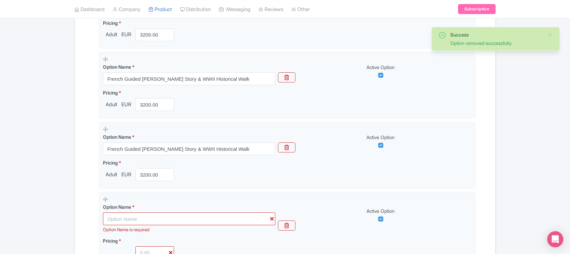
scroll to position [629, 0]
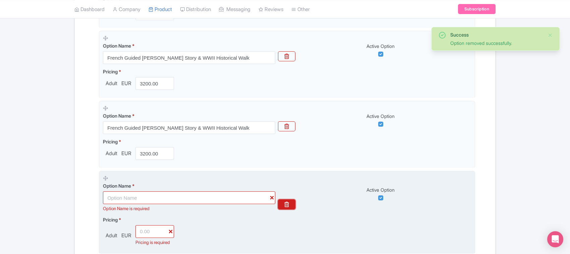
click at [286, 205] on icon "button" at bounding box center [286, 204] width 5 height 5
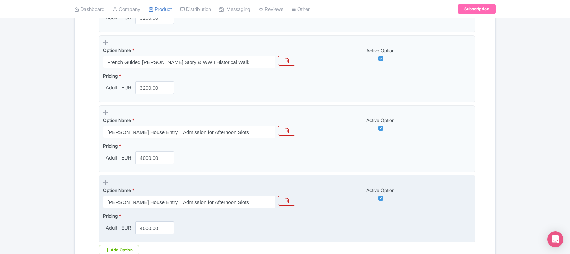
scroll to position [736, 0]
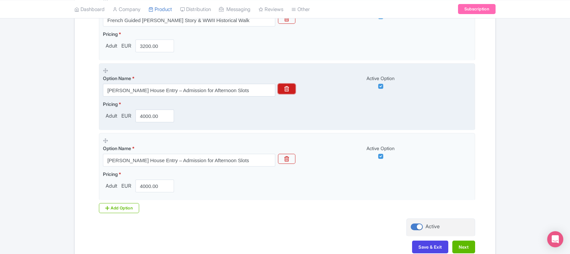
click at [287, 91] on icon "button" at bounding box center [286, 88] width 5 height 5
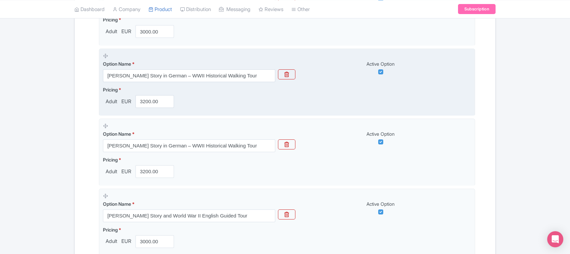
scroll to position [331, 0]
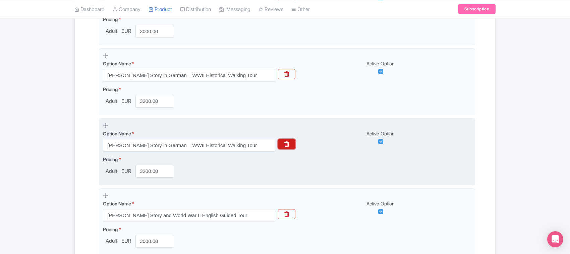
click at [285, 144] on icon "button" at bounding box center [286, 144] width 5 height 5
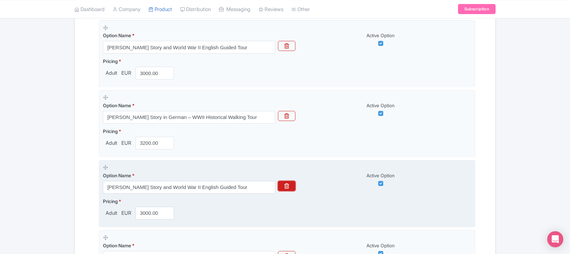
click at [284, 188] on icon "button" at bounding box center [286, 185] width 5 height 5
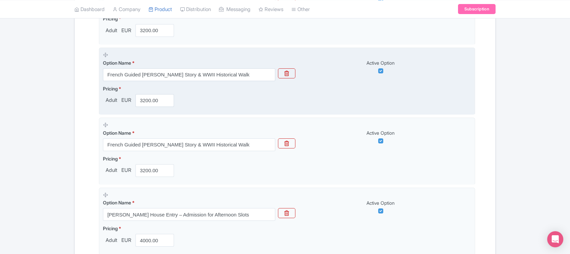
scroll to position [499, 0]
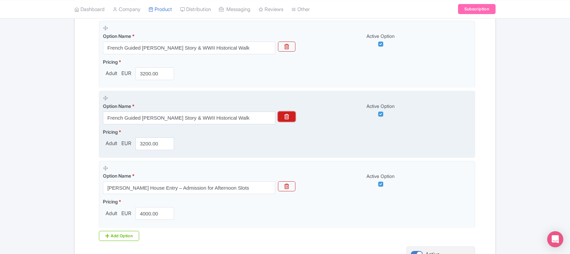
click at [284, 118] on icon "button" at bounding box center [286, 116] width 5 height 5
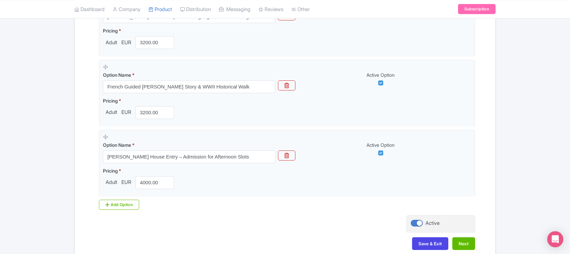
scroll to position [497, 0]
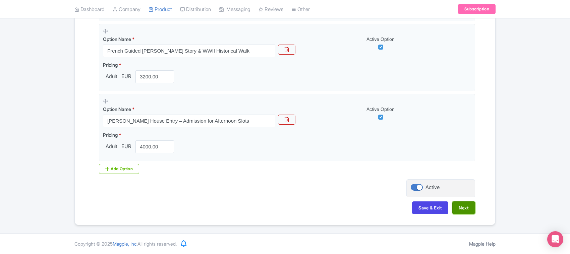
click at [458, 208] on button "Next" at bounding box center [463, 208] width 23 height 13
click at [421, 207] on button "Save & Exit" at bounding box center [430, 208] width 36 height 13
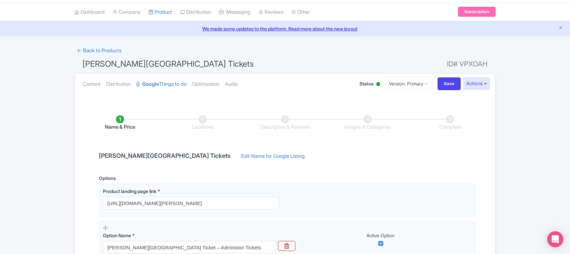
scroll to position [0, 0]
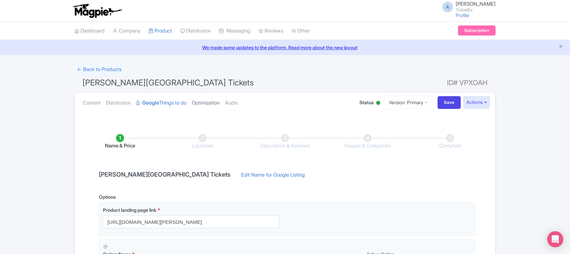
click at [210, 103] on link "Optimization" at bounding box center [206, 103] width 28 height 21
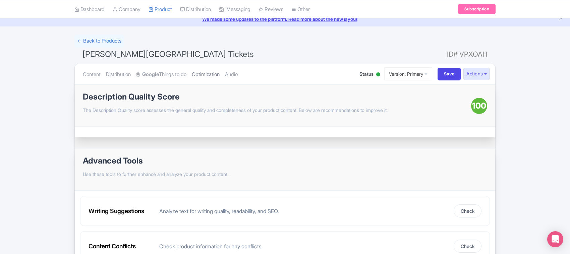
scroll to position [71, 0]
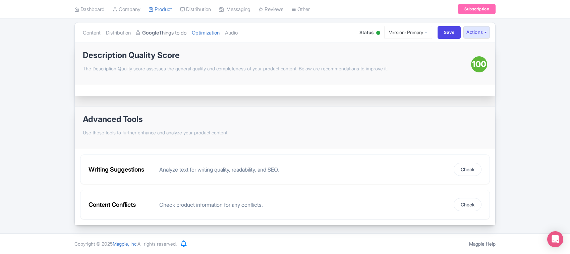
click at [163, 34] on link "Google Things to do" at bounding box center [161, 32] width 50 height 21
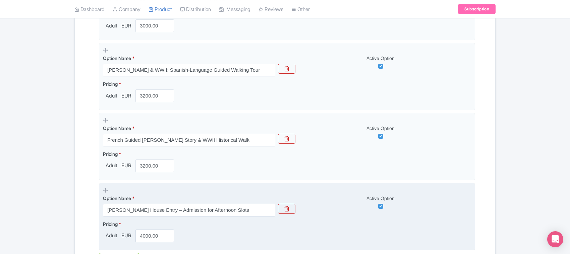
scroll to position [497, 0]
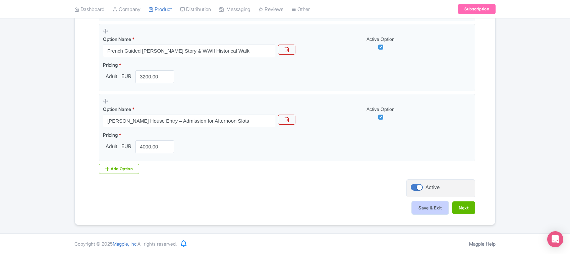
click at [418, 205] on button "Save & Exit" at bounding box center [430, 208] width 36 height 13
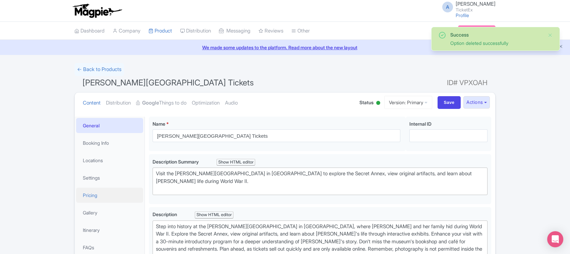
click at [93, 192] on link "Pricing" at bounding box center [109, 195] width 67 height 15
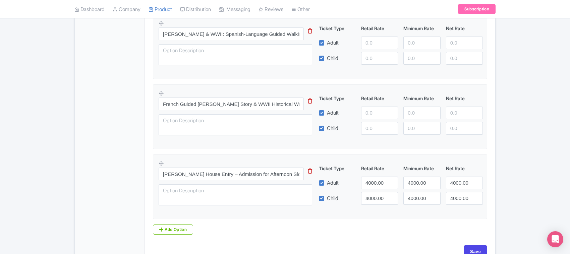
scroll to position [449, 0]
click at [367, 115] on input "number" at bounding box center [379, 112] width 37 height 13
type input "3200"
paste input "3200"
type input "3200"
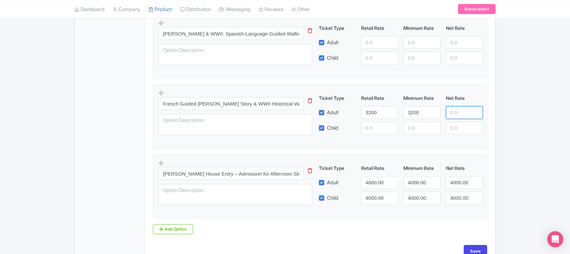
paste input "3200"
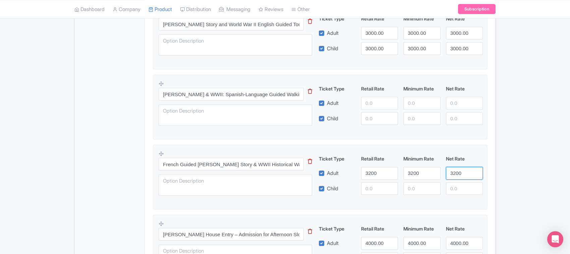
scroll to position [365, 0]
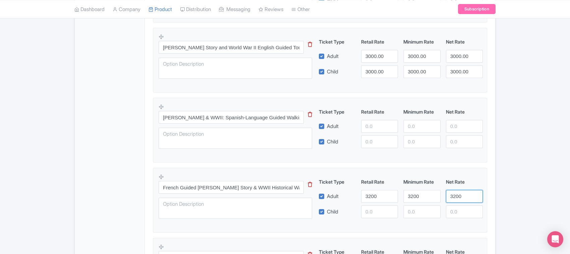
type input "3200"
click at [373, 126] on input "number" at bounding box center [379, 126] width 37 height 13
paste input "3200"
type input "3200"
paste input "3200"
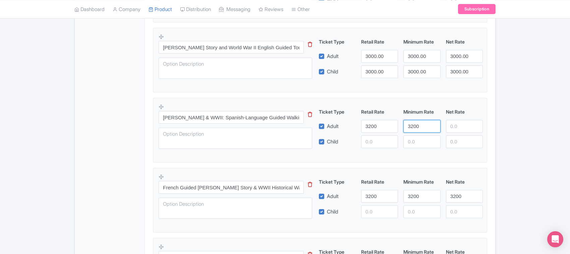
type input "3200"
paste input "3200"
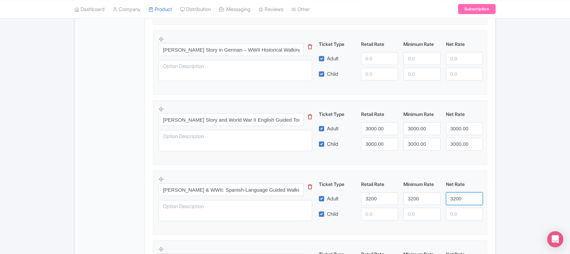
scroll to position [281, 0]
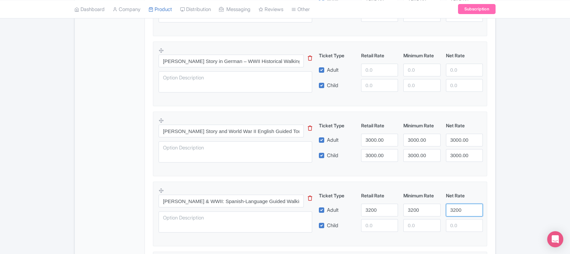
type input "3200"
click at [369, 71] on input "number" at bounding box center [379, 70] width 37 height 13
paste input "3200"
type input "3200"
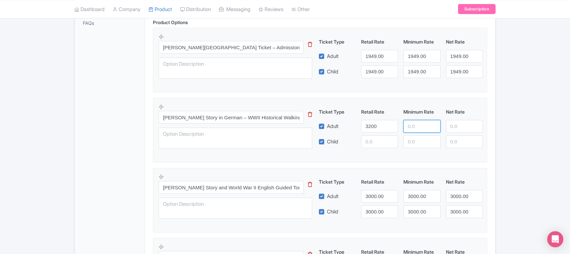
scroll to position [239, 0]
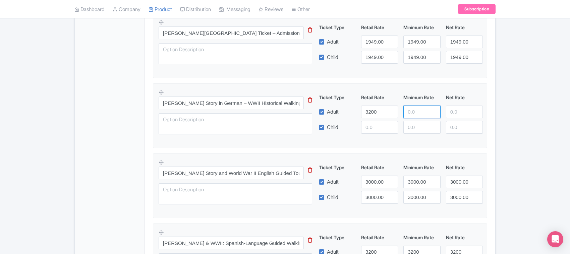
paste input "3200"
type input "3200"
click at [461, 113] on input "number" at bounding box center [464, 112] width 37 height 13
paste input "3200"
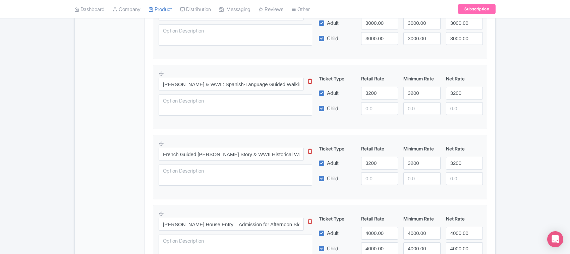
scroll to position [491, 0]
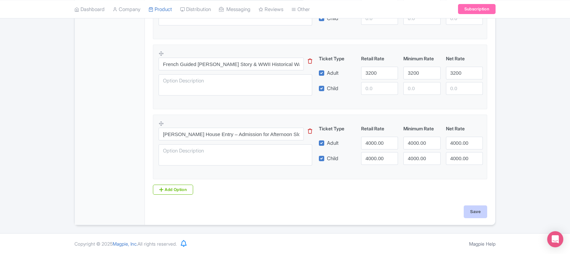
type input "3200"
click at [474, 212] on input "Save" at bounding box center [475, 212] width 23 height 13
type input "Saving..."
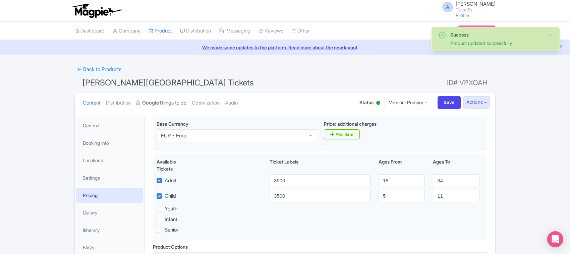
click at [167, 101] on link "Google Things to do" at bounding box center [161, 103] width 50 height 21
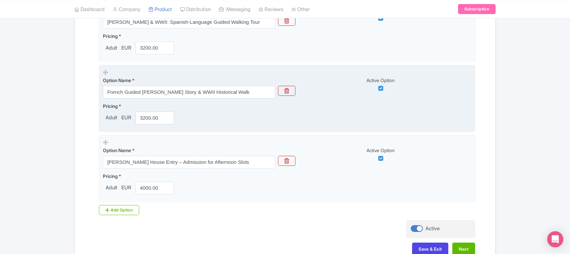
scroll to position [497, 0]
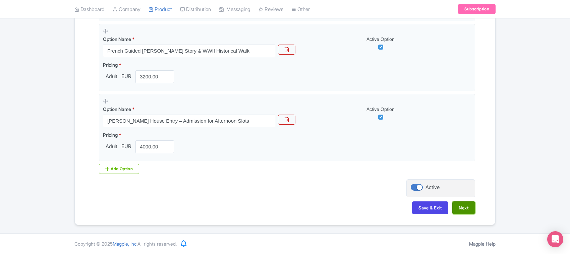
click at [461, 210] on button "Next" at bounding box center [463, 208] width 23 height 13
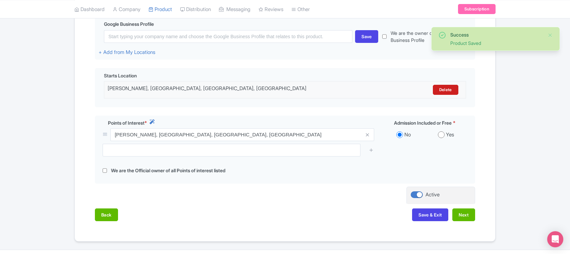
scroll to position [185, 0]
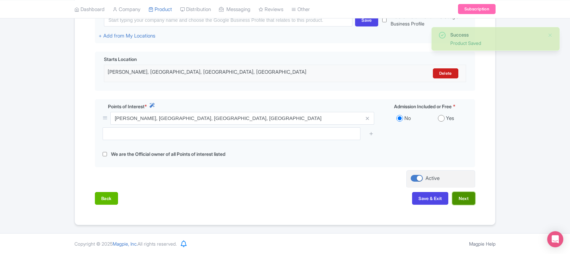
click at [461, 199] on button "Next" at bounding box center [463, 198] width 23 height 13
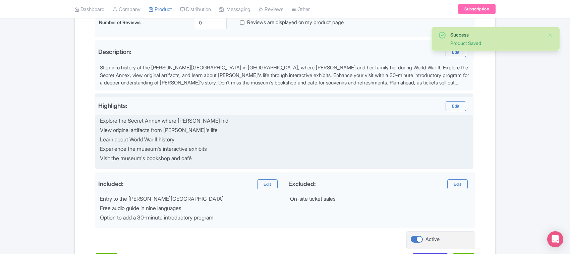
scroll to position [252, 0]
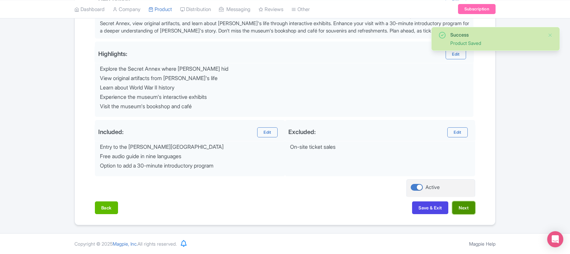
click at [466, 210] on button "Next" at bounding box center [463, 208] width 23 height 13
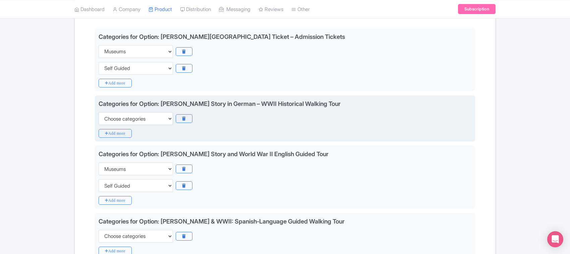
scroll to position [168, 0]
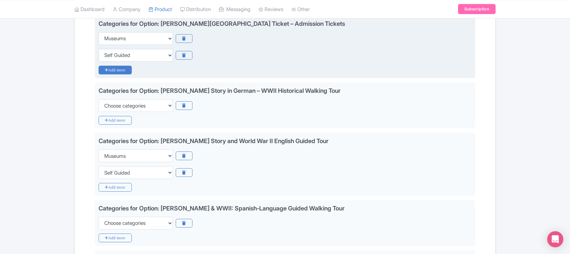
click at [116, 69] on icon "Add more" at bounding box center [115, 70] width 33 height 9
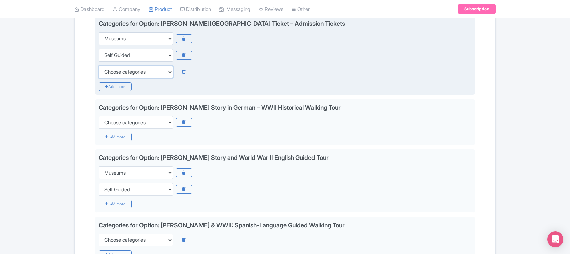
click at [112, 72] on select "Choose categories Adults Only Animals Audio Guide Beaches Bike Tours Boat Tours…" at bounding box center [136, 72] width 74 height 13
select select "family-friendly"
click at [99, 66] on select "Choose categories Adults Only Animals Audio Guide Beaches Bike Tours Boat Tours…" at bounding box center [136, 72] width 74 height 13
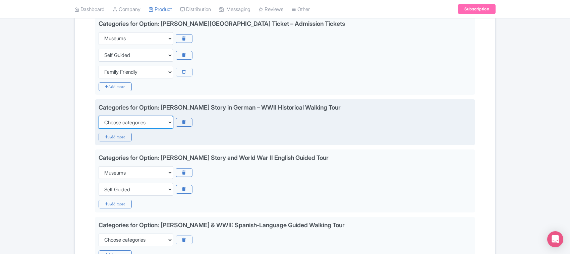
click at [125, 124] on select "Choose categories Adults Only Animals Audio Guide Beaches Bike Tours Boat Tours…" at bounding box center [136, 122] width 74 height 13
select select "family-friendly"
click at [122, 124] on select "Choose categories Adults Only Animals Audio Guide Beaches Bike Tours Boat Tours…" at bounding box center [136, 122] width 74 height 13
click at [120, 139] on icon "Add more" at bounding box center [115, 137] width 33 height 9
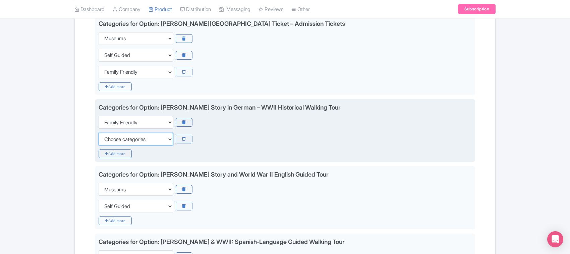
click at [119, 138] on select "Choose categories Adults Only Animals Audio Guide Beaches Bike Tours Boat Tours…" at bounding box center [136, 139] width 74 height 13
select select "museums"
click at [122, 155] on icon "Add more" at bounding box center [115, 154] width 33 height 9
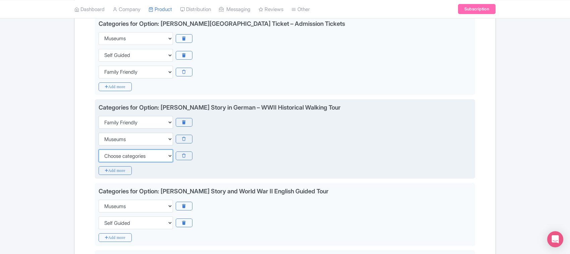
click at [121, 154] on select "Choose categories Adults Only Animals Audio Guide Beaches Bike Tours Boat Tours…" at bounding box center [136, 156] width 74 height 13
select select "self-guided"
click at [99, 150] on select "Choose categories Adults Only Animals Audio Guide Beaches Bike Tours Boat Tours…" at bounding box center [136, 156] width 74 height 13
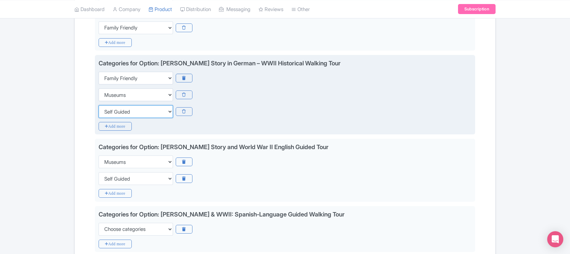
scroll to position [251, 0]
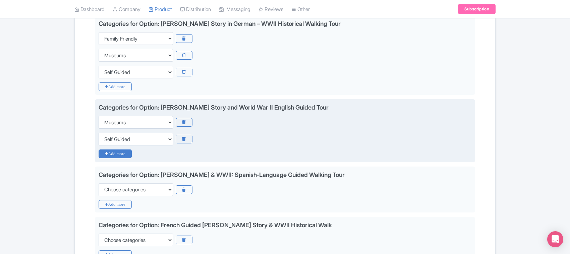
click at [113, 155] on icon "Add more" at bounding box center [115, 154] width 33 height 9
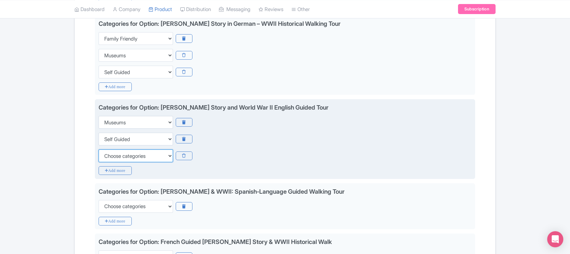
click at [113, 155] on select "Choose categories Adults Only Animals Audio Guide Beaches Bike Tours Boat Tours…" at bounding box center [136, 156] width 74 height 13
select select "family-friendly"
click at [113, 155] on select "Choose categories Adults Only Animals Audio Guide Beaches Bike Tours Boat Tours…" at bounding box center [136, 156] width 74 height 13
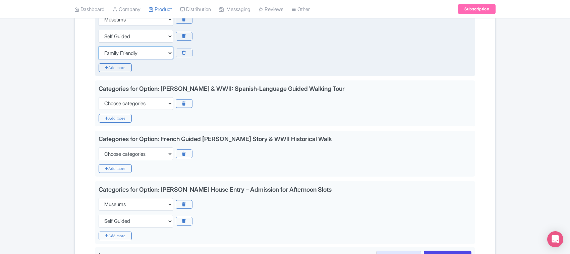
scroll to position [377, 0]
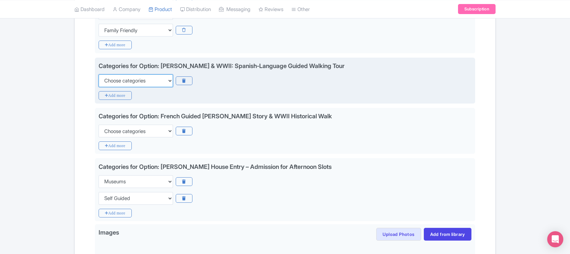
click at [127, 85] on select "Choose categories Adults Only Animals Audio Guide Beaches Bike Tours Boat Tours…" at bounding box center [136, 80] width 74 height 13
select select "family-friendly"
click at [99, 75] on select "Choose categories Adults Only Animals Audio Guide Beaches Bike Tours Boat Tours…" at bounding box center [136, 80] width 74 height 13
click at [111, 98] on icon "Add more" at bounding box center [115, 95] width 33 height 9
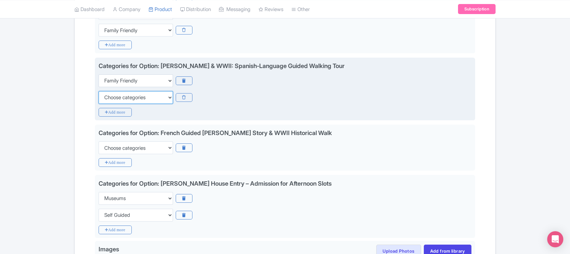
click at [111, 98] on select "Choose categories Adults Only Animals Audio Guide Beaches Bike Tours Boat Tours…" at bounding box center [136, 97] width 74 height 13
select select "museums"
click at [99, 92] on select "Choose categories Adults Only Animals Audio Guide Beaches Bike Tours Boat Tours…" at bounding box center [136, 97] width 74 height 13
click at [118, 114] on icon "Add more" at bounding box center [115, 112] width 33 height 9
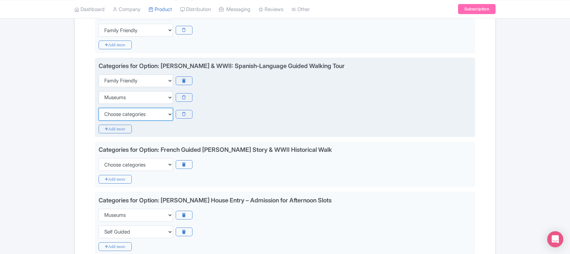
click at [118, 114] on select "Choose categories Adults Only Animals Audio Guide Beaches Bike Tours Boat Tours…" at bounding box center [136, 114] width 74 height 13
select select "self-guided"
click at [99, 109] on select "Choose categories Adults Only Animals Audio Guide Beaches Bike Tours Boat Tours…" at bounding box center [136, 114] width 74 height 13
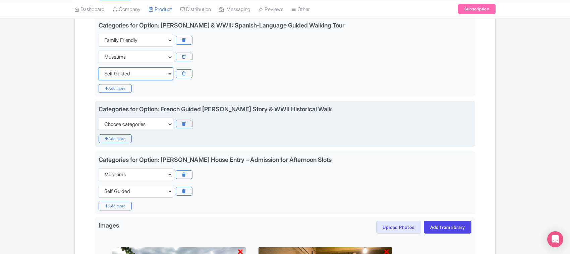
scroll to position [419, 0]
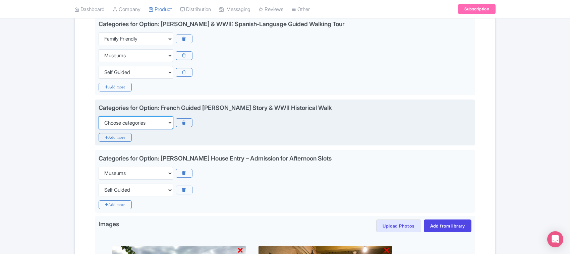
click at [113, 122] on select "Choose categories Adults Only Animals Audio Guide Beaches Bike Tours Boat Tours…" at bounding box center [136, 122] width 74 height 13
select select "family-friendly"
click at [113, 122] on select "Choose categories Adults Only Animals Audio Guide Beaches Bike Tours Boat Tours…" at bounding box center [136, 122] width 74 height 13
click at [116, 138] on icon "Add more" at bounding box center [115, 137] width 33 height 9
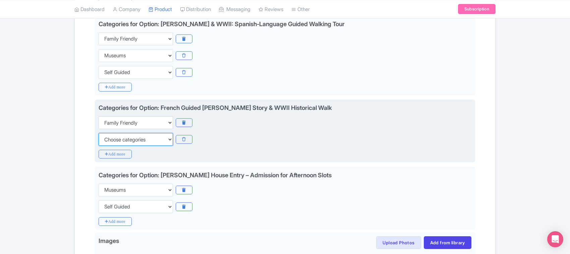
click at [116, 138] on select "Choose categories Adults Only Animals Audio Guide Beaches Bike Tours Boat Tours…" at bounding box center [136, 139] width 74 height 13
select select "museums"
click at [119, 139] on select "Choose categories Adults Only Animals Audio Guide Beaches Bike Tours Boat Tours…" at bounding box center [136, 139] width 74 height 13
click at [120, 153] on icon "Add more" at bounding box center [115, 154] width 33 height 9
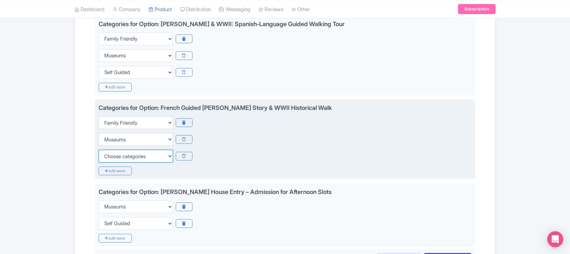
click at [118, 153] on select "Choose categories Adults Only Animals Audio Guide Beaches Bike Tours Boat Tours…" at bounding box center [136, 156] width 74 height 13
select select "self-guided"
click at [118, 153] on select "Choose categories Adults Only Animals Audio Guide Beaches Bike Tours Boat Tours…" at bounding box center [136, 156] width 74 height 13
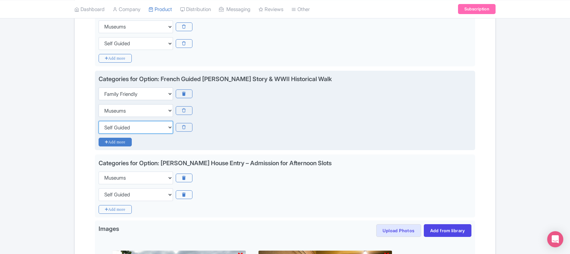
scroll to position [461, 0]
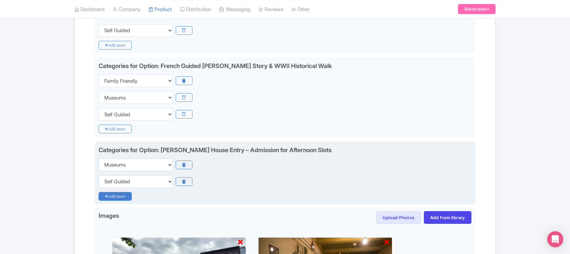
click at [112, 197] on icon "Add more" at bounding box center [115, 196] width 33 height 9
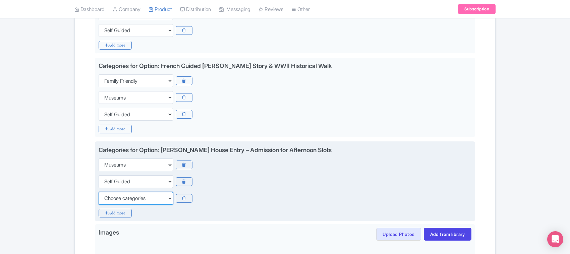
click at [112, 197] on select "Choose categories Adults Only Animals Audio Guide Beaches Bike Tours Boat Tours…" at bounding box center [136, 198] width 74 height 13
select select "family-friendly"
click at [99, 193] on select "Choose categories Adults Only Animals Audio Guide Beaches Bike Tours Boat Tours…" at bounding box center [136, 198] width 74 height 13
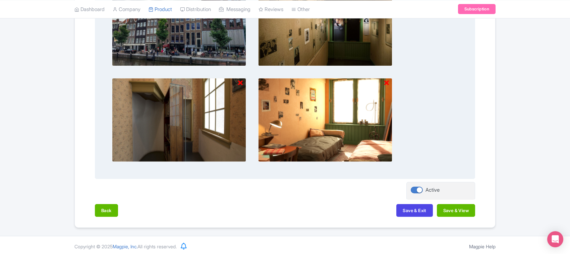
scroll to position [738, 0]
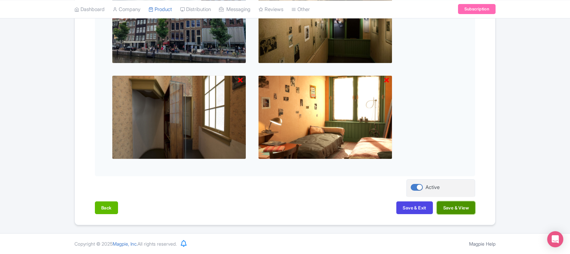
click at [448, 208] on button "Save & View" at bounding box center [456, 208] width 38 height 13
